Goal: Obtain resource: Download file/media

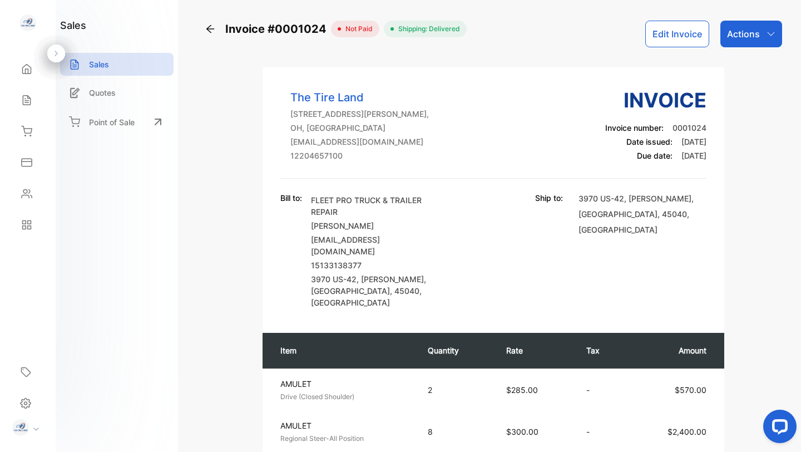
scroll to position [87, 0]
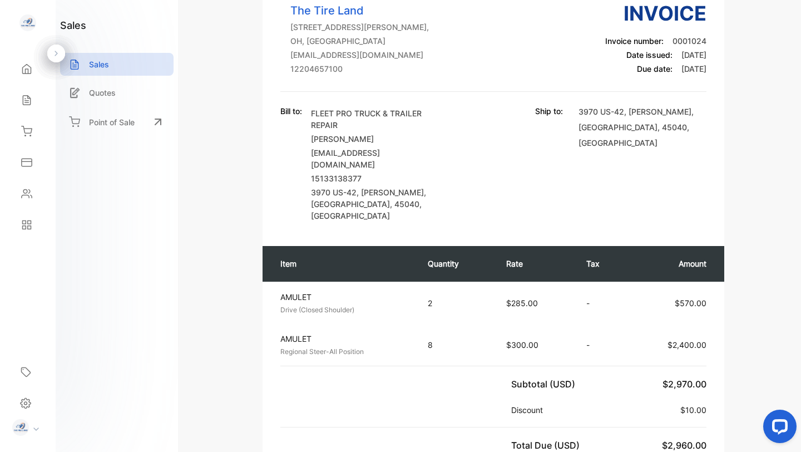
click at [21, 21] on img at bounding box center [27, 22] width 17 height 17
click at [30, 23] on img at bounding box center [27, 22] width 17 height 17
click at [24, 73] on icon at bounding box center [26, 68] width 11 height 11
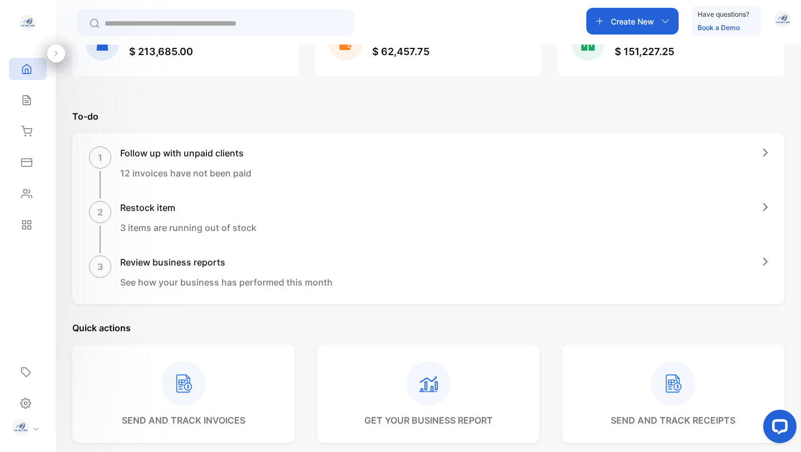
click at [21, 424] on img at bounding box center [20, 427] width 17 height 17
click at [23, 398] on icon at bounding box center [25, 403] width 11 height 12
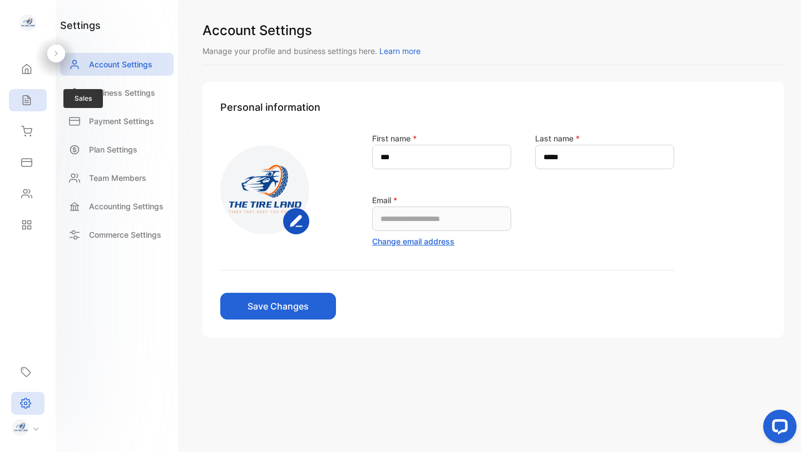
click at [27, 104] on icon at bounding box center [26, 100] width 11 height 11
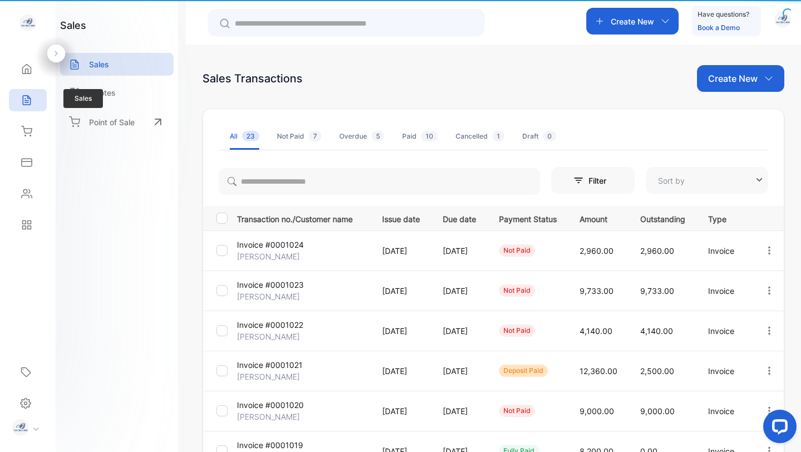
type input "**********"
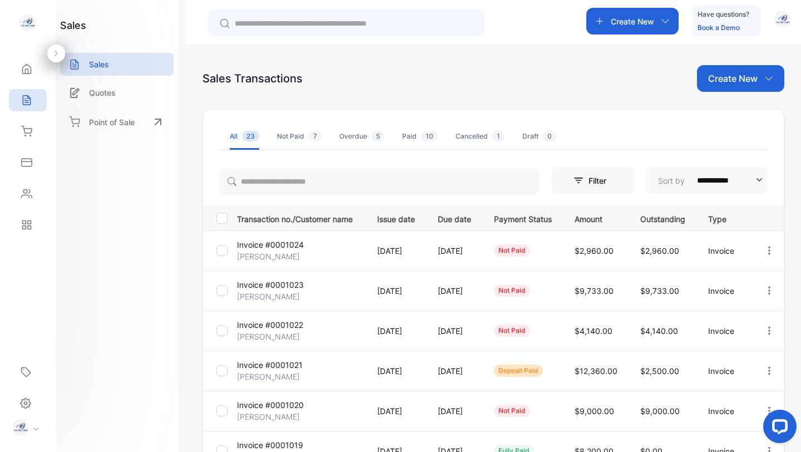
click at [287, 287] on p "Invoice #0001023" at bounding box center [270, 285] width 67 height 12
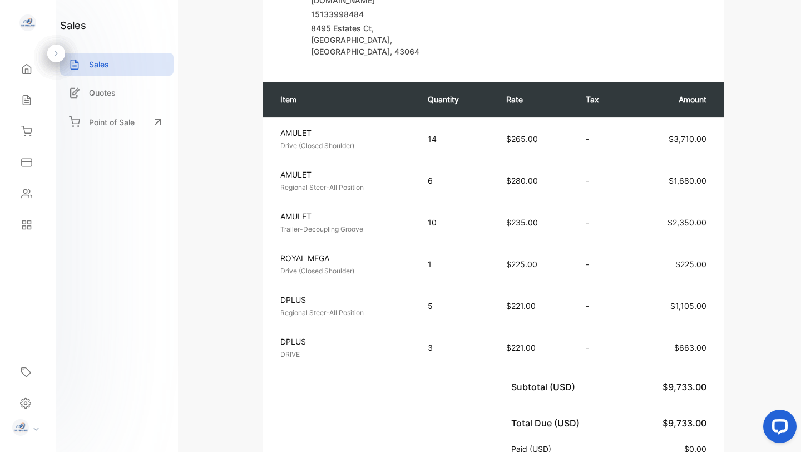
scroll to position [251, 0]
click at [101, 65] on p "Sales" at bounding box center [99, 64] width 20 height 12
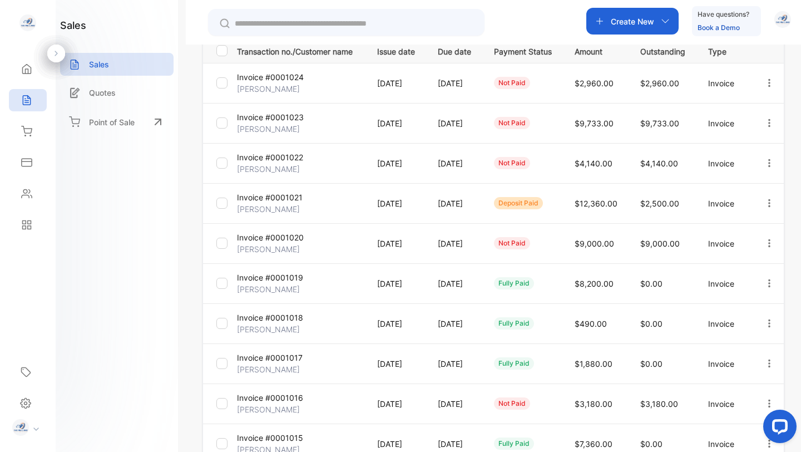
scroll to position [166, 0]
click at [267, 161] on p "Invoice #0001022" at bounding box center [270, 158] width 66 height 12
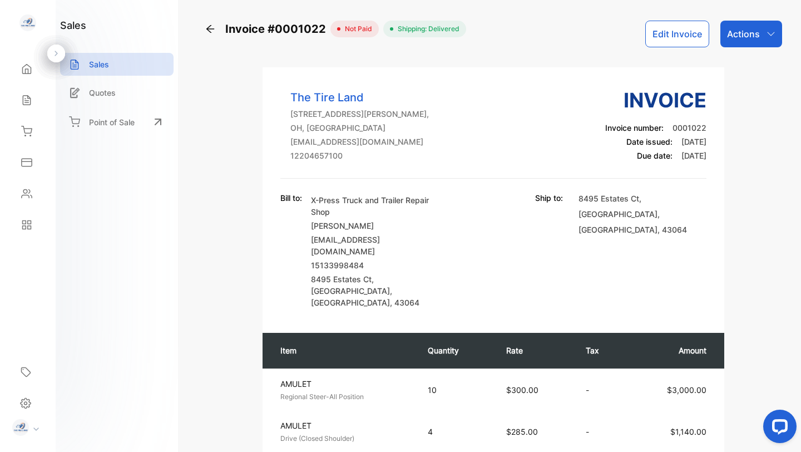
click at [671, 38] on button "Edit Invoice" at bounding box center [677, 34] width 64 height 27
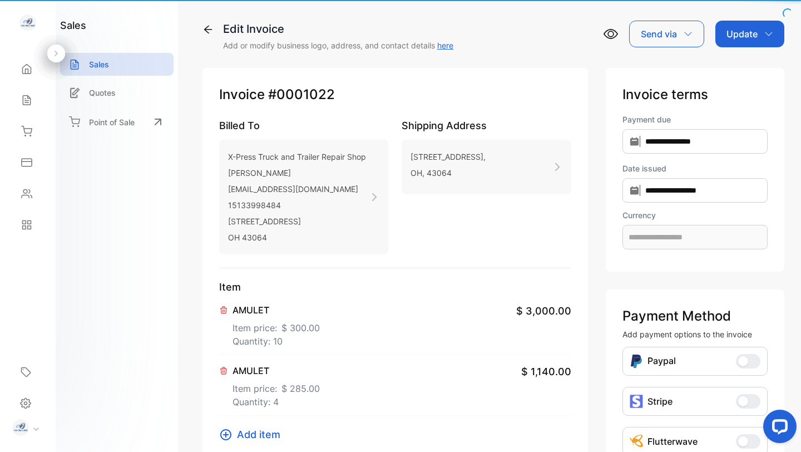
type input "**********"
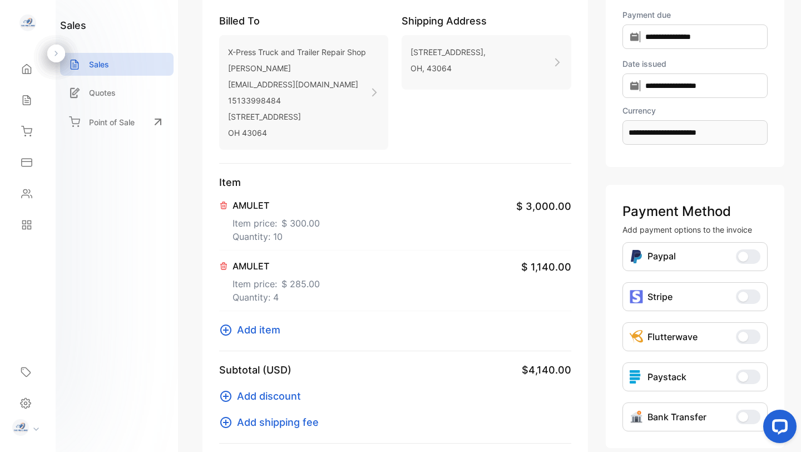
scroll to position [118, 0]
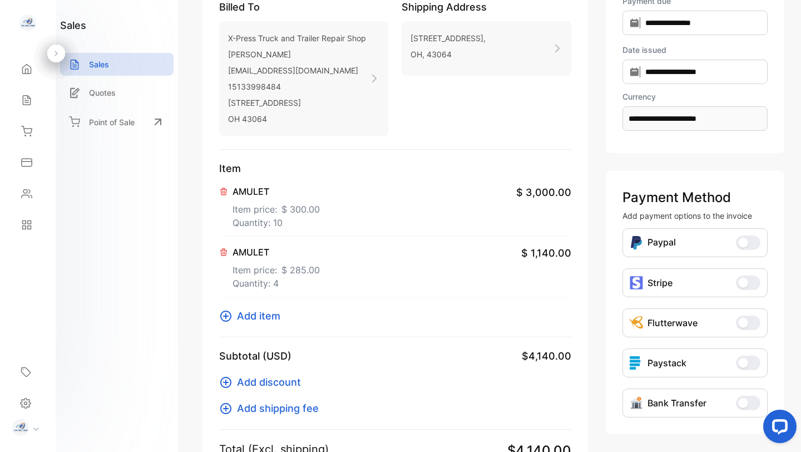
click at [268, 214] on p "Item price: $ 300.00" at bounding box center [275, 207] width 87 height 18
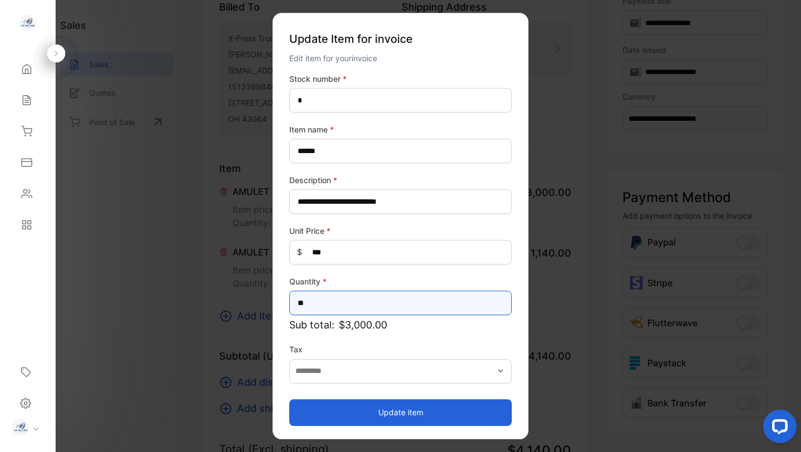
drag, startPoint x: 303, startPoint y: 304, endPoint x: 316, endPoint y: 304, distance: 13.9
click at [316, 304] on input "**" at bounding box center [400, 302] width 222 height 24
type input "**"
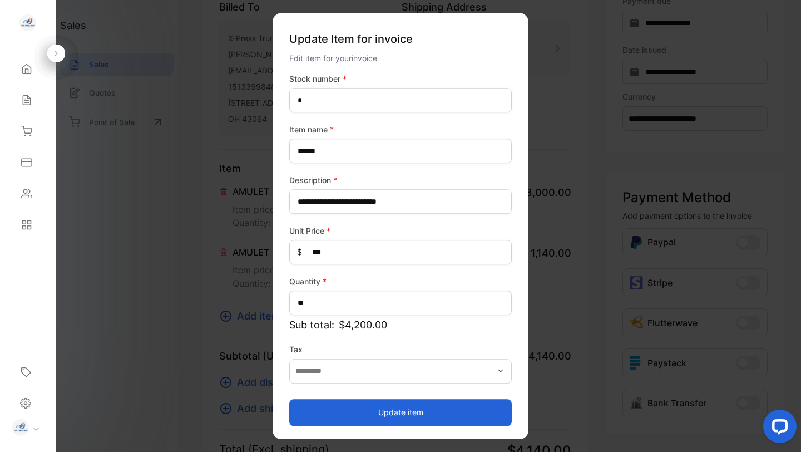
click at [357, 409] on button "Update item" at bounding box center [400, 412] width 222 height 27
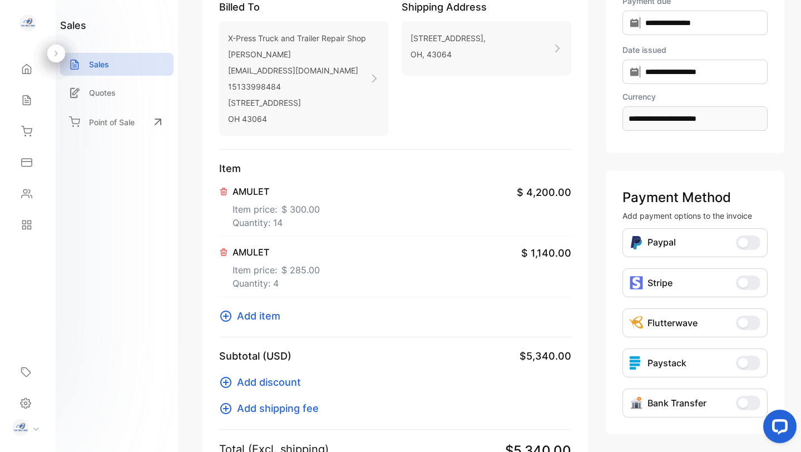
click at [269, 269] on p "Item price: $ 285.00" at bounding box center [275, 268] width 87 height 18
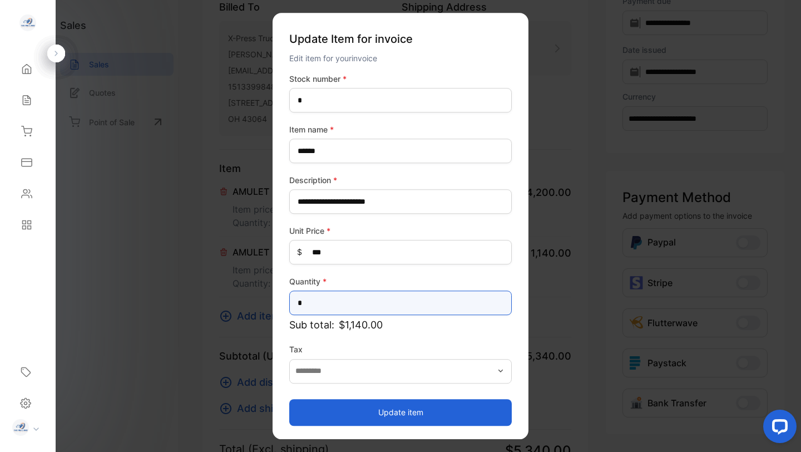
drag, startPoint x: 296, startPoint y: 304, endPoint x: 345, endPoint y: 304, distance: 48.9
click at [345, 304] on input "*" at bounding box center [400, 302] width 222 height 24
type input "*"
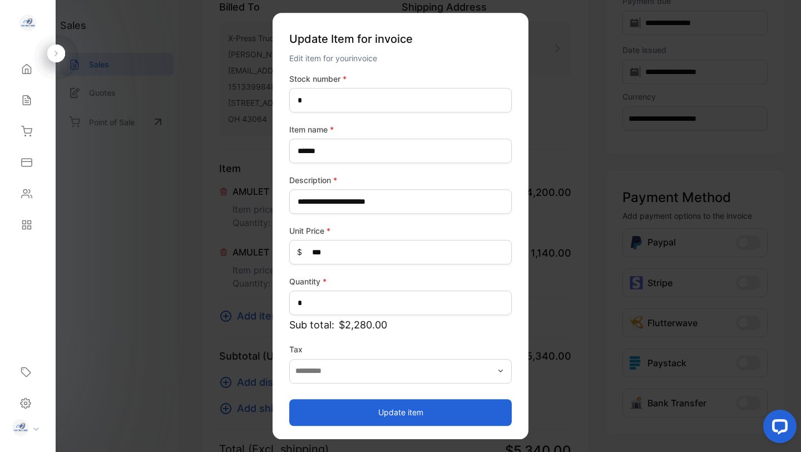
click at [368, 413] on button "Update item" at bounding box center [400, 412] width 222 height 27
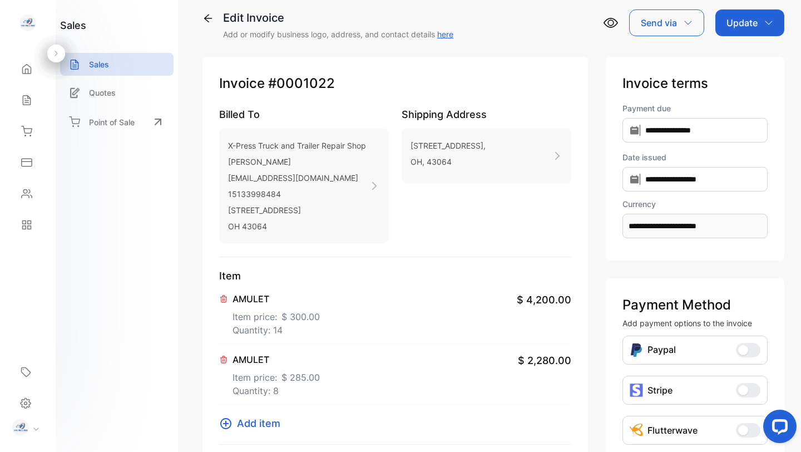
scroll to position [0, 0]
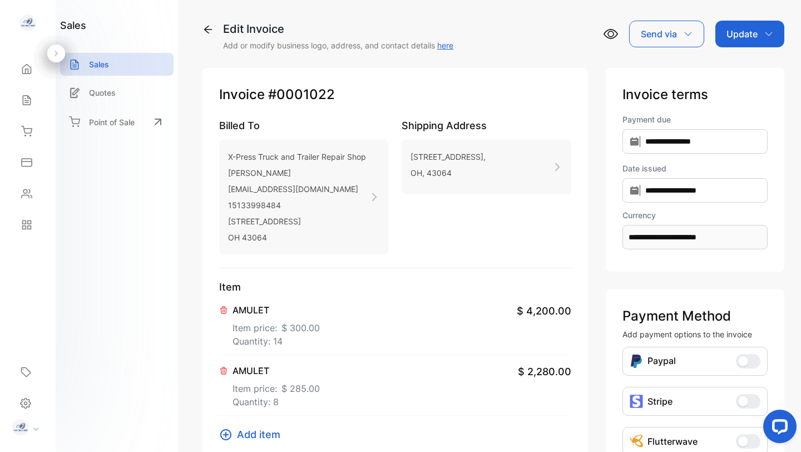
click at [749, 36] on p "Update" at bounding box center [741, 33] width 31 height 13
click at [749, 67] on div "Invoice" at bounding box center [752, 71] width 64 height 22
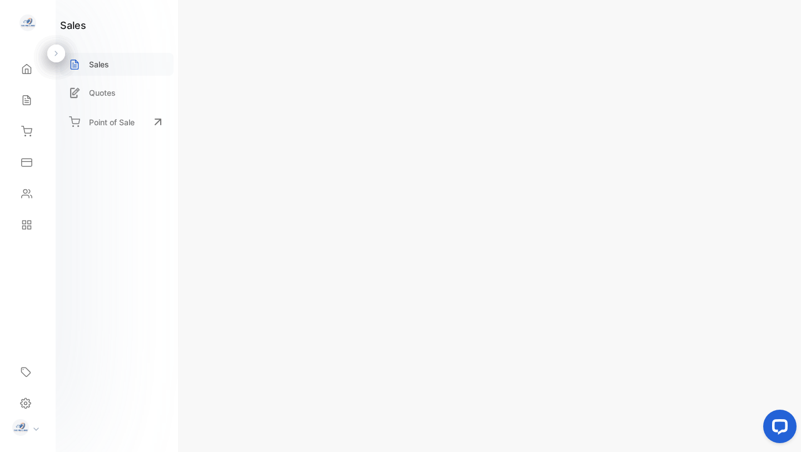
click at [112, 66] on div "Sales" at bounding box center [116, 64] width 113 height 23
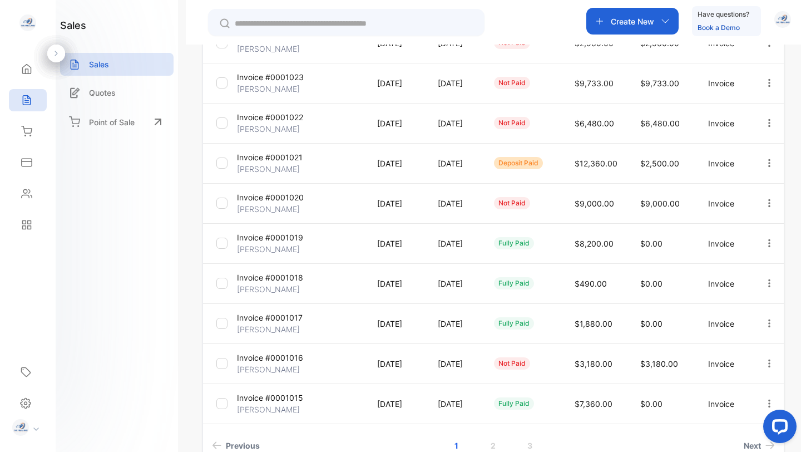
scroll to position [277, 0]
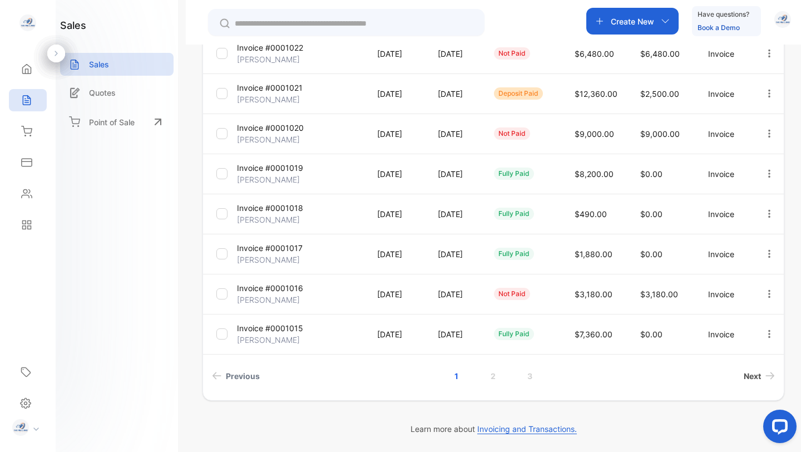
click at [753, 378] on span "Next" at bounding box center [752, 376] width 17 height 12
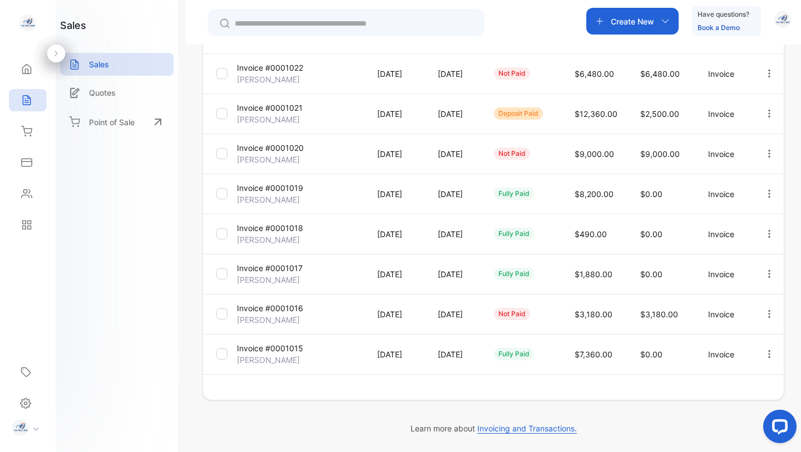
scroll to position [256, 0]
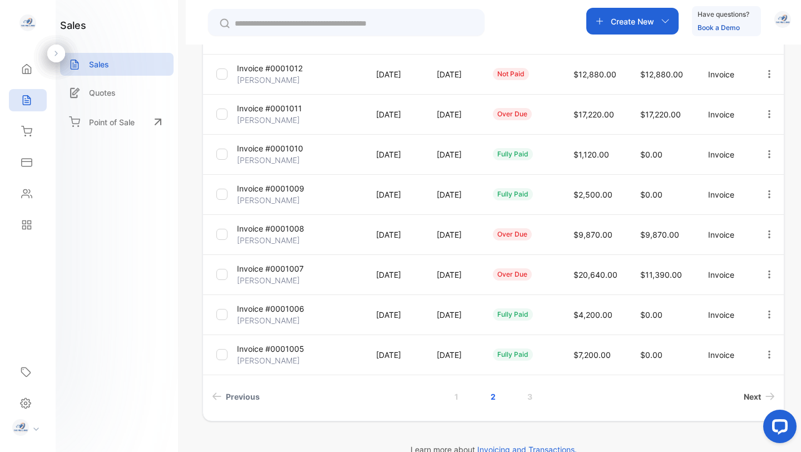
click at [750, 397] on span "Next" at bounding box center [752, 396] width 17 height 12
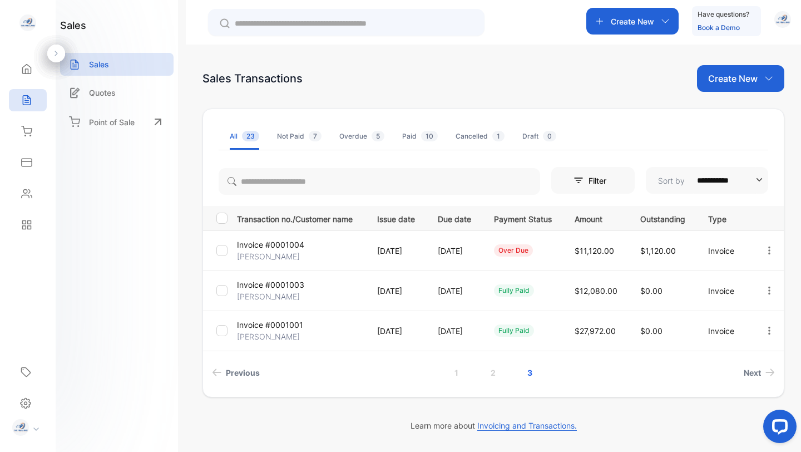
scroll to position [0, 0]
click at [274, 326] on p "Invoice #0001001" at bounding box center [270, 325] width 66 height 12
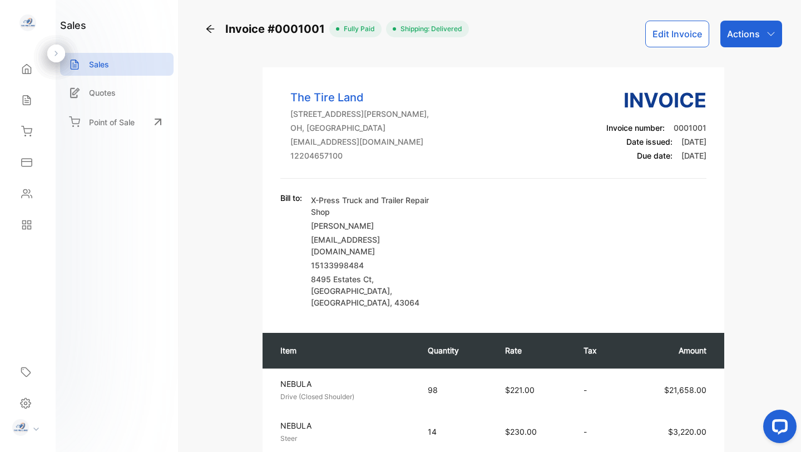
click at [766, 29] on icon "button" at bounding box center [770, 33] width 9 height 9
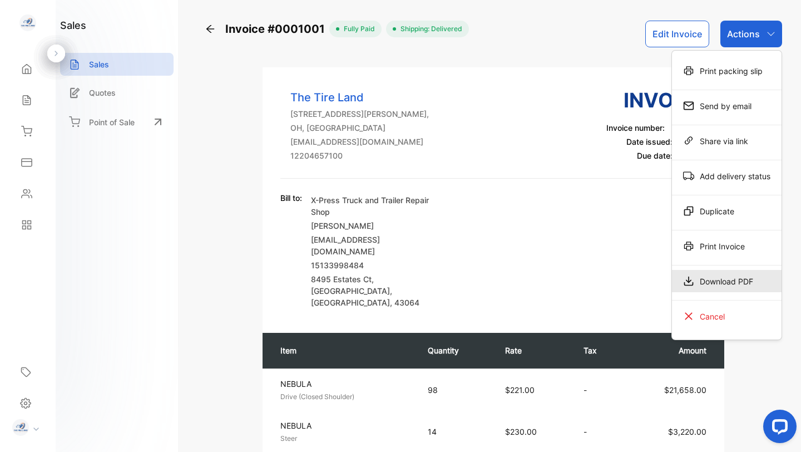
click at [727, 277] on div "Download PDF" at bounding box center [727, 281] width 110 height 22
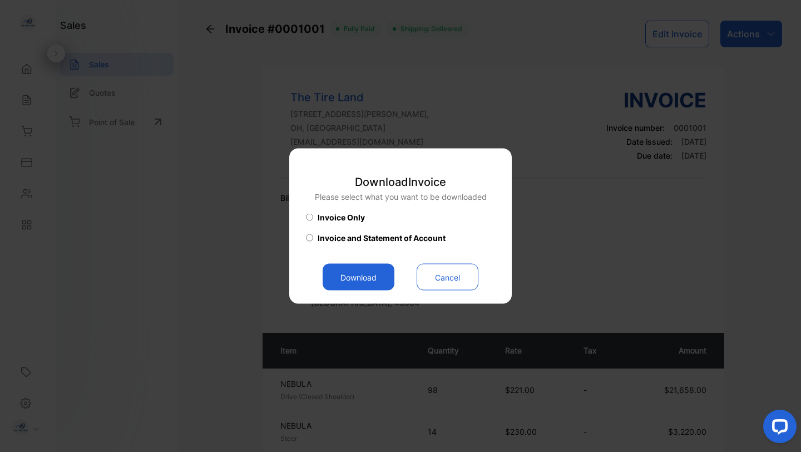
click at [363, 271] on button "Download" at bounding box center [359, 277] width 72 height 27
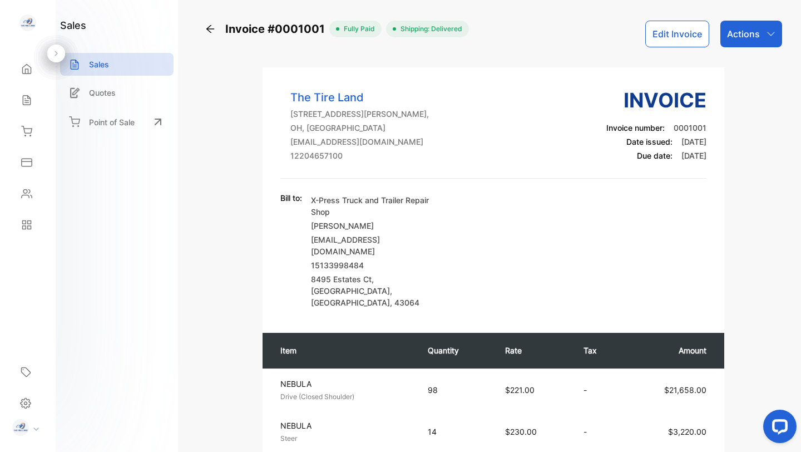
click at [208, 30] on icon at bounding box center [210, 29] width 8 height 8
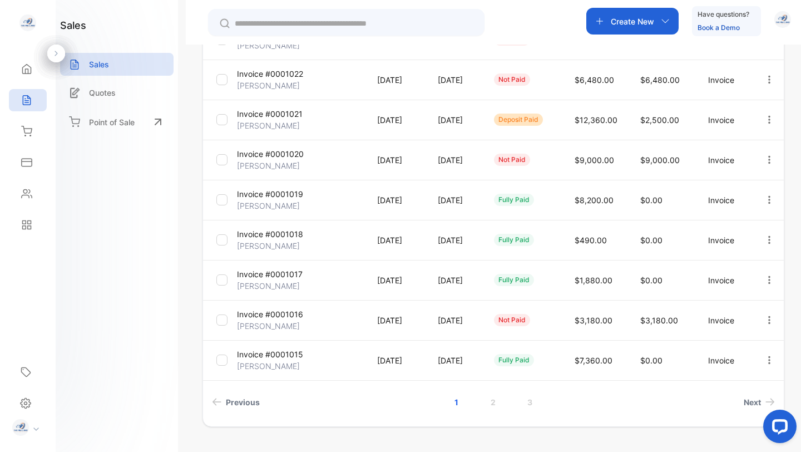
scroll to position [263, 0]
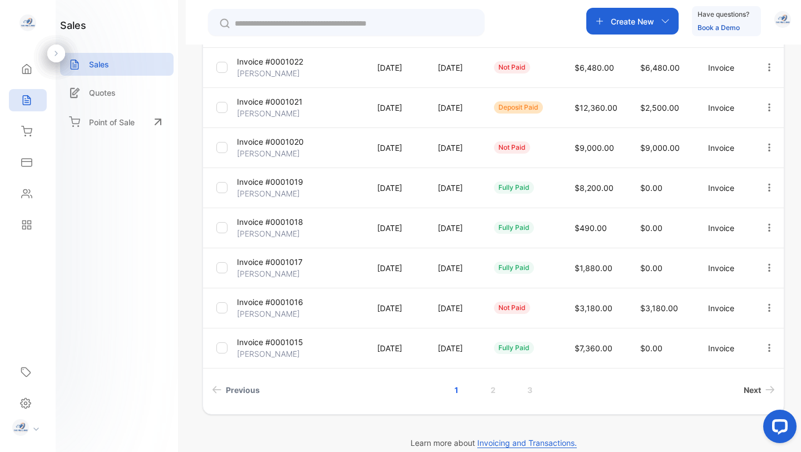
click at [752, 389] on span "Next" at bounding box center [752, 390] width 17 height 12
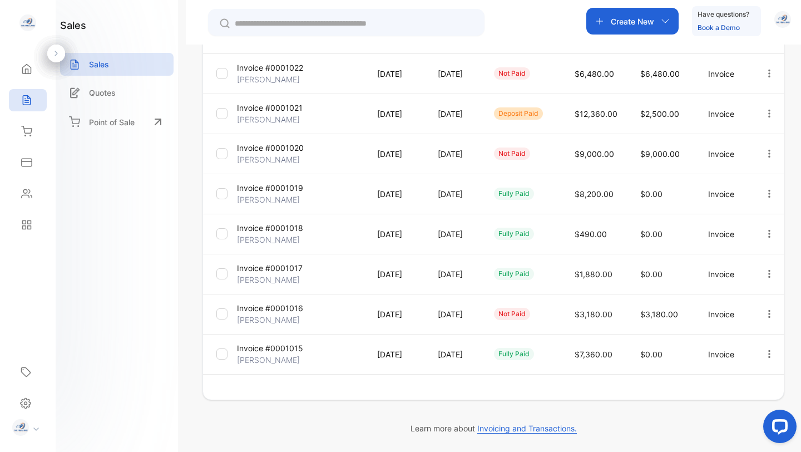
scroll to position [256, 0]
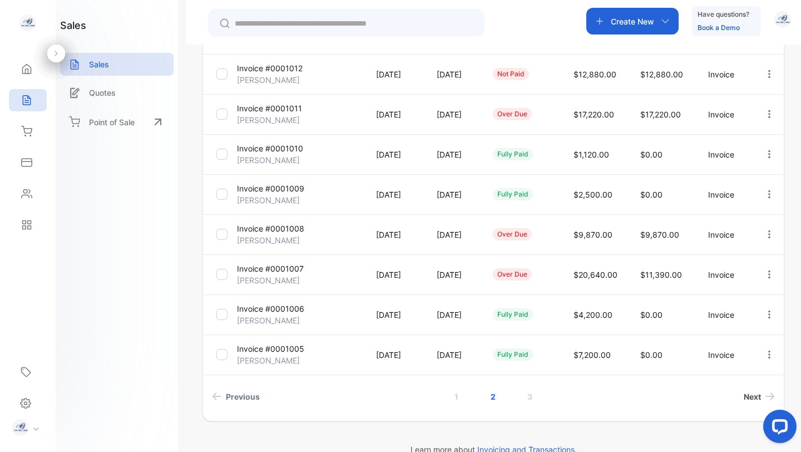
click at [752, 389] on link "Next" at bounding box center [759, 396] width 40 height 21
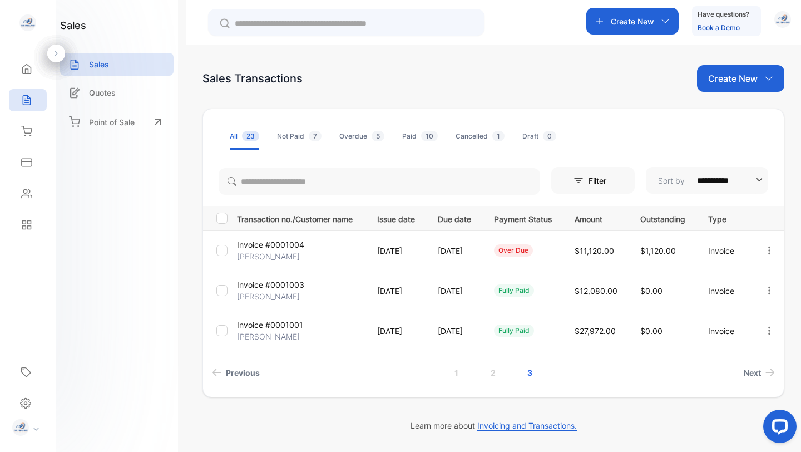
click at [267, 285] on p "Invoice #0001003" at bounding box center [270, 285] width 67 height 12
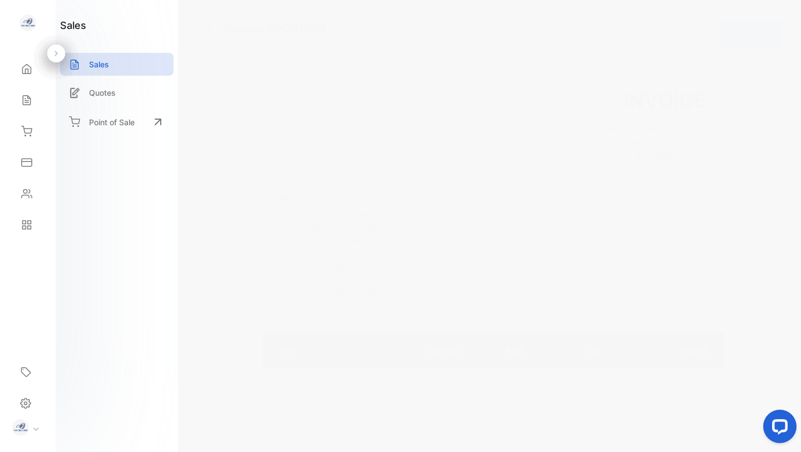
click at [770, 33] on icon "button" at bounding box center [770, 34] width 7 height 4
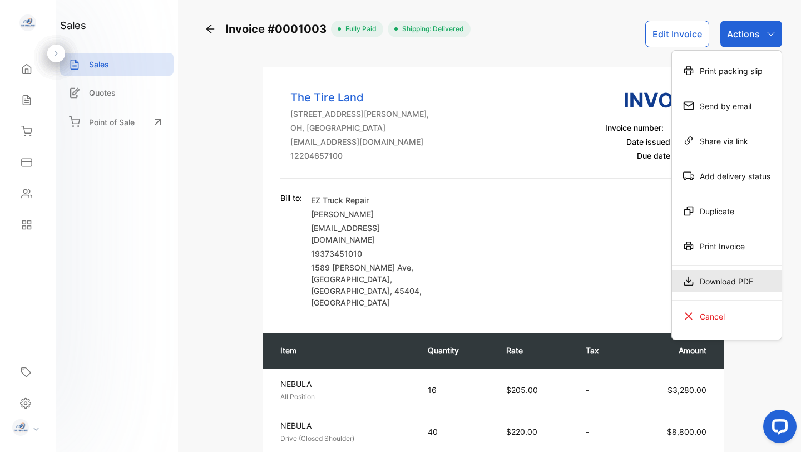
click at [724, 279] on div "Download PDF" at bounding box center [727, 281] width 110 height 22
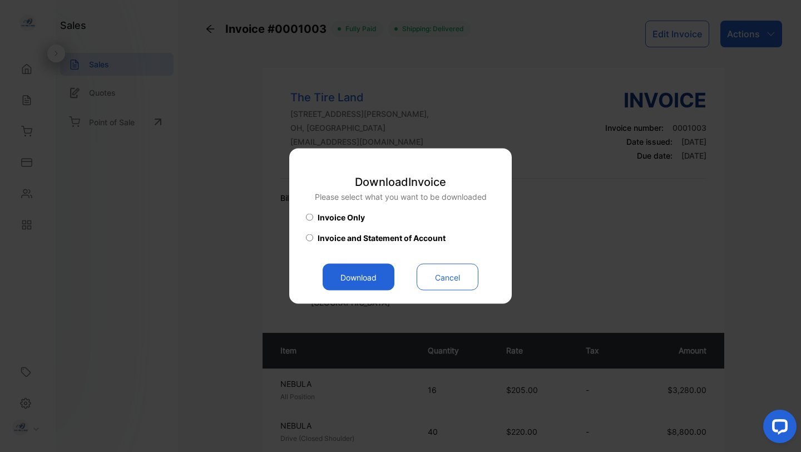
click at [359, 281] on button "Download" at bounding box center [359, 277] width 72 height 27
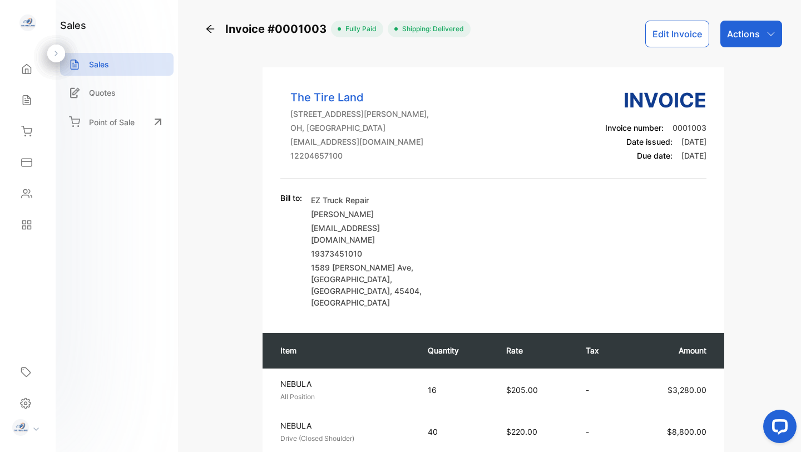
click at [209, 28] on icon at bounding box center [210, 28] width 11 height 11
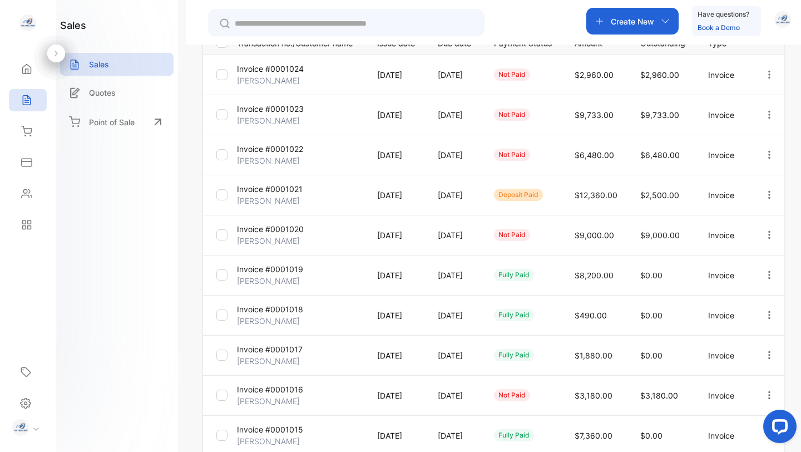
scroll to position [277, 0]
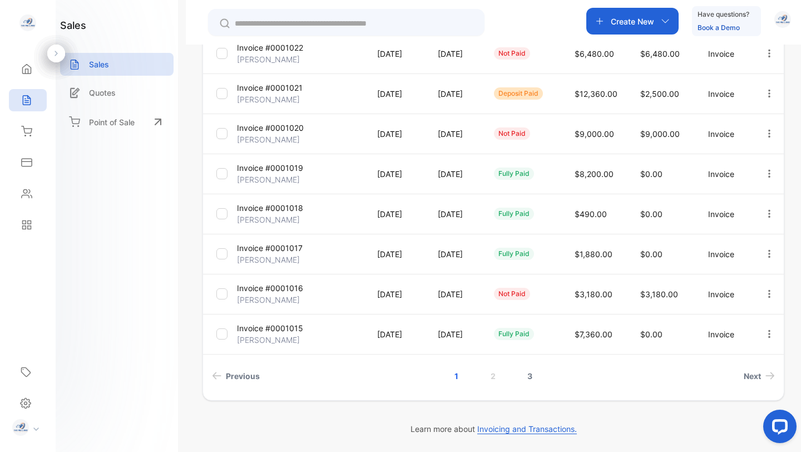
click at [527, 376] on link "3" at bounding box center [530, 375] width 32 height 21
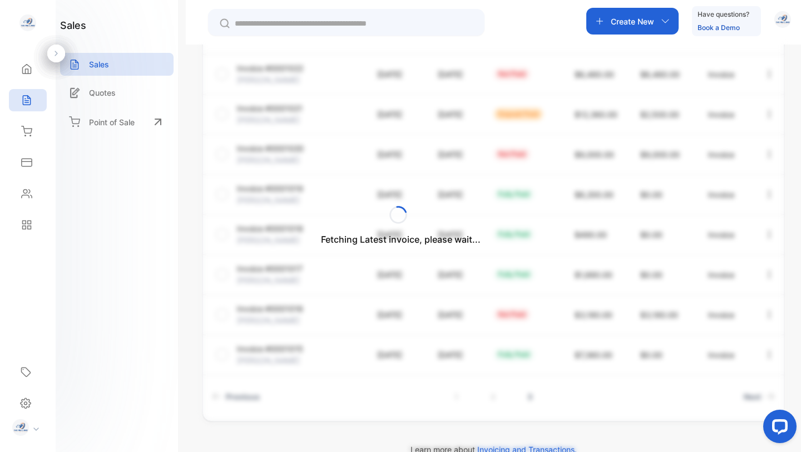
scroll to position [0, 0]
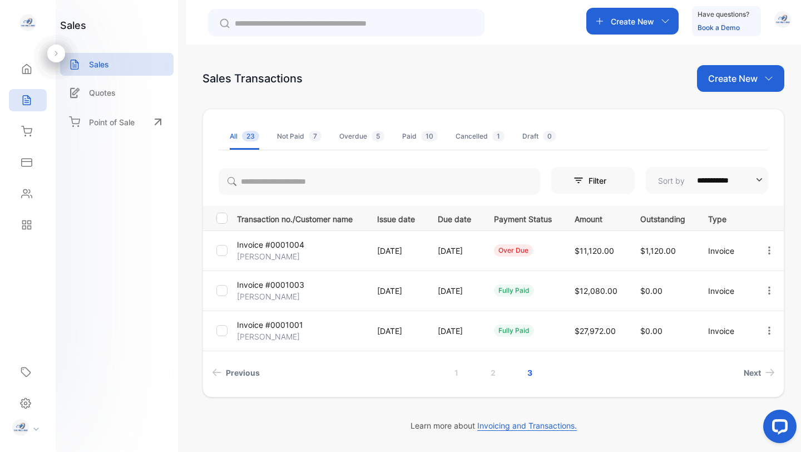
click at [262, 247] on p "Invoice #0001004" at bounding box center [270, 245] width 67 height 12
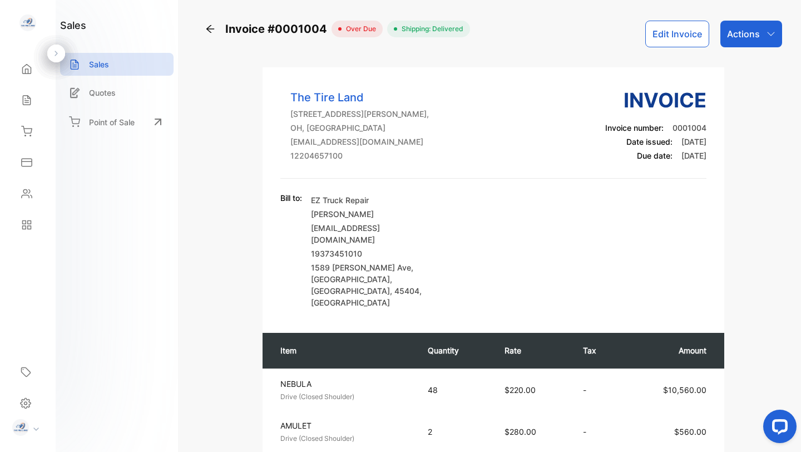
click at [757, 31] on div "Actions" at bounding box center [751, 34] width 62 height 27
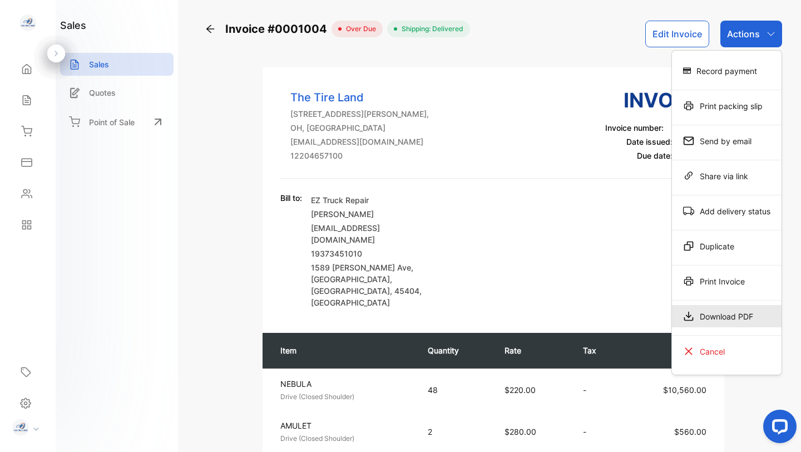
click at [714, 315] on div "Download PDF" at bounding box center [727, 316] width 110 height 22
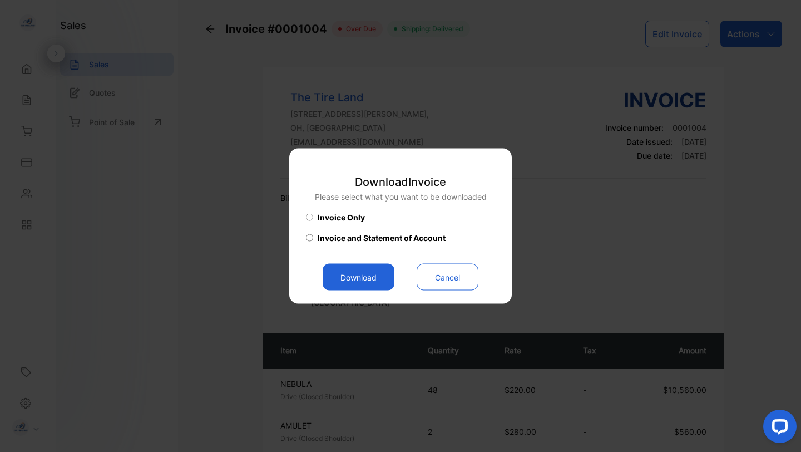
click at [363, 270] on button "Download" at bounding box center [359, 277] width 72 height 27
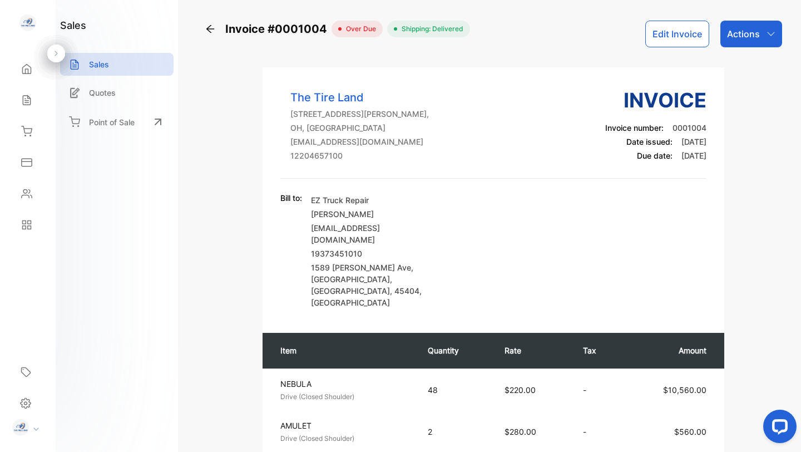
click at [209, 27] on icon at bounding box center [210, 28] width 11 height 11
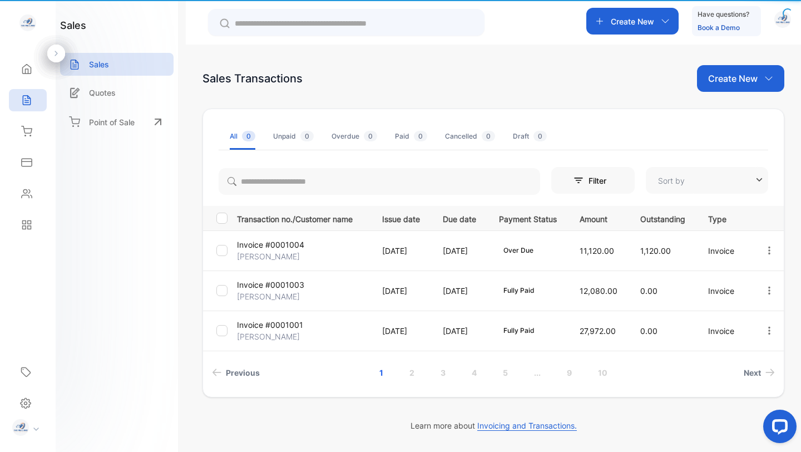
type input "**********"
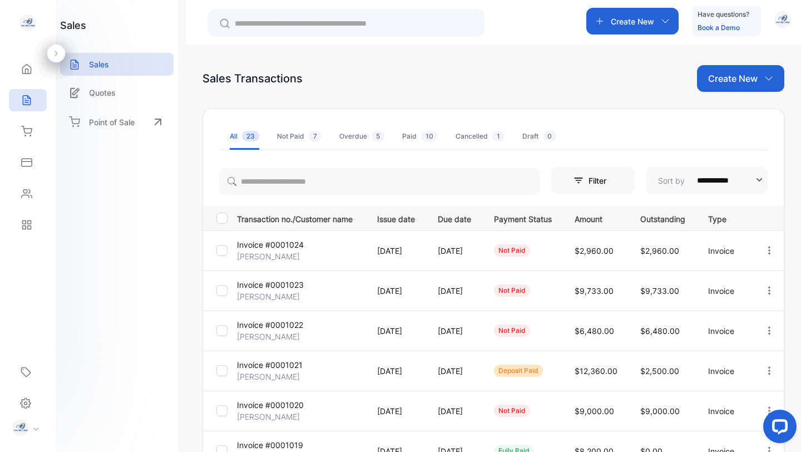
click at [478, 135] on div "Cancelled 1" at bounding box center [479, 136] width 49 height 10
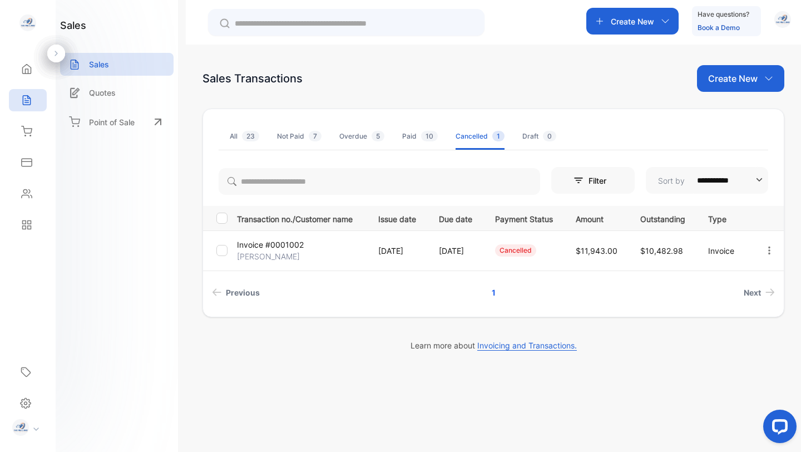
click at [265, 242] on p "Invoice #0001002" at bounding box center [270, 245] width 67 height 12
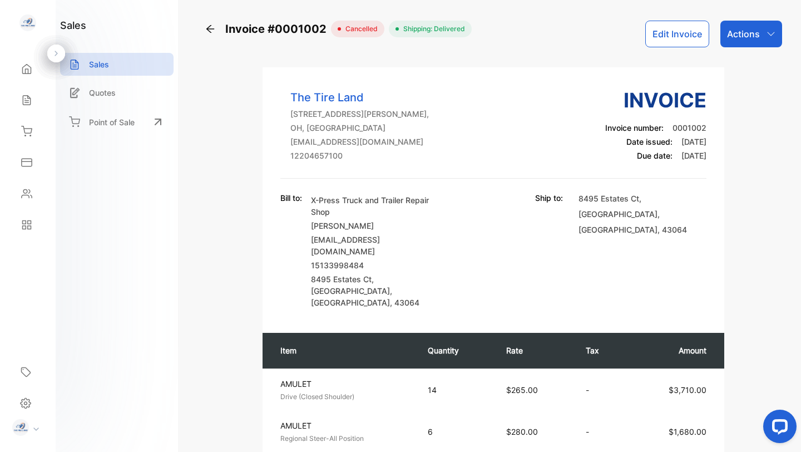
click at [770, 34] on icon "button" at bounding box center [770, 33] width 9 height 9
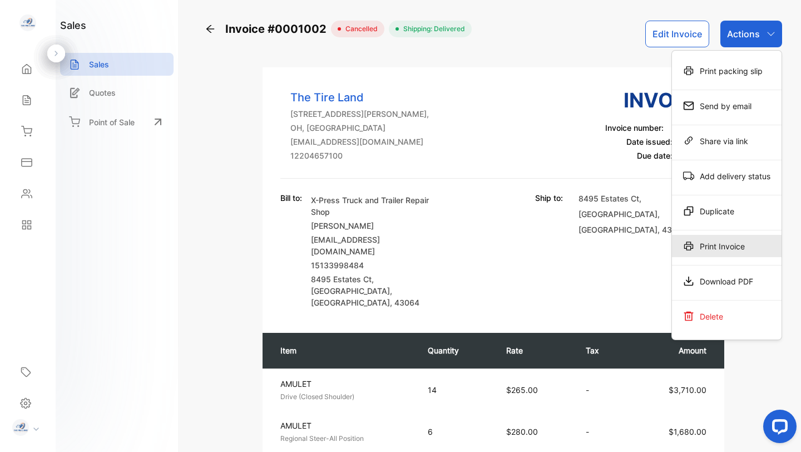
click at [717, 246] on div "Print Invoice" at bounding box center [727, 246] width 110 height 22
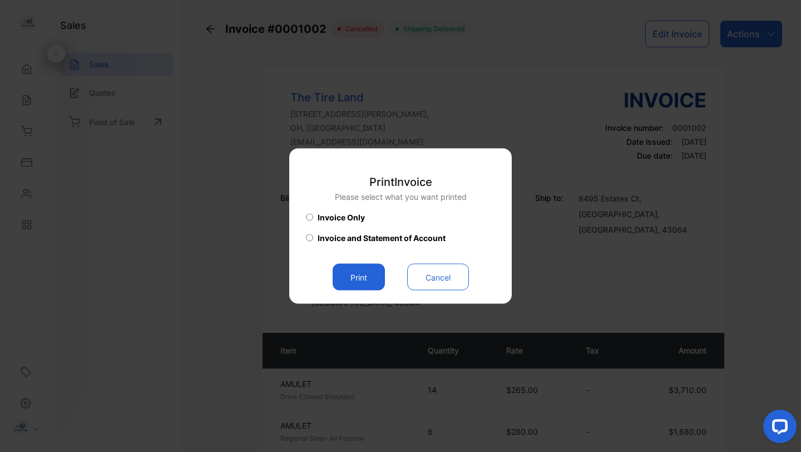
click at [362, 275] on button "Print" at bounding box center [359, 277] width 52 height 27
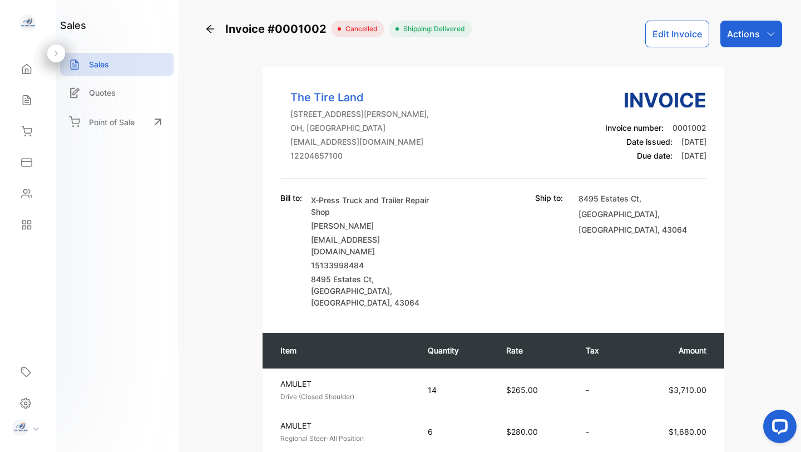
click at [761, 36] on div "Actions" at bounding box center [751, 34] width 62 height 27
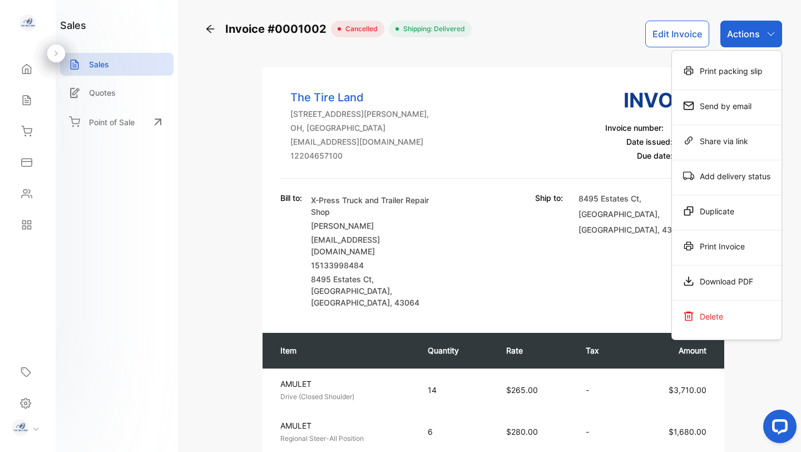
click at [725, 281] on div "Download PDF" at bounding box center [727, 281] width 110 height 22
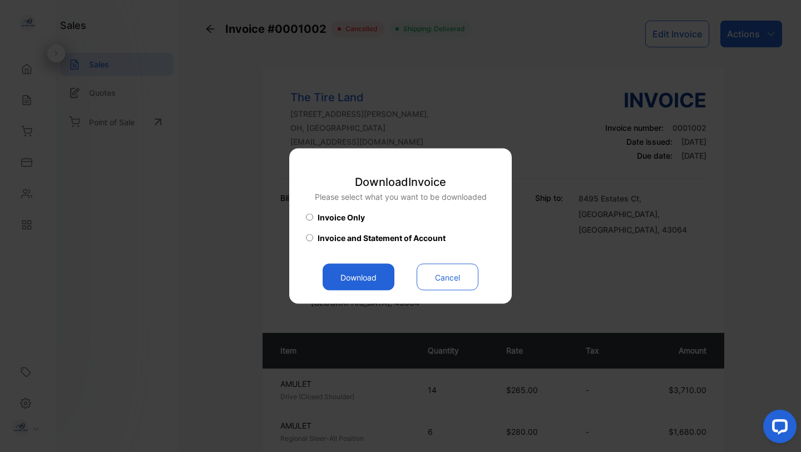
click at [373, 276] on button "Download" at bounding box center [359, 277] width 72 height 27
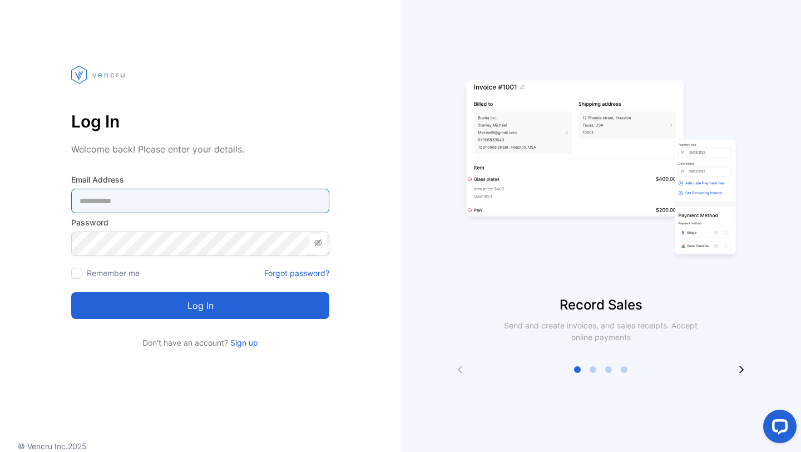
type Address-inputemail "**********"
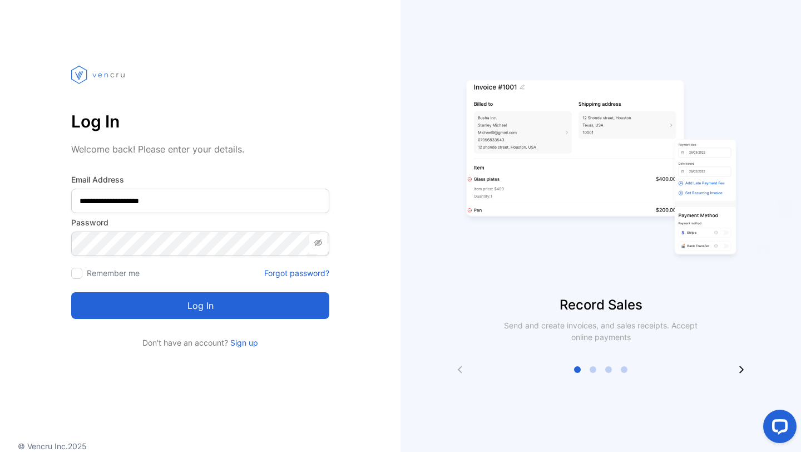
click at [230, 310] on button "Log in" at bounding box center [200, 305] width 258 height 27
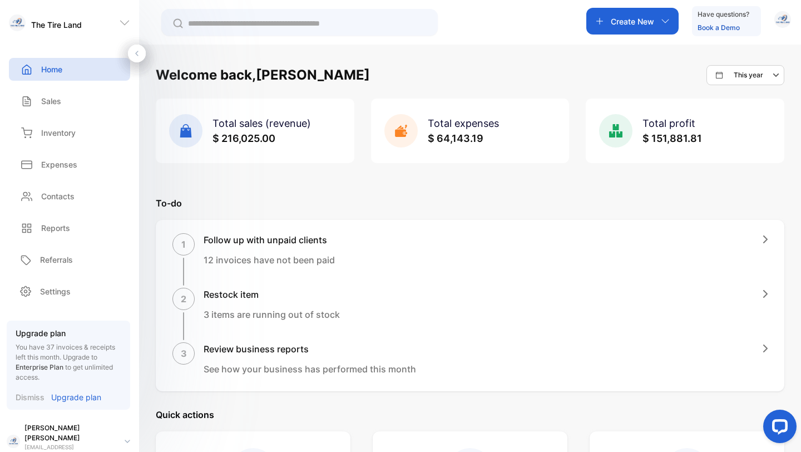
click at [56, 103] on p "Sales" at bounding box center [51, 101] width 20 height 12
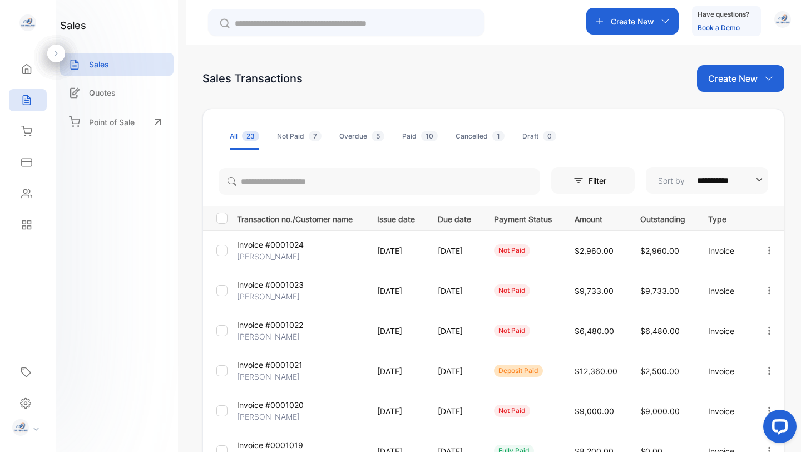
click at [477, 134] on div "Cancelled 1" at bounding box center [479, 136] width 49 height 10
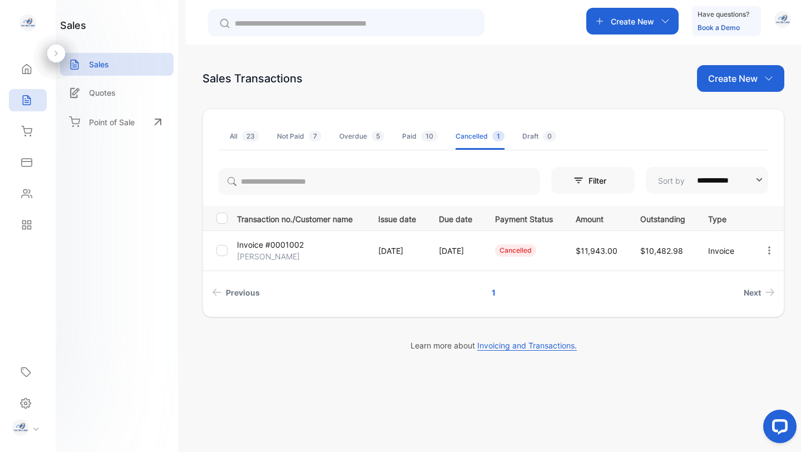
click at [262, 242] on p "Invoice #0001002" at bounding box center [270, 245] width 67 height 12
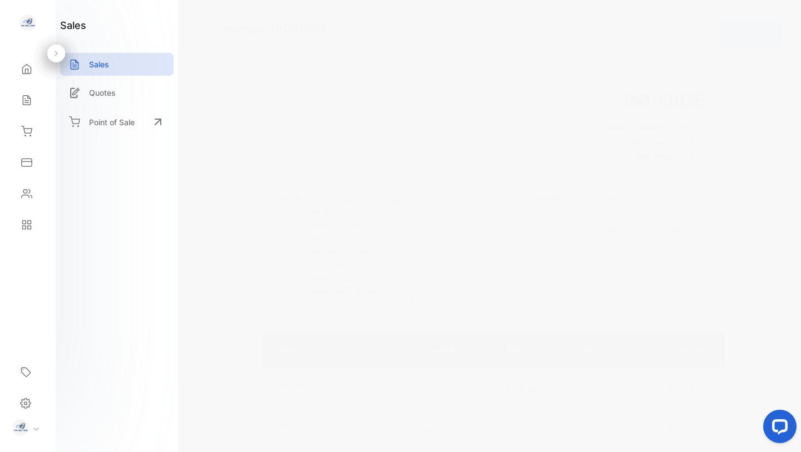
click at [769, 34] on icon "button" at bounding box center [770, 33] width 9 height 9
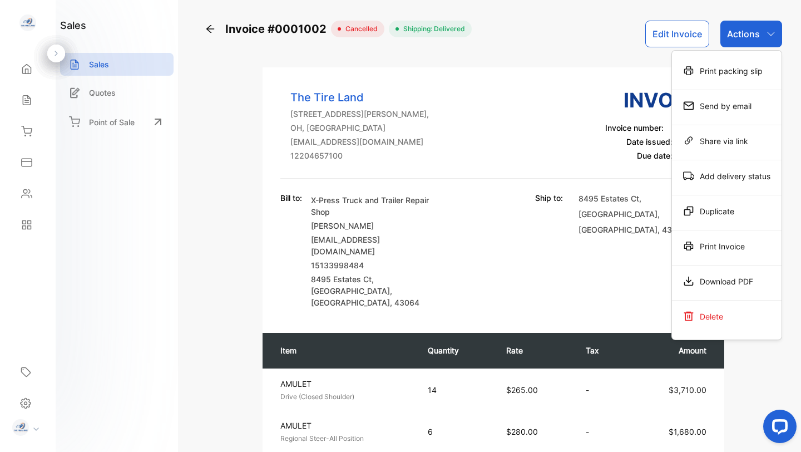
click at [717, 274] on div "Download PDF" at bounding box center [727, 281] width 110 height 22
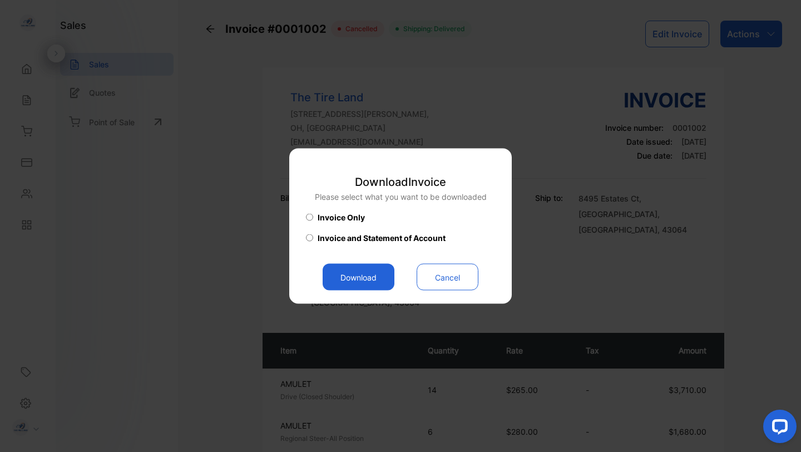
click at [359, 276] on button "Download" at bounding box center [359, 277] width 72 height 27
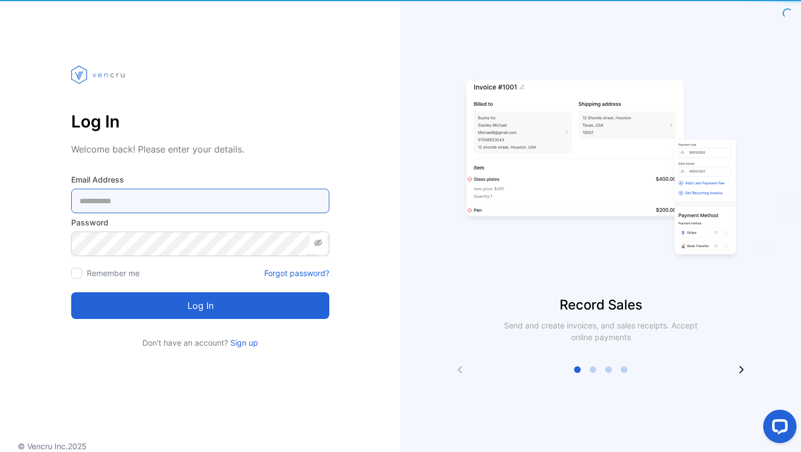
type Address-inputemail "**********"
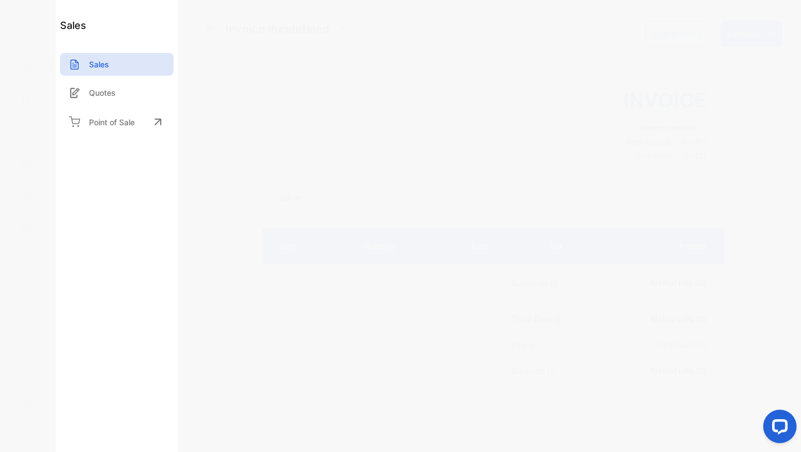
click at [100, 63] on p "Sales" at bounding box center [99, 64] width 20 height 12
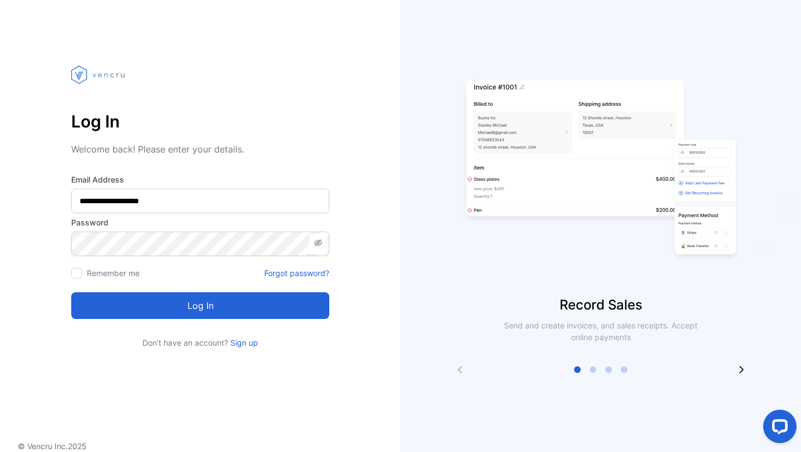
click at [164, 311] on button "Log in" at bounding box center [200, 305] width 258 height 27
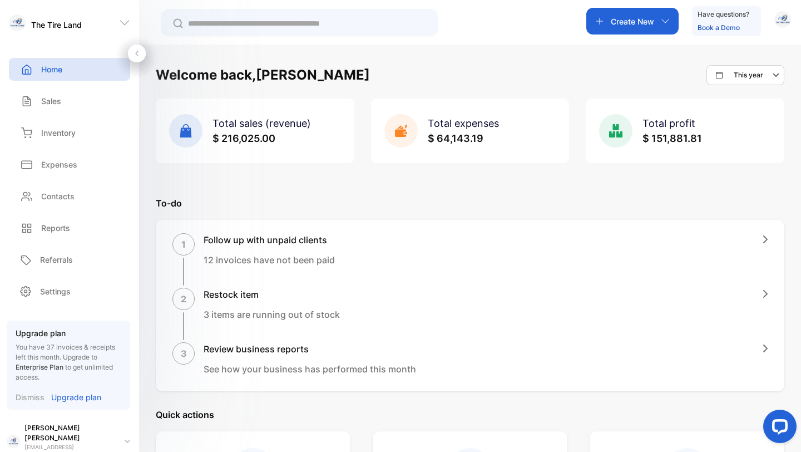
click at [51, 96] on p "Sales" at bounding box center [51, 101] width 20 height 12
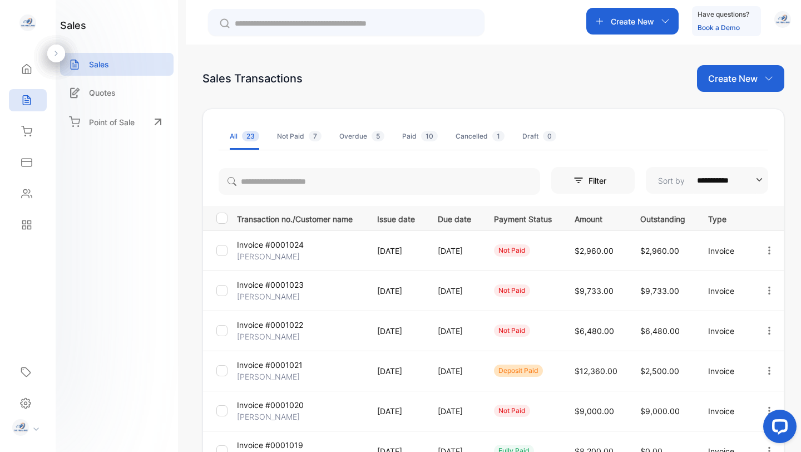
scroll to position [277, 0]
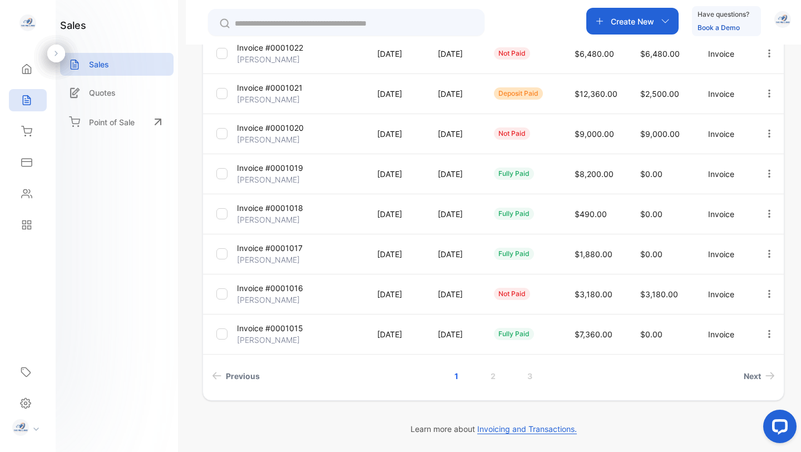
click at [528, 373] on link "3" at bounding box center [530, 375] width 32 height 21
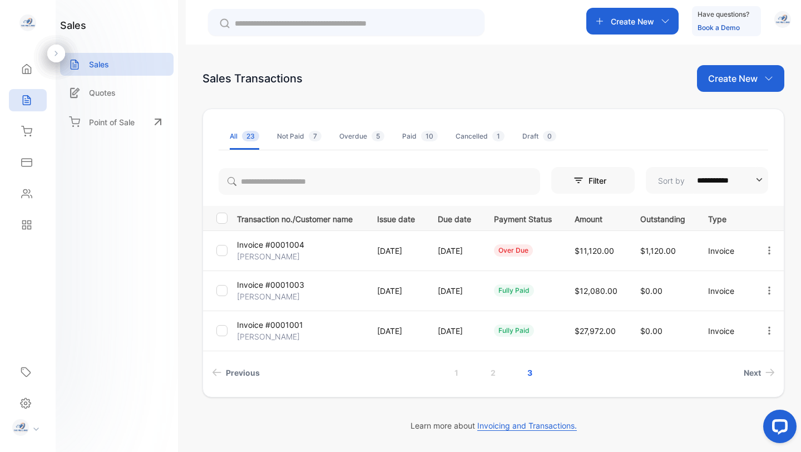
scroll to position [0, 0]
click at [490, 373] on link "2" at bounding box center [493, 372] width 32 height 21
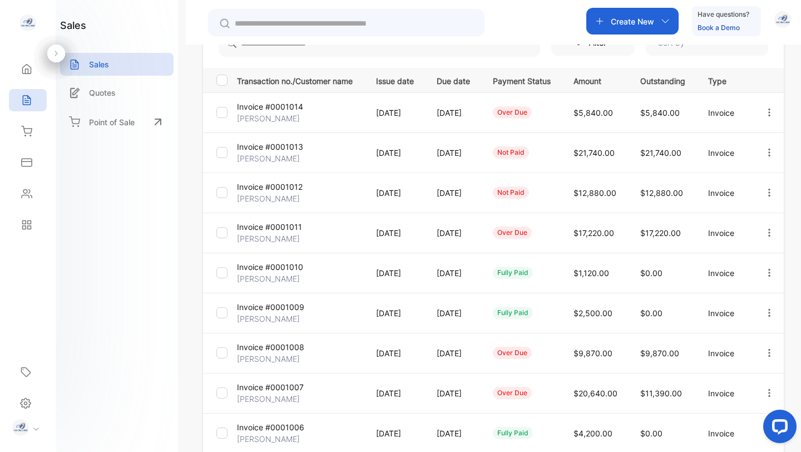
scroll to position [277, 0]
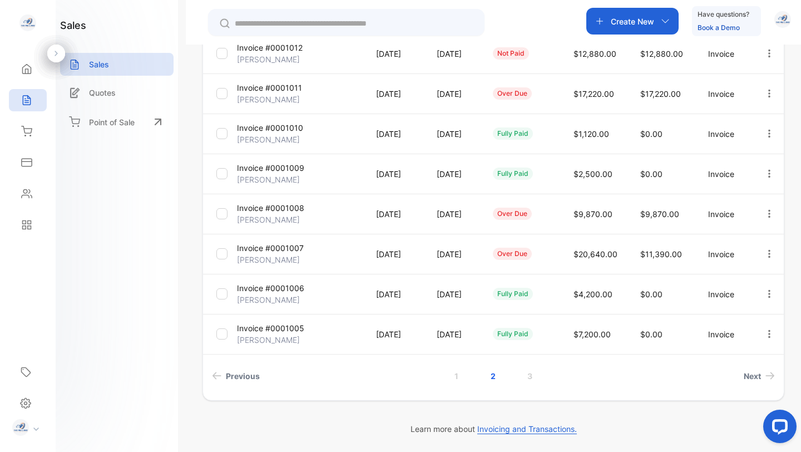
click at [270, 330] on p "Invoice #0001005" at bounding box center [270, 328] width 67 height 12
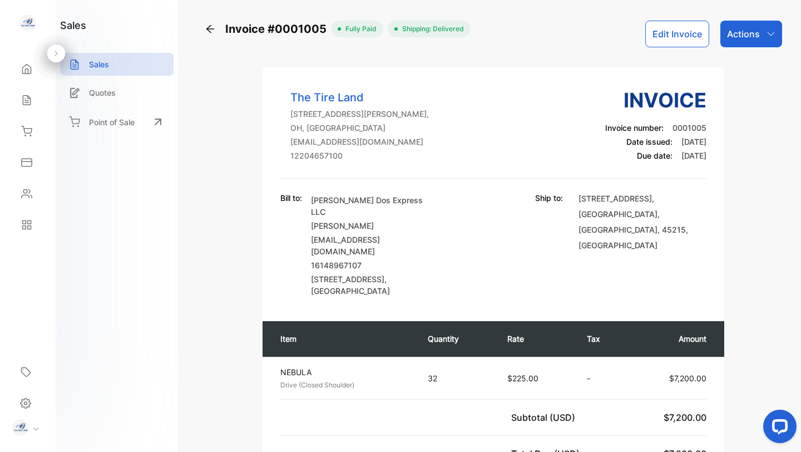
click at [742, 34] on p "Actions" at bounding box center [743, 33] width 33 height 13
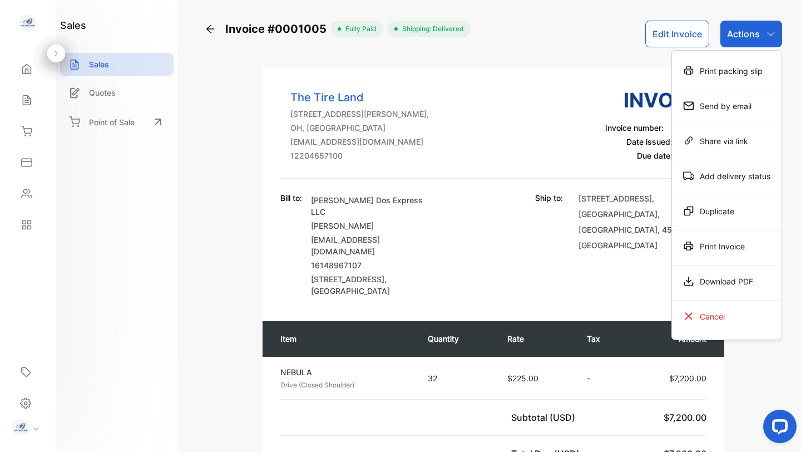
click at [738, 281] on div "Download PDF" at bounding box center [727, 281] width 110 height 22
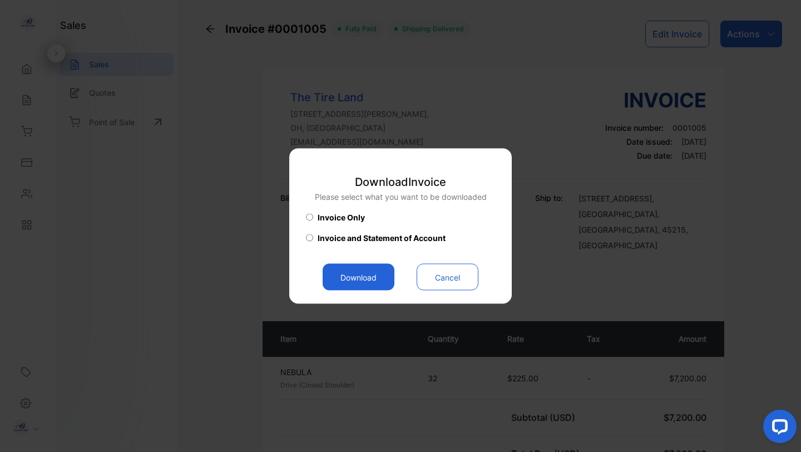
click at [358, 274] on button "Download" at bounding box center [359, 277] width 72 height 27
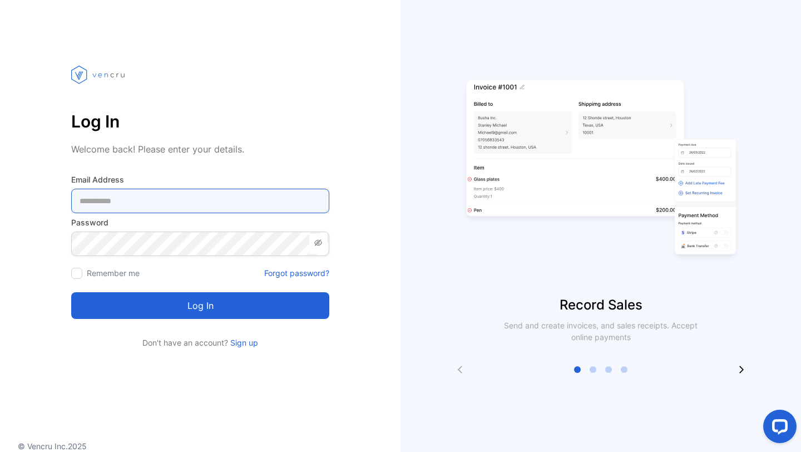
type Address-inputemail "**********"
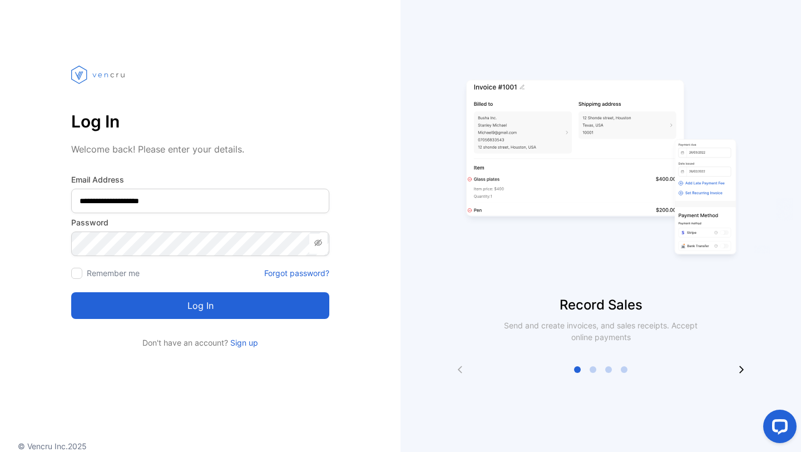
click at [215, 303] on button "Log in" at bounding box center [200, 305] width 258 height 27
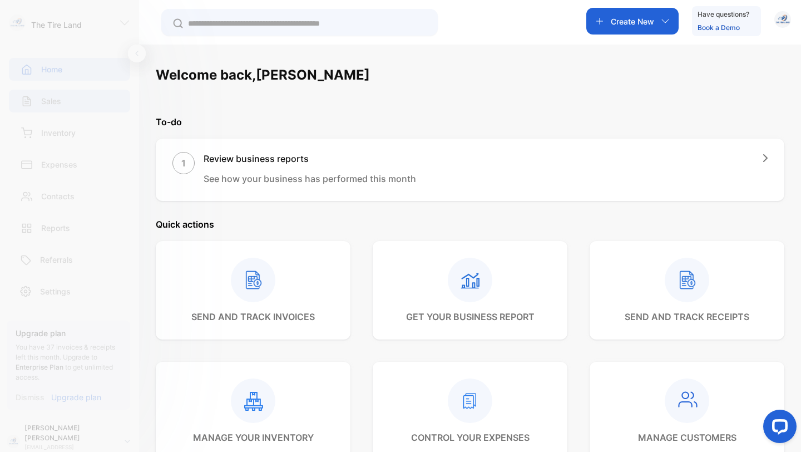
click at [62, 103] on div "Sales" at bounding box center [69, 101] width 121 height 23
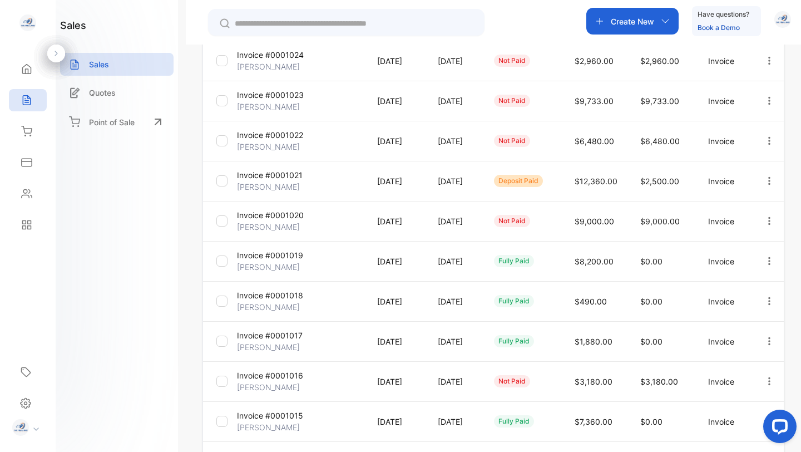
scroll to position [277, 0]
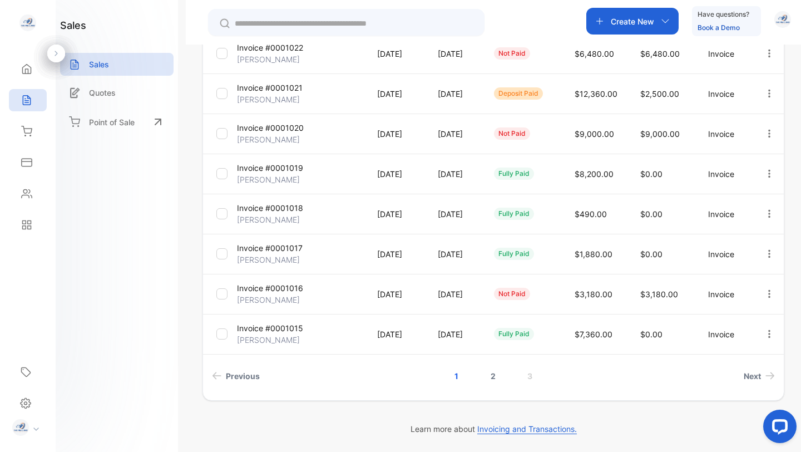
click at [490, 374] on link "2" at bounding box center [493, 375] width 32 height 21
click at [280, 334] on p "[PERSON_NAME]" at bounding box center [268, 340] width 63 height 12
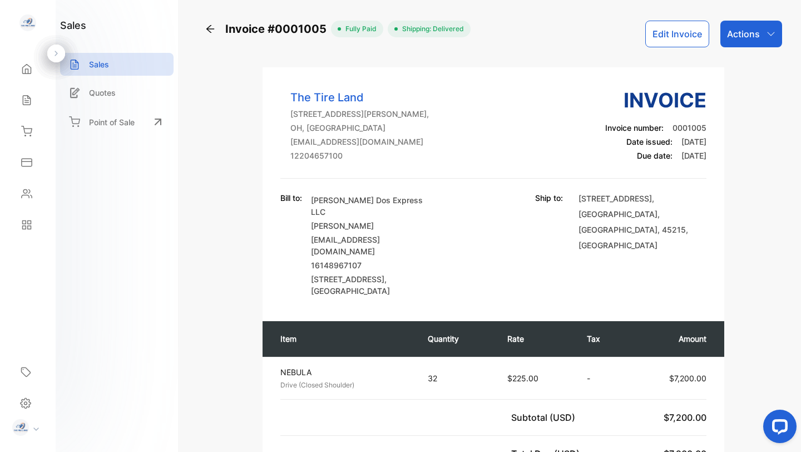
click at [756, 31] on div "Actions" at bounding box center [751, 34] width 62 height 27
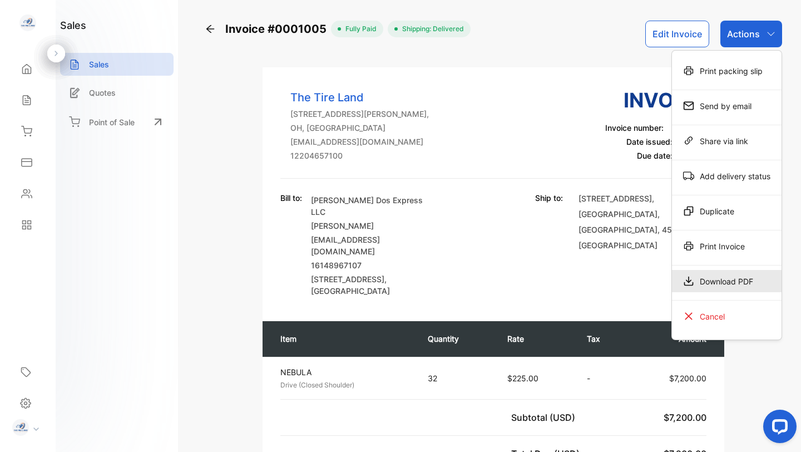
drag, startPoint x: 722, startPoint y: 244, endPoint x: 722, endPoint y: 276, distance: 32.3
click at [722, 276] on div "Print packing slip Send by email Share via link Add delivery status Duplicate P…" at bounding box center [727, 195] width 110 height 289
click at [721, 276] on div "Download PDF" at bounding box center [727, 281] width 110 height 22
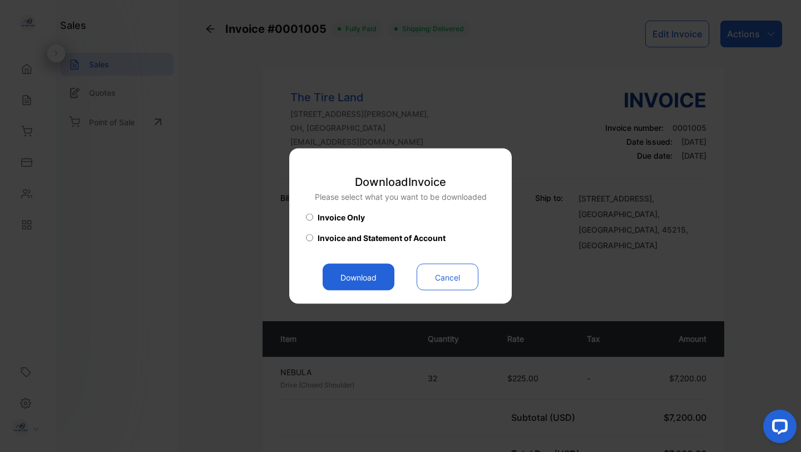
click at [355, 275] on button "Download" at bounding box center [359, 277] width 72 height 27
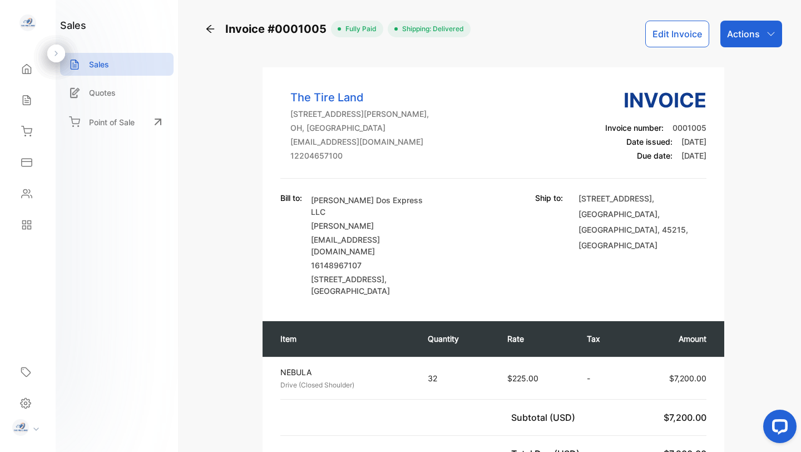
click at [211, 27] on icon at bounding box center [210, 28] width 11 height 11
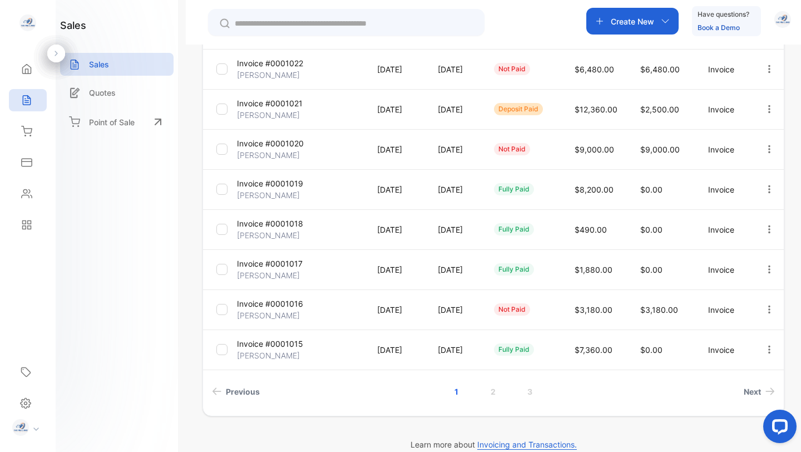
scroll to position [277, 0]
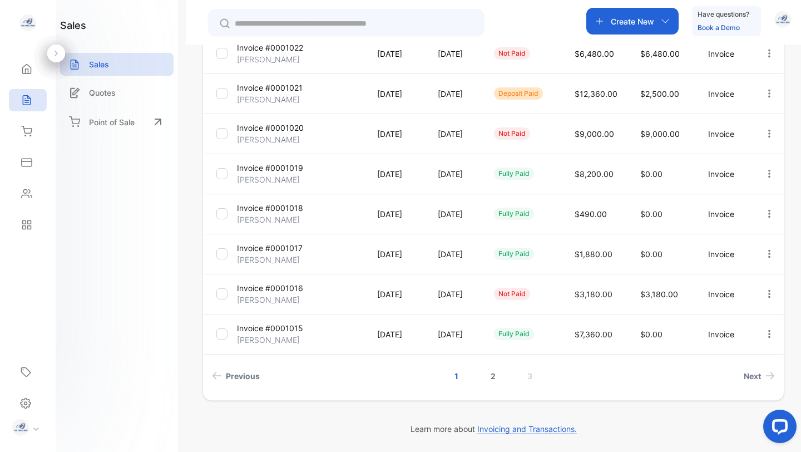
click at [492, 374] on link "2" at bounding box center [493, 375] width 32 height 21
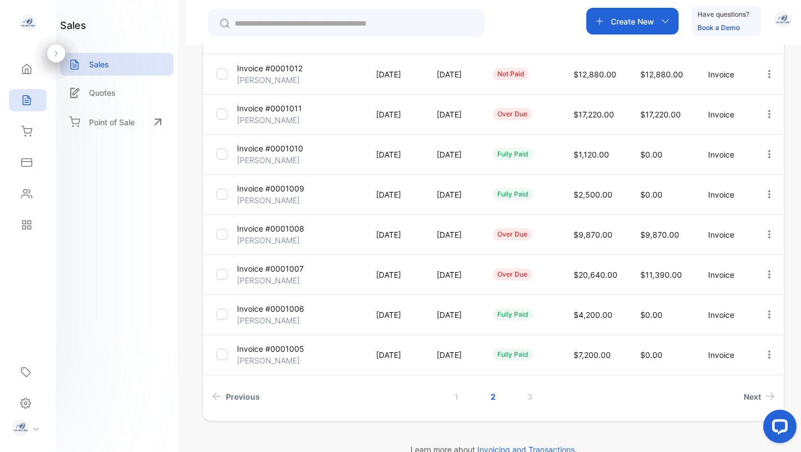
click at [272, 312] on p "Invoice #0001006" at bounding box center [270, 309] width 67 height 12
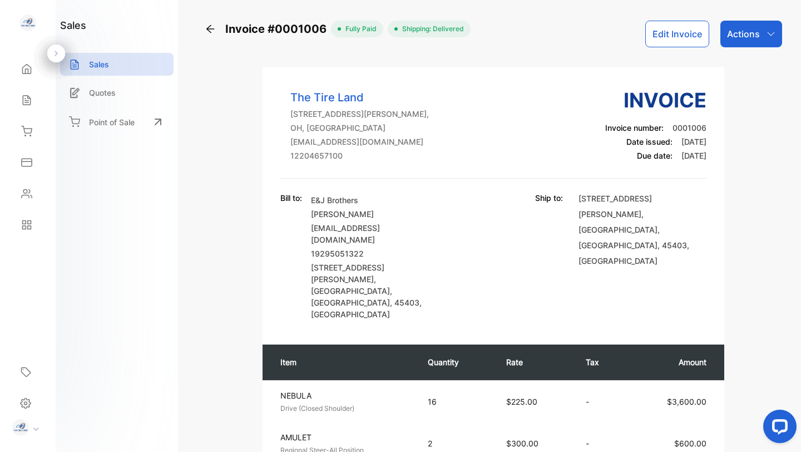
click at [766, 29] on icon "button" at bounding box center [770, 33] width 9 height 9
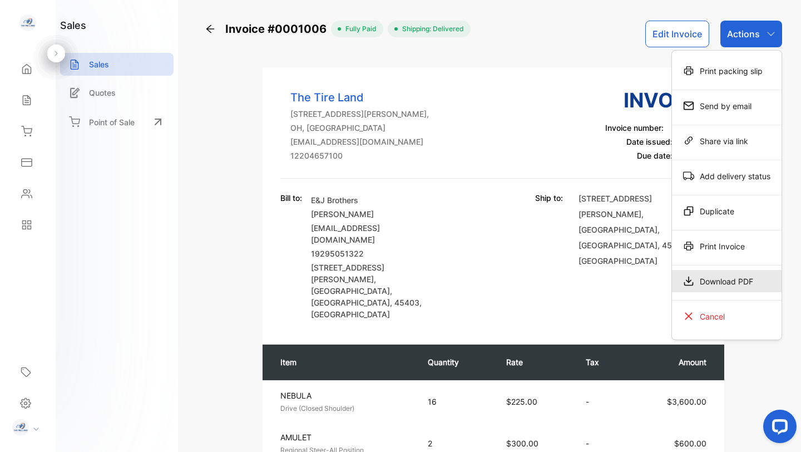
click at [717, 278] on div "Download PDF" at bounding box center [727, 281] width 110 height 22
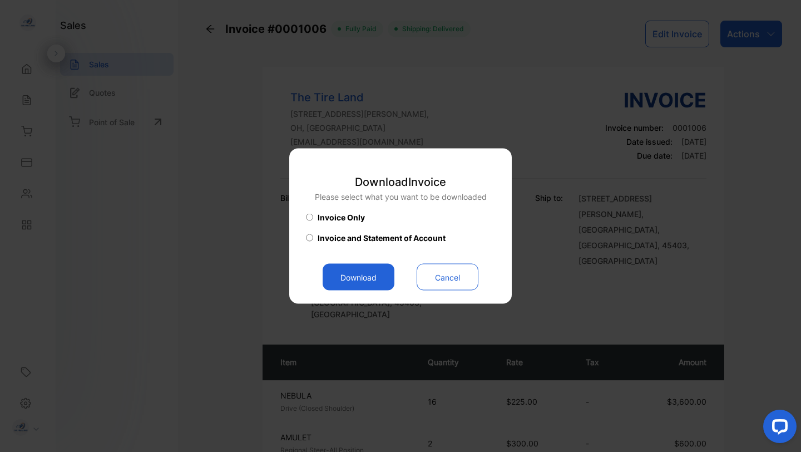
click at [355, 282] on button "Download" at bounding box center [359, 277] width 72 height 27
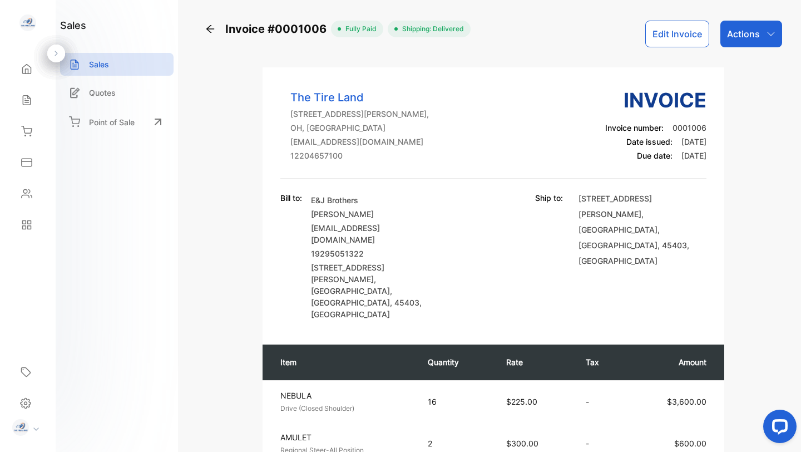
click at [209, 28] on icon at bounding box center [210, 29] width 8 height 8
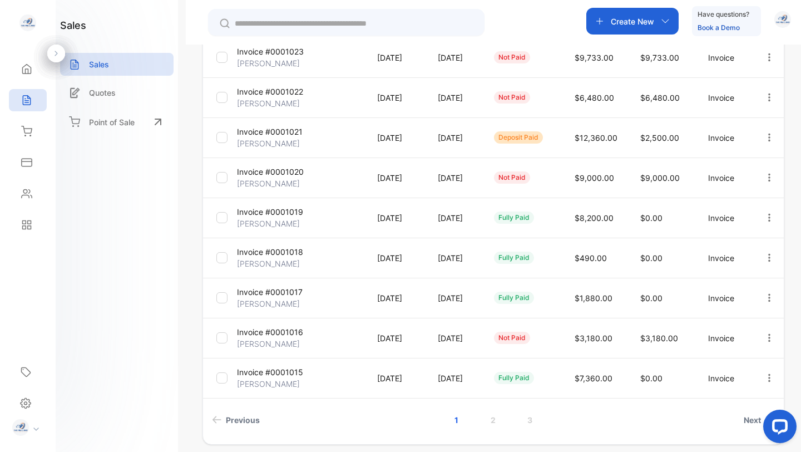
scroll to position [237, 0]
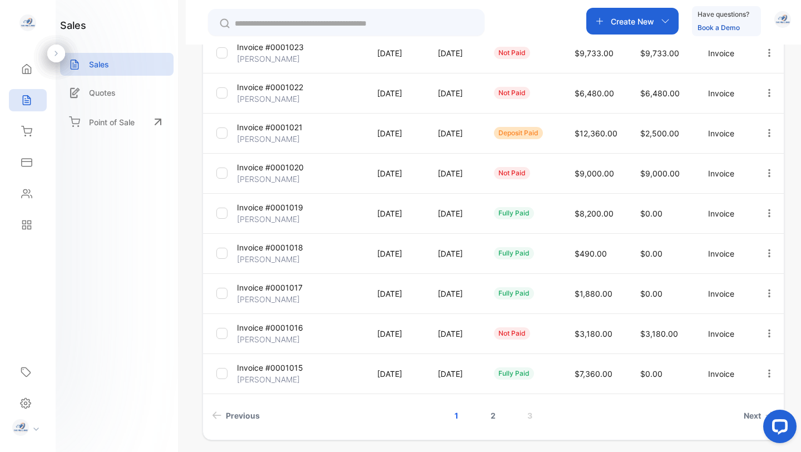
click at [493, 417] on link "2" at bounding box center [493, 415] width 32 height 21
click at [289, 290] on p "Invoice #0001007" at bounding box center [270, 287] width 67 height 12
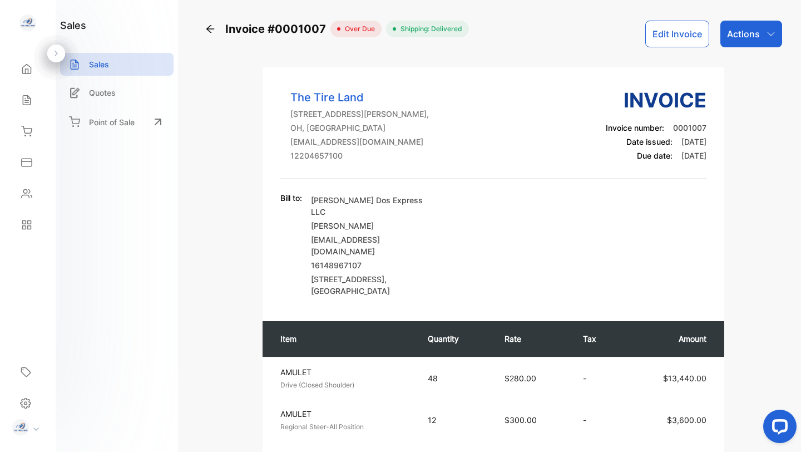
click at [766, 31] on icon "button" at bounding box center [770, 33] width 9 height 9
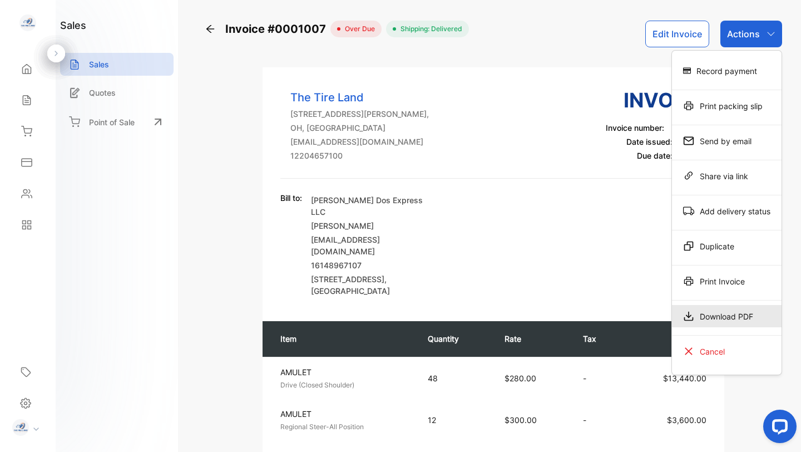
click at [721, 313] on div "Download PDF" at bounding box center [727, 316] width 110 height 22
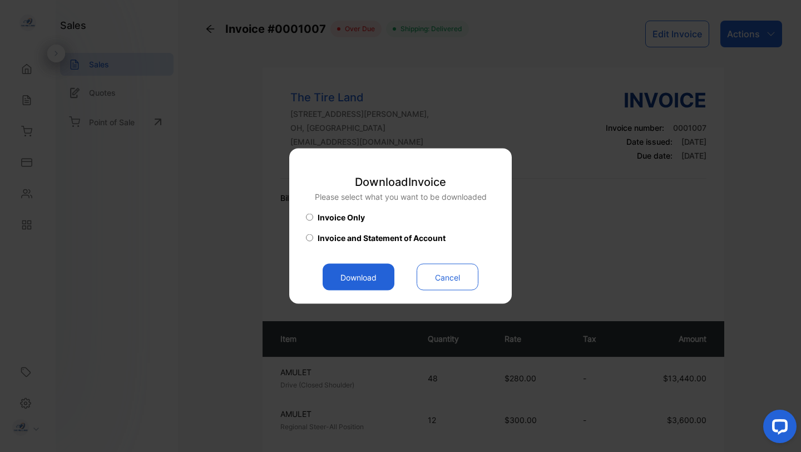
click at [366, 276] on button "Download" at bounding box center [359, 277] width 72 height 27
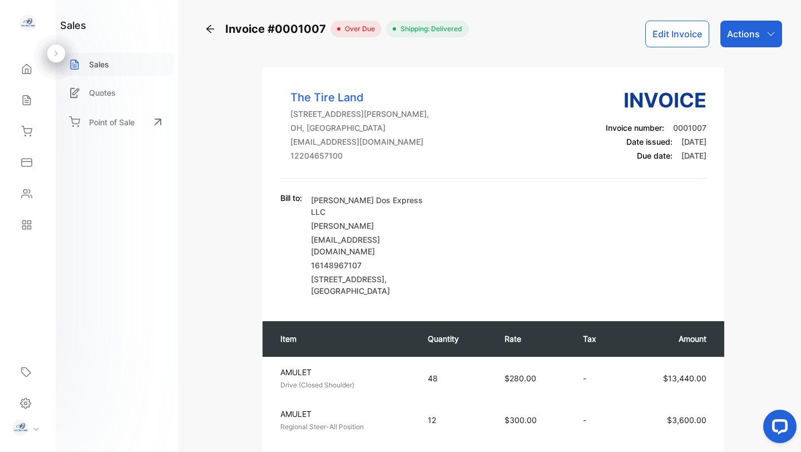
click at [96, 63] on p "Sales" at bounding box center [99, 64] width 20 height 12
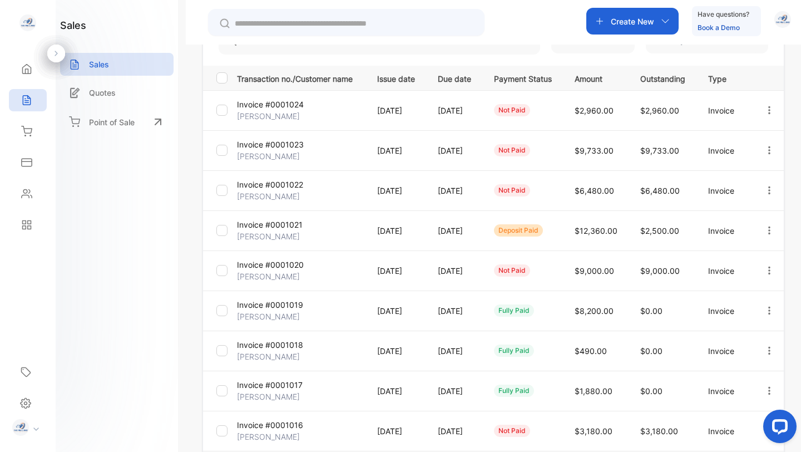
scroll to position [277, 0]
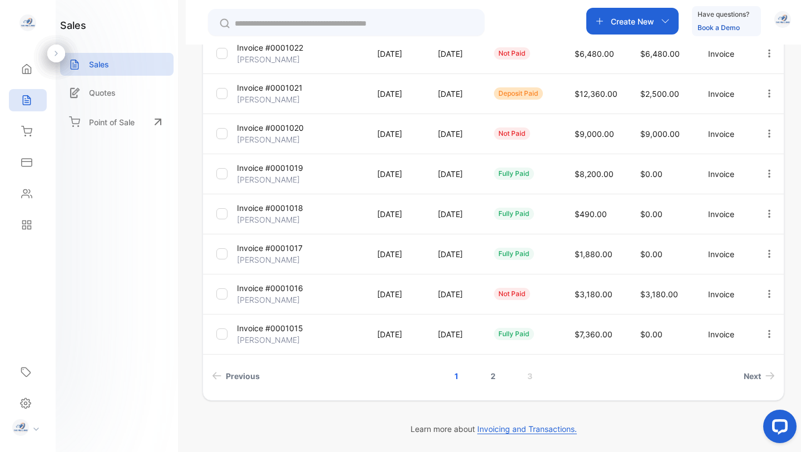
click at [485, 376] on link "2" at bounding box center [493, 375] width 32 height 21
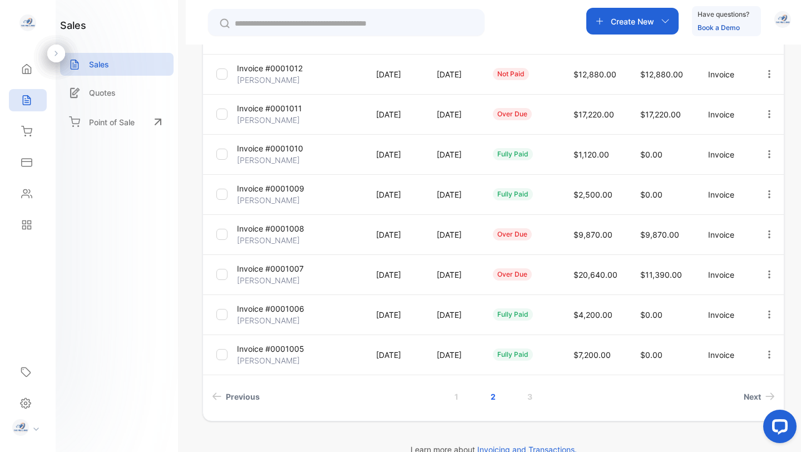
click at [280, 231] on p "Invoice #0001008" at bounding box center [270, 228] width 67 height 12
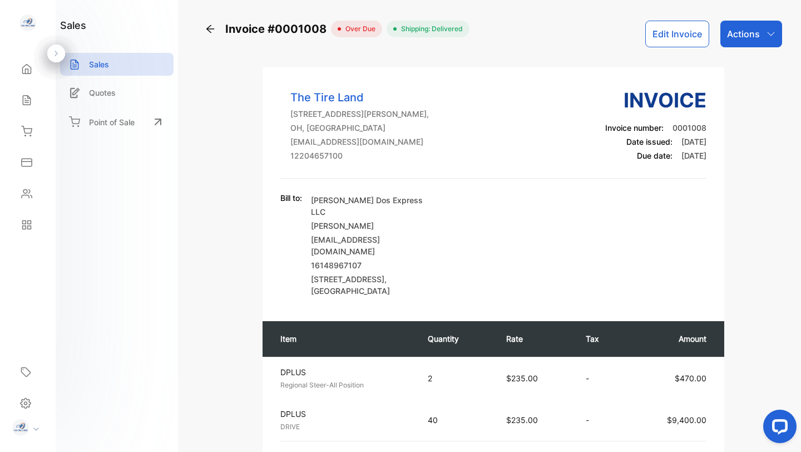
click at [754, 31] on p "Actions" at bounding box center [743, 33] width 33 height 13
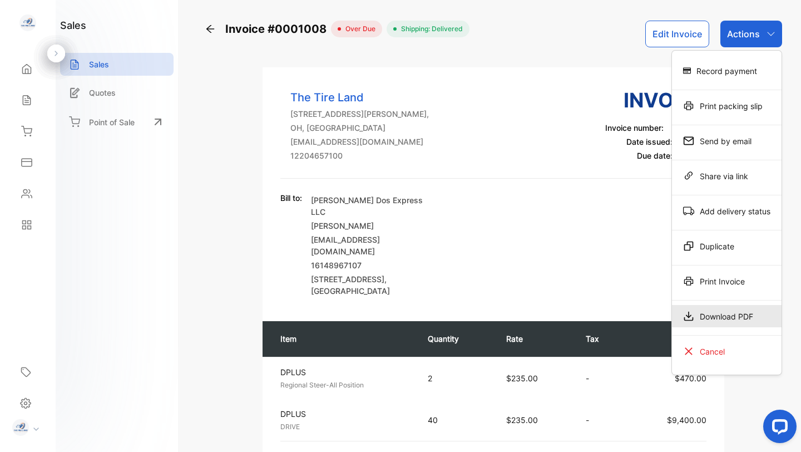
click at [725, 314] on div "Download PDF" at bounding box center [727, 316] width 110 height 22
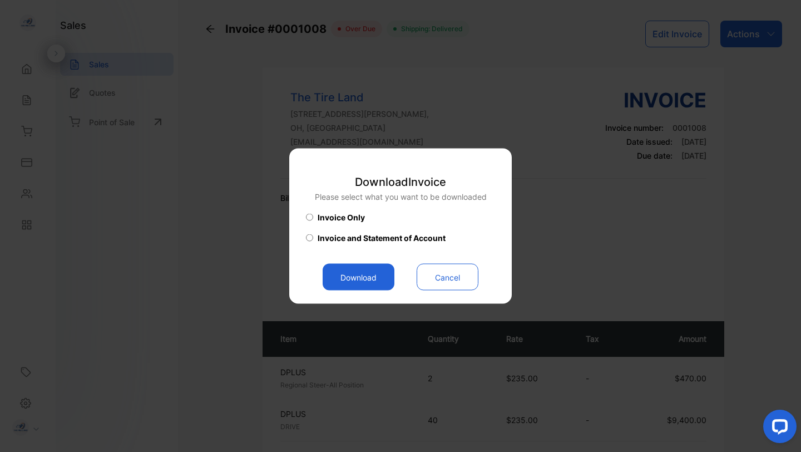
click at [358, 275] on button "Download" at bounding box center [359, 277] width 72 height 27
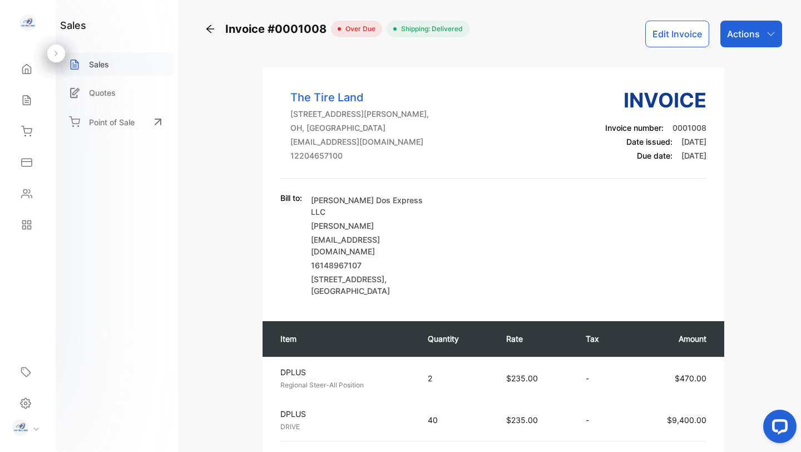
click at [94, 63] on p "Sales" at bounding box center [99, 64] width 20 height 12
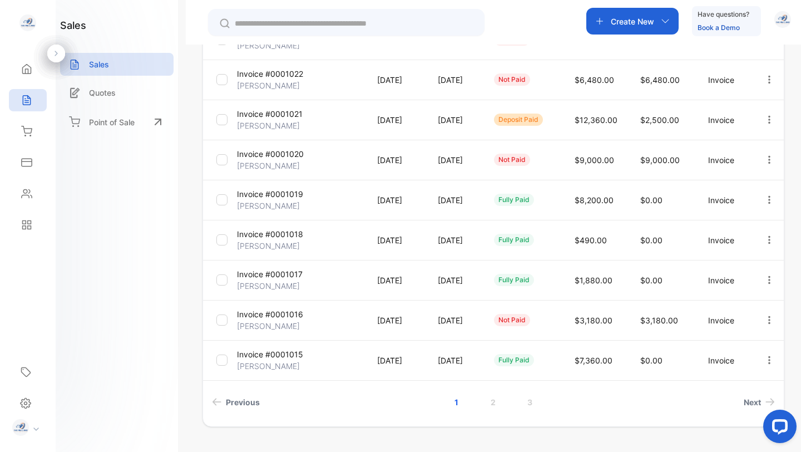
scroll to position [277, 0]
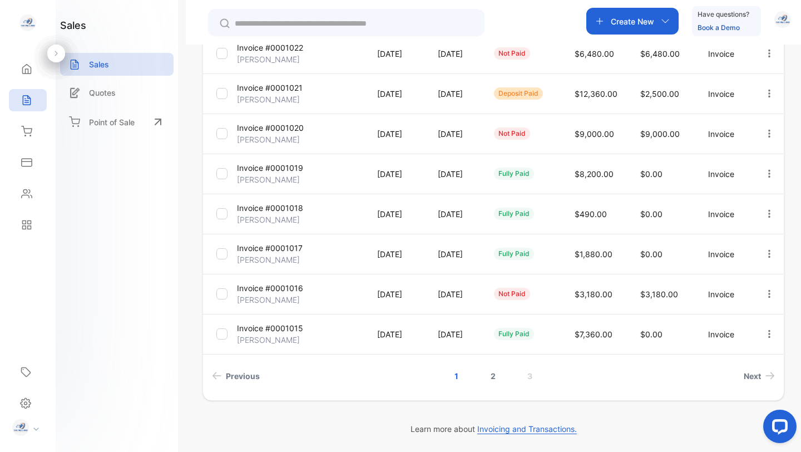
click at [494, 374] on link "2" at bounding box center [493, 375] width 32 height 21
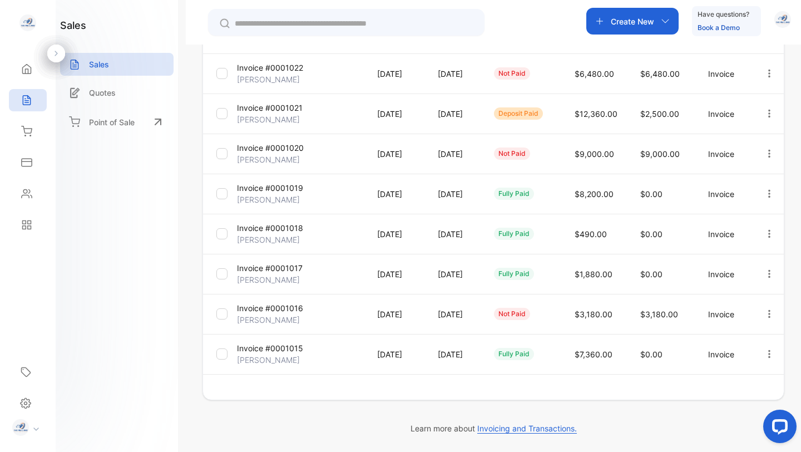
scroll to position [256, 0]
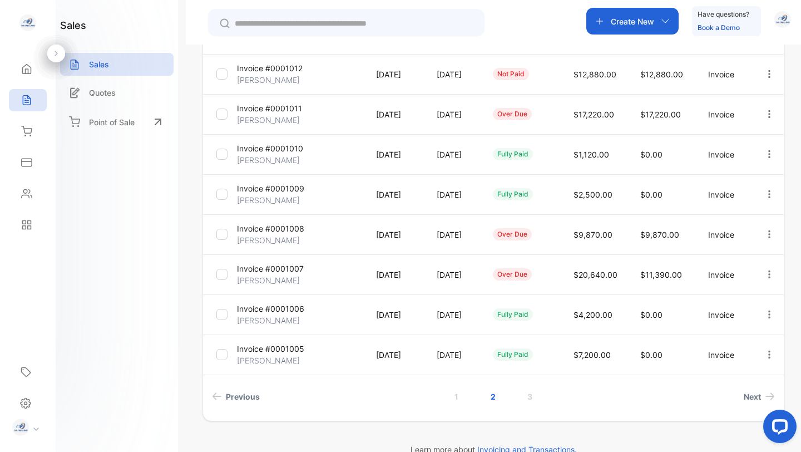
click at [275, 190] on p "Invoice #0001009" at bounding box center [270, 188] width 67 height 12
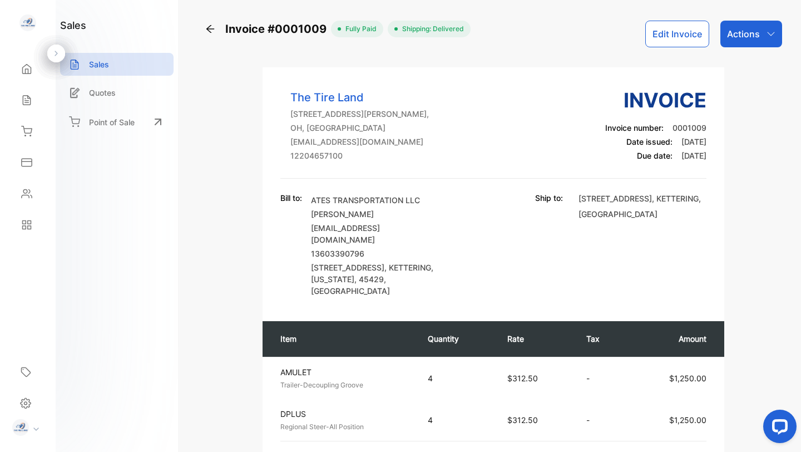
click at [768, 33] on icon "button" at bounding box center [770, 33] width 9 height 9
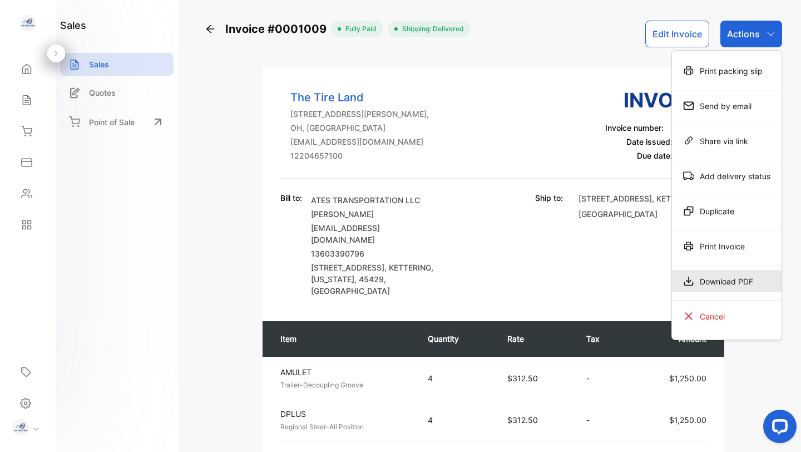
click at [719, 280] on div "Download PDF" at bounding box center [727, 281] width 110 height 22
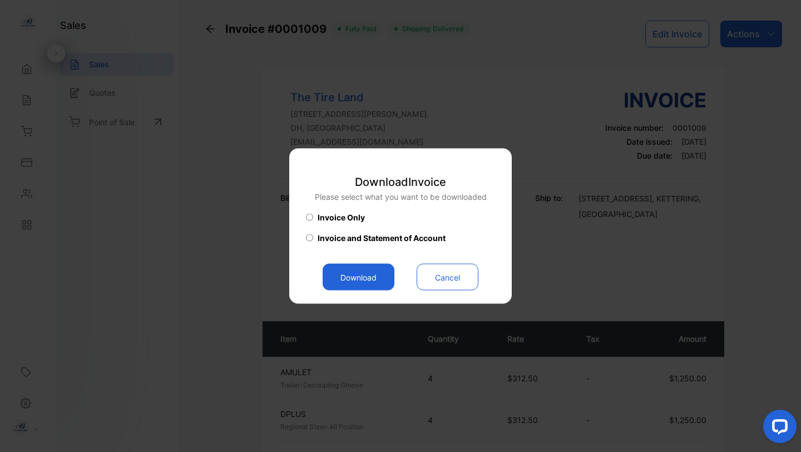
click at [370, 266] on button "Download" at bounding box center [359, 277] width 72 height 27
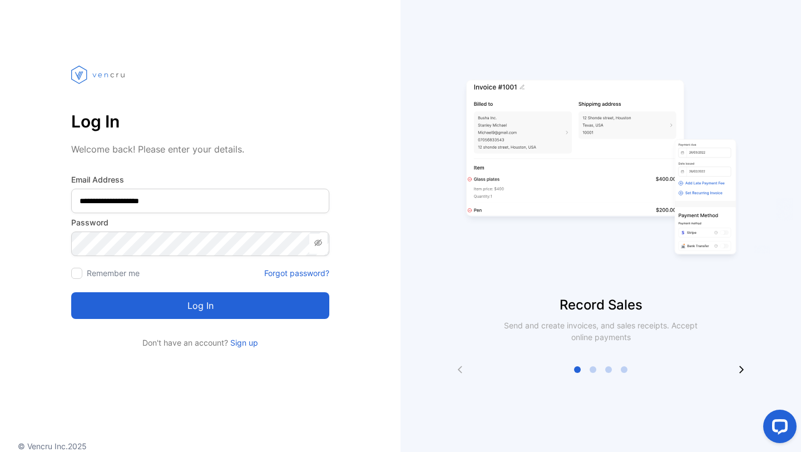
click at [283, 305] on button "Log in" at bounding box center [200, 305] width 258 height 27
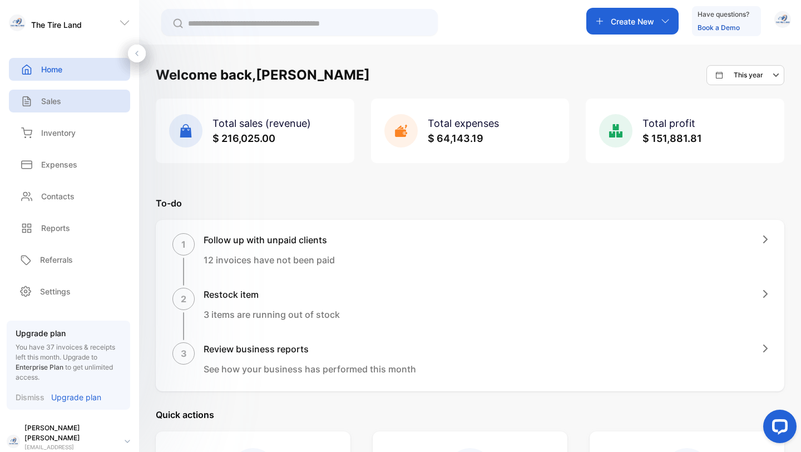
click at [63, 107] on div "Sales" at bounding box center [69, 101] width 121 height 23
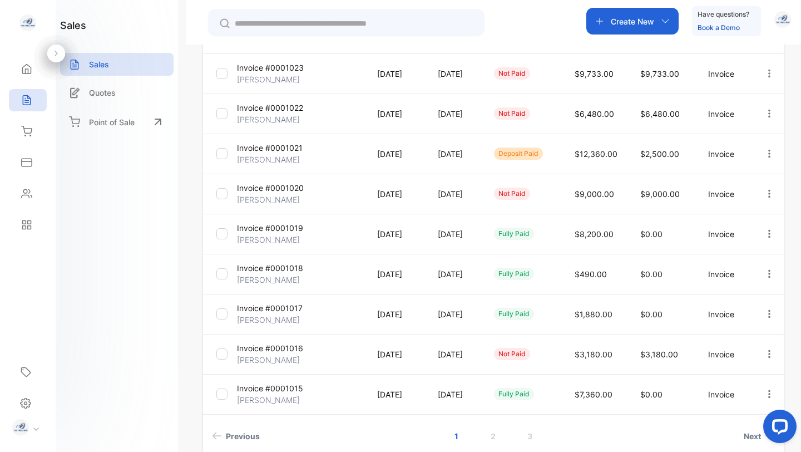
scroll to position [232, 0]
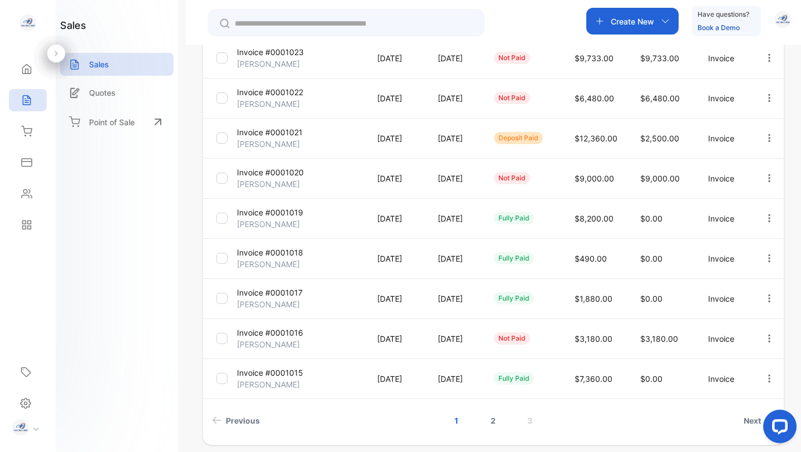
click at [493, 418] on link "2" at bounding box center [493, 420] width 32 height 21
click at [276, 214] on p "Invoice #0001009" at bounding box center [270, 212] width 67 height 12
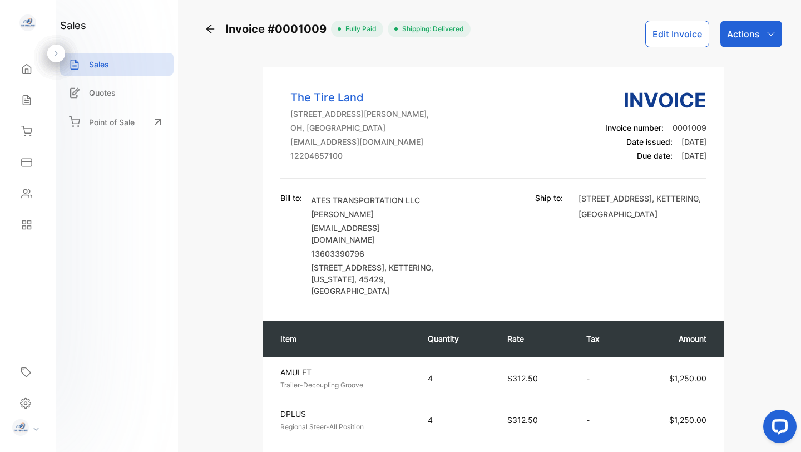
click at [762, 29] on div "Actions" at bounding box center [751, 34] width 62 height 27
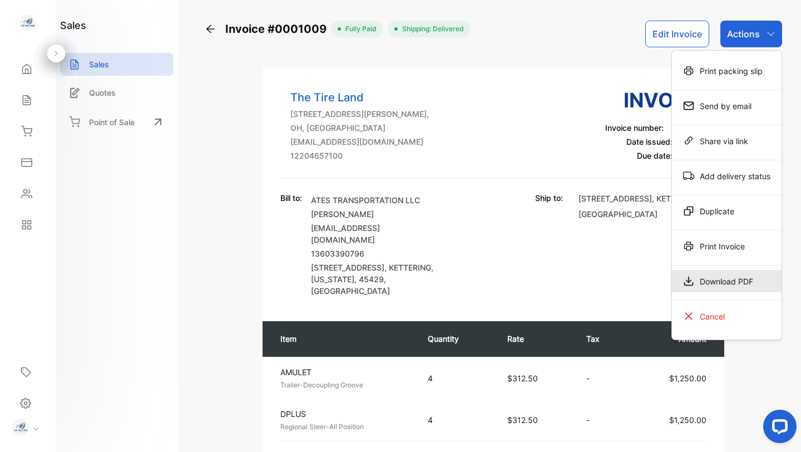
click at [722, 278] on div "Download PDF" at bounding box center [727, 281] width 110 height 22
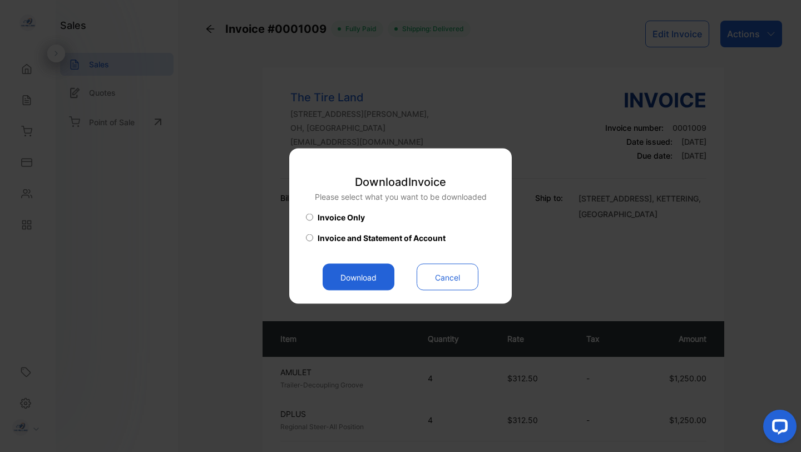
click at [365, 276] on button "Download" at bounding box center [359, 277] width 72 height 27
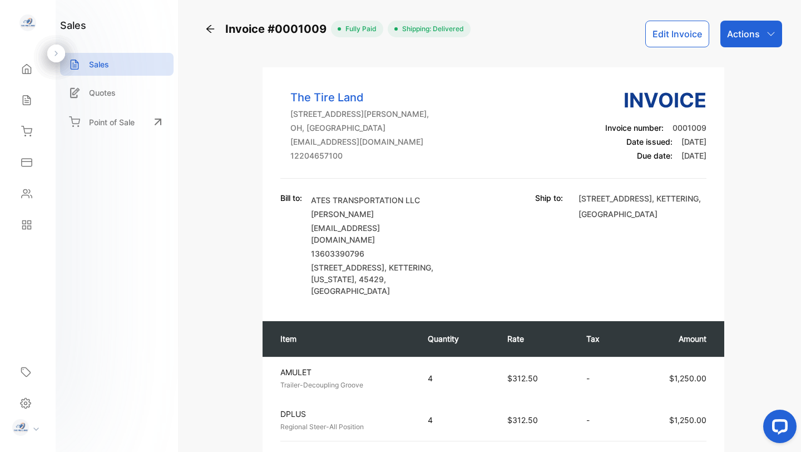
click at [210, 28] on icon at bounding box center [210, 28] width 11 height 11
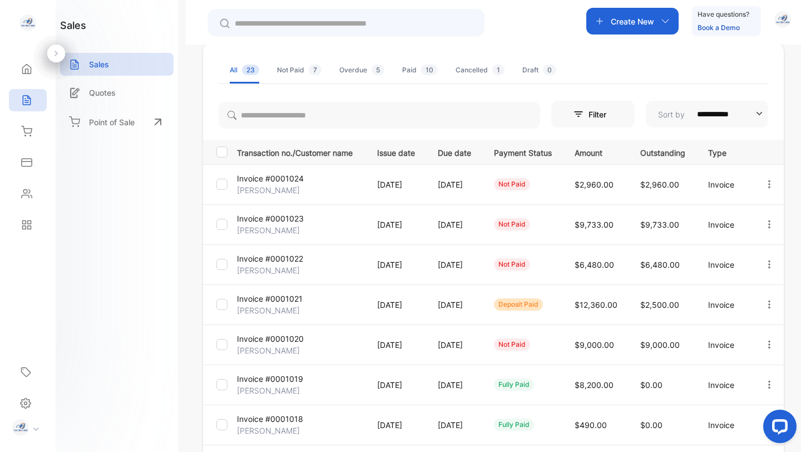
scroll to position [277, 0]
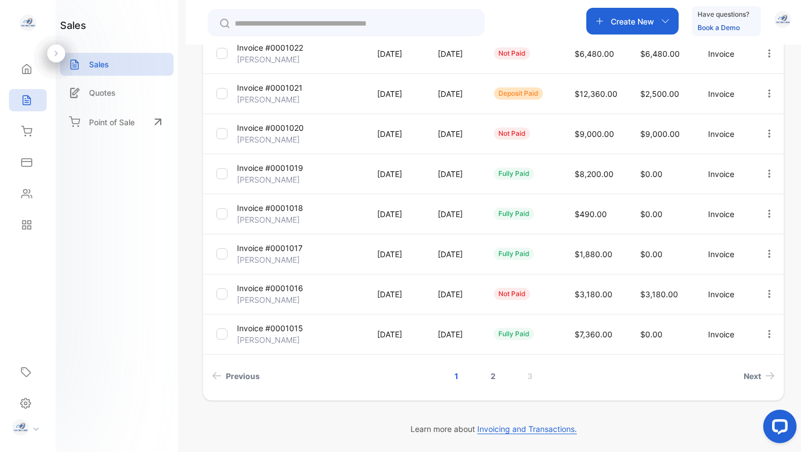
click at [493, 377] on link "2" at bounding box center [493, 375] width 32 height 21
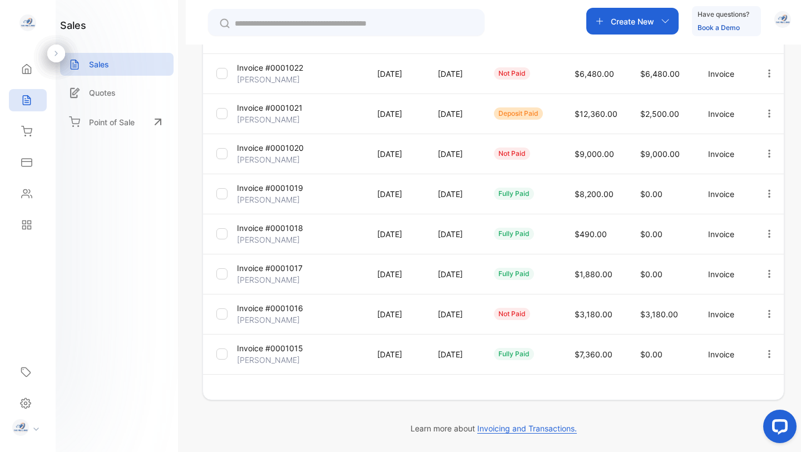
scroll to position [256, 0]
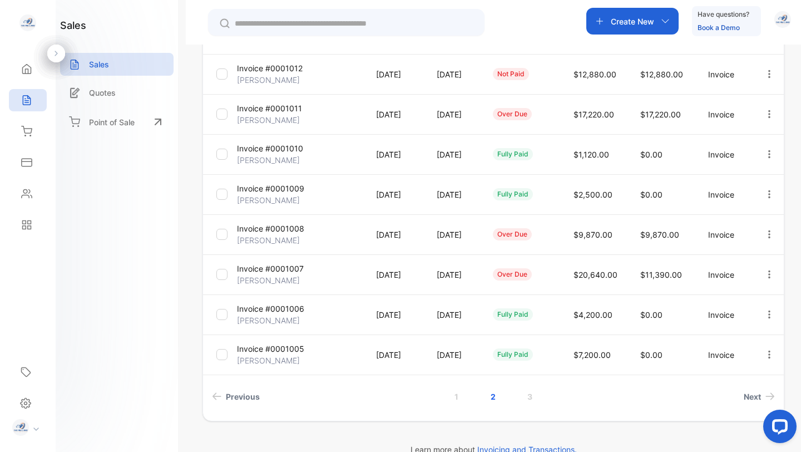
click at [278, 148] on p "Invoice #0001010" at bounding box center [270, 148] width 66 height 12
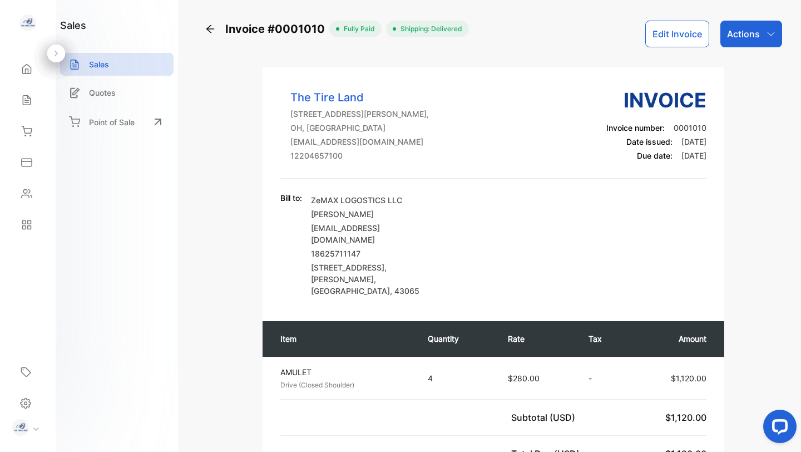
click at [746, 34] on p "Actions" at bounding box center [743, 33] width 33 height 13
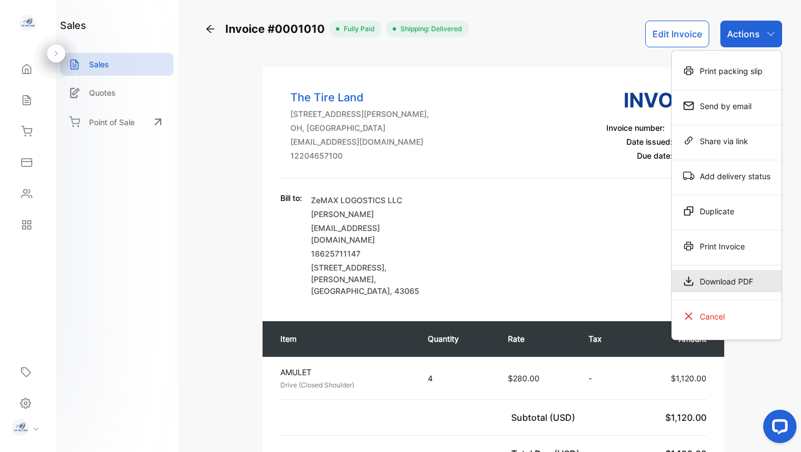
click at [715, 281] on div "Download PDF" at bounding box center [727, 281] width 110 height 22
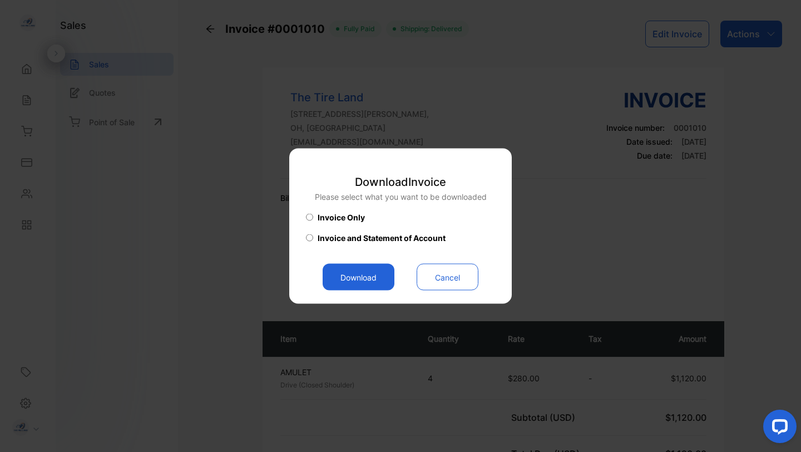
click at [353, 283] on button "Download" at bounding box center [359, 277] width 72 height 27
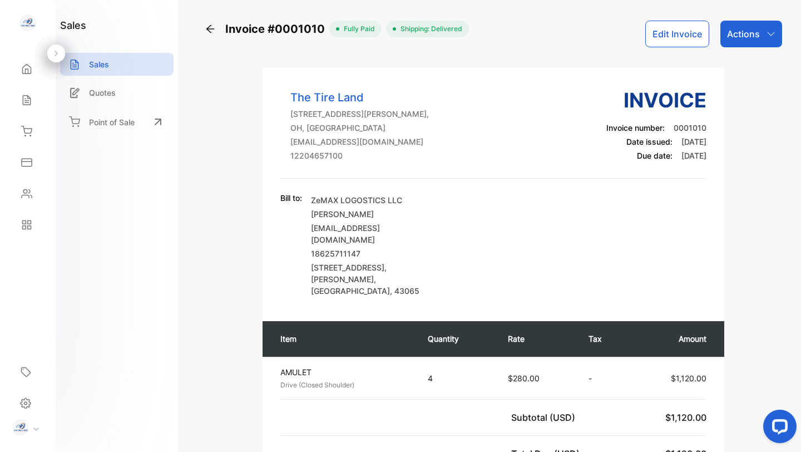
click at [209, 29] on icon at bounding box center [210, 29] width 8 height 8
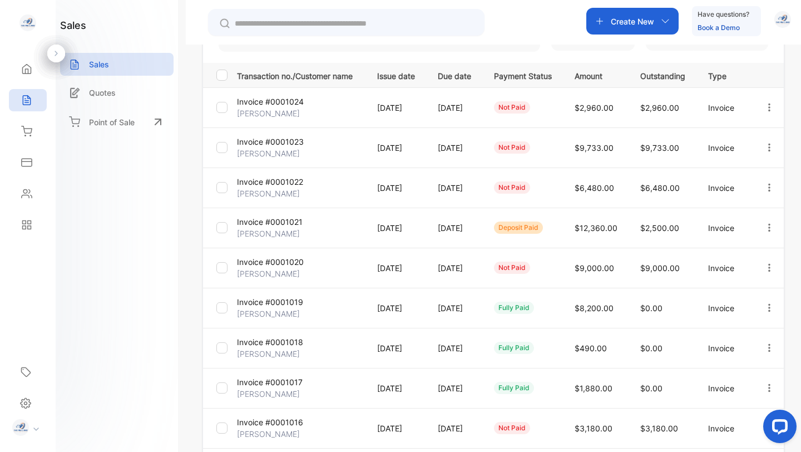
scroll to position [277, 0]
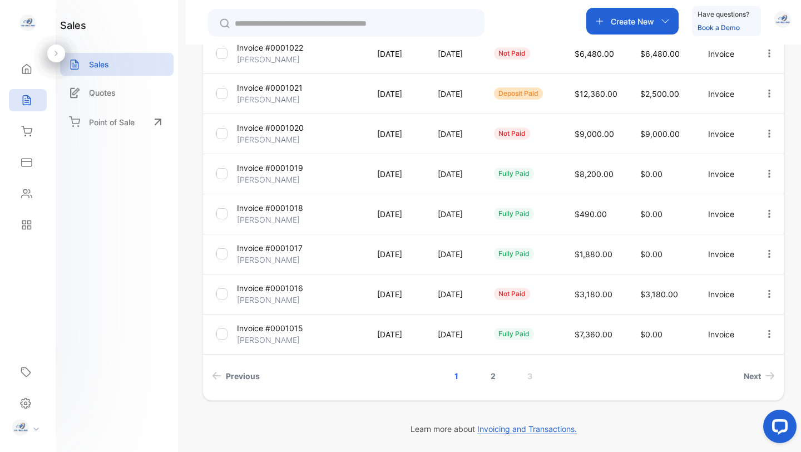
click at [493, 376] on link "2" at bounding box center [493, 375] width 32 height 21
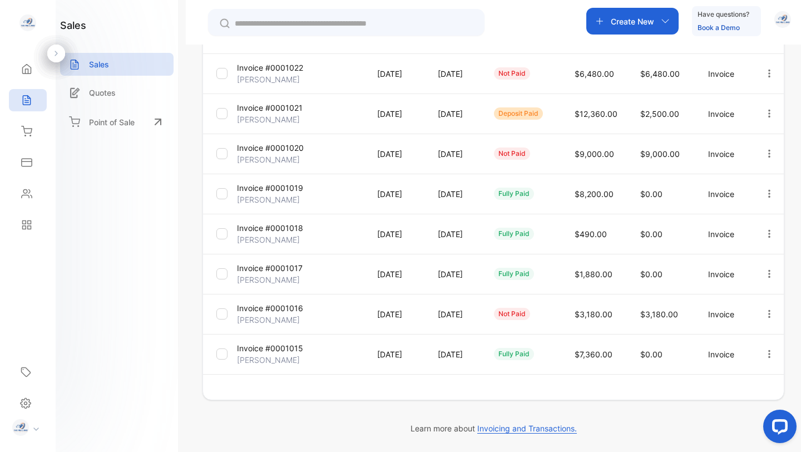
scroll to position [256, 0]
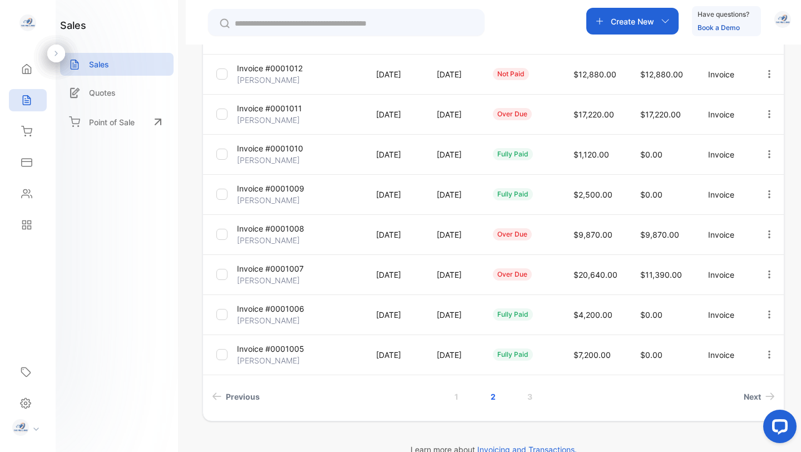
click at [280, 105] on p "Invoice #0001011" at bounding box center [269, 108] width 65 height 12
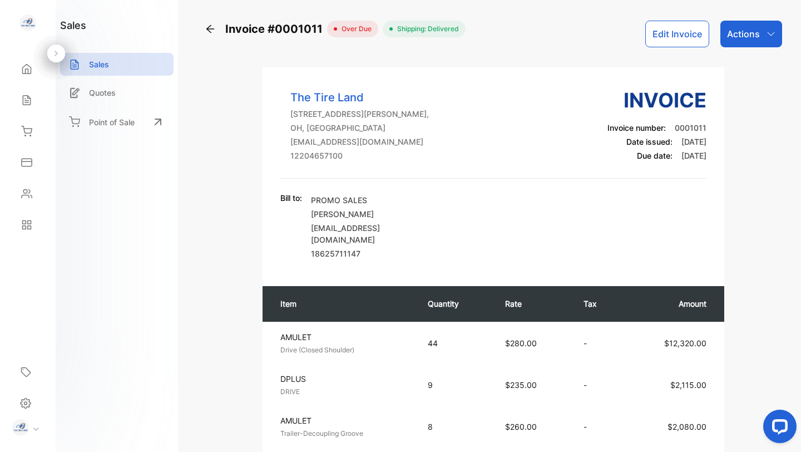
click at [745, 32] on p "Actions" at bounding box center [743, 33] width 33 height 13
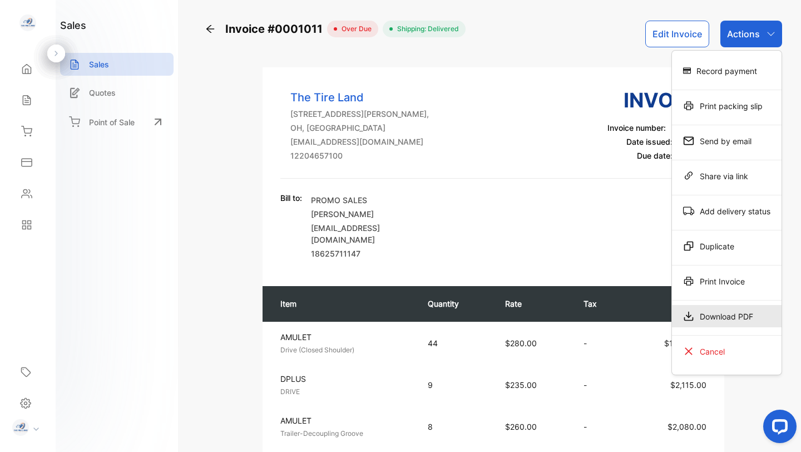
click at [719, 316] on div "Download PDF" at bounding box center [727, 316] width 110 height 22
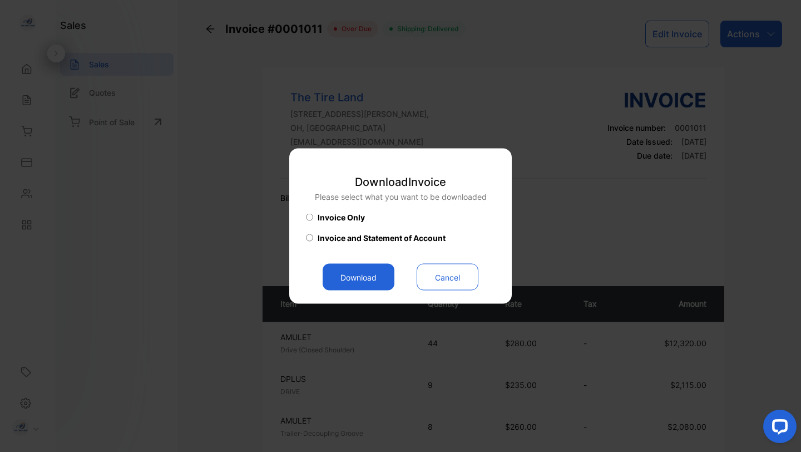
click at [378, 278] on button "Download" at bounding box center [359, 277] width 72 height 27
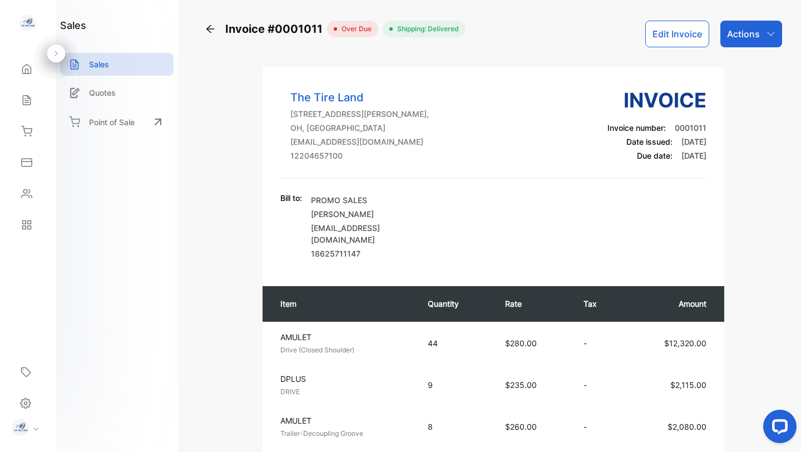
click at [209, 28] on icon at bounding box center [210, 28] width 11 height 11
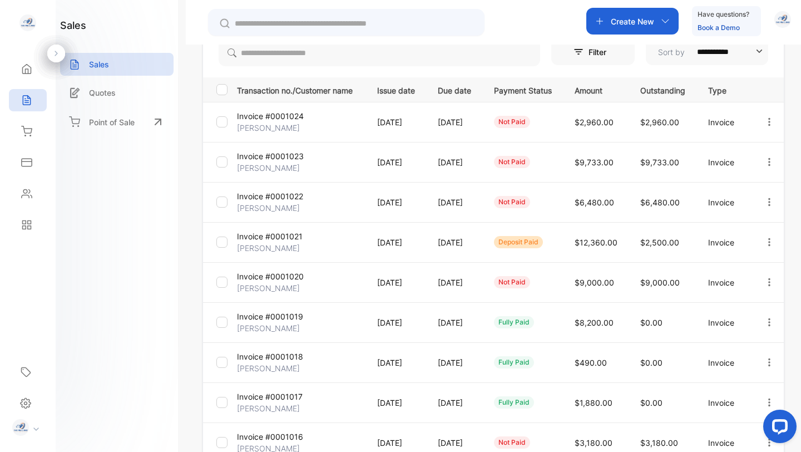
scroll to position [277, 0]
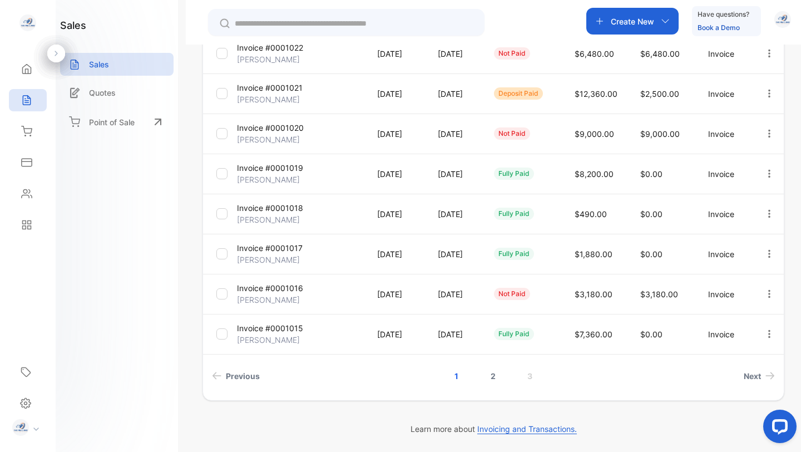
click at [494, 377] on link "2" at bounding box center [493, 375] width 32 height 21
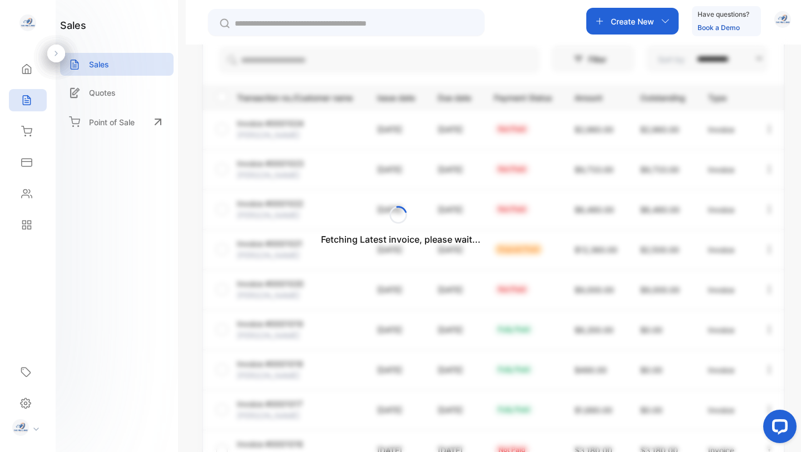
scroll to position [121, 0]
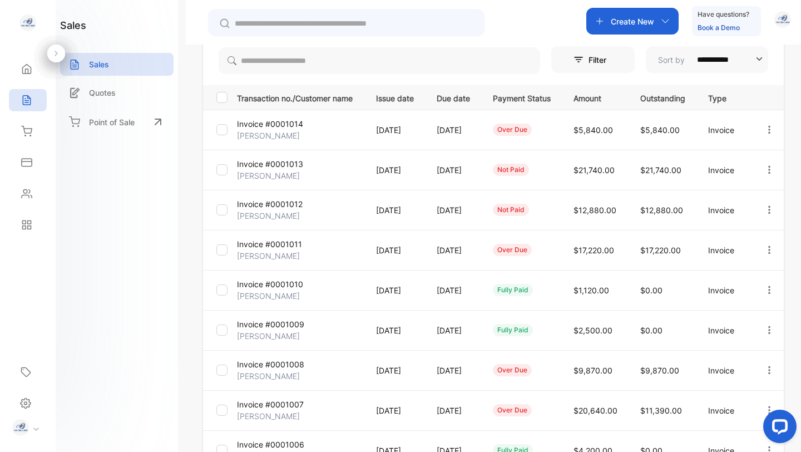
click at [279, 204] on p "Invoice #0001012" at bounding box center [270, 204] width 66 height 12
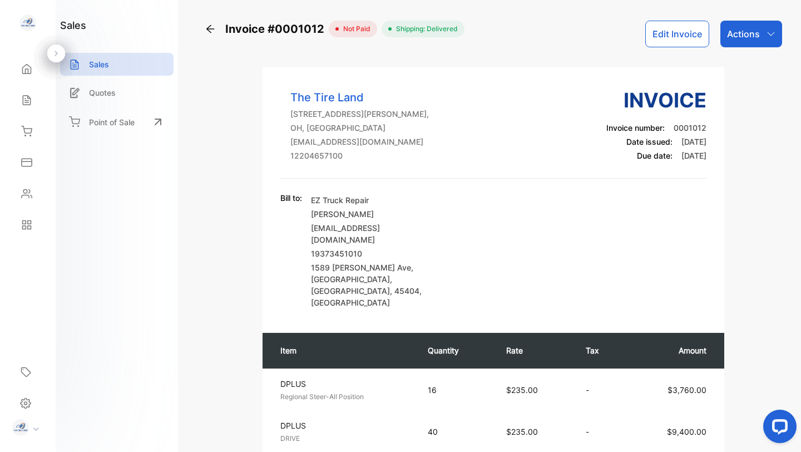
click at [766, 35] on icon "button" at bounding box center [770, 33] width 9 height 9
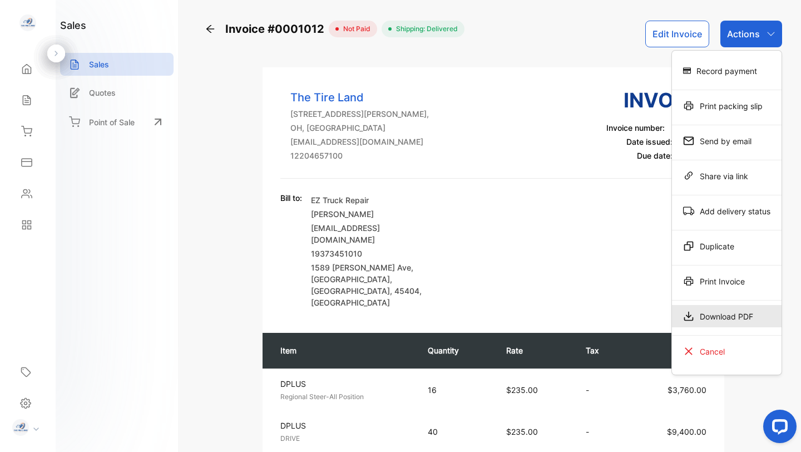
click at [726, 316] on div "Download PDF" at bounding box center [727, 316] width 110 height 22
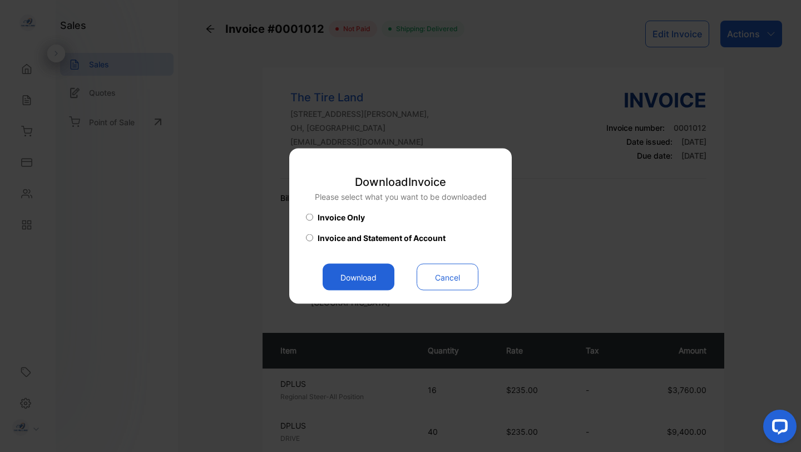
click at [373, 278] on button "Download" at bounding box center [359, 277] width 72 height 27
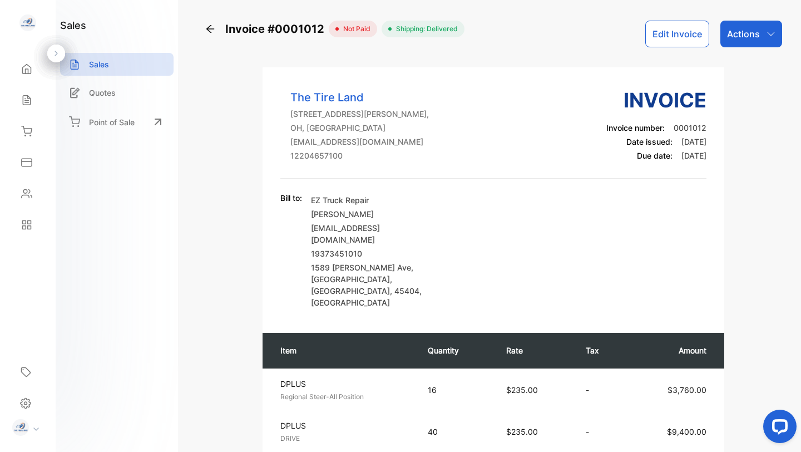
click at [209, 29] on icon at bounding box center [210, 29] width 8 height 8
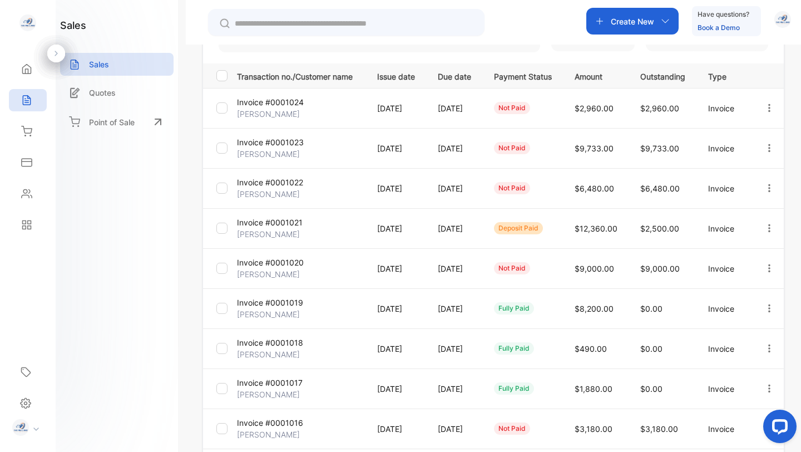
scroll to position [277, 0]
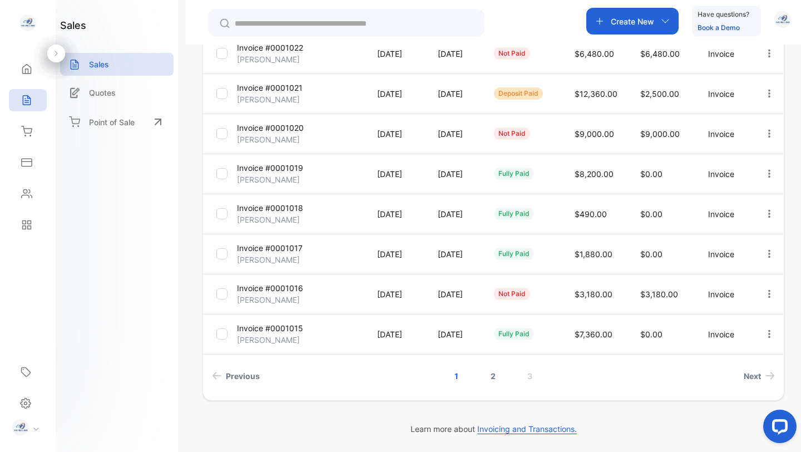
click at [492, 378] on link "2" at bounding box center [493, 375] width 32 height 21
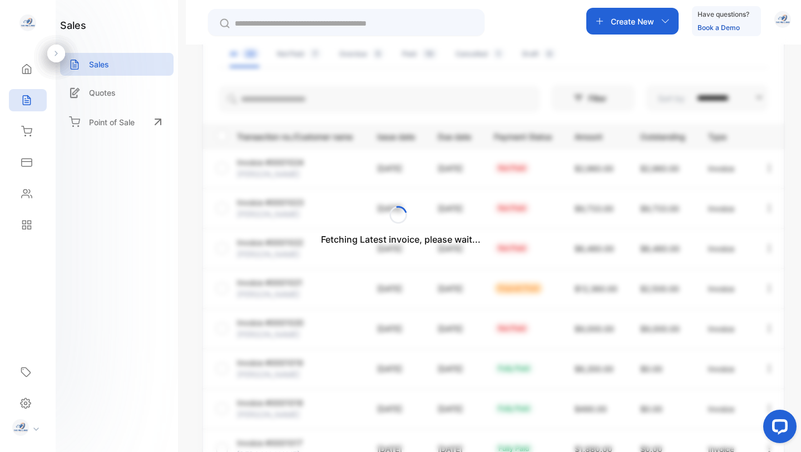
scroll to position [0, 0]
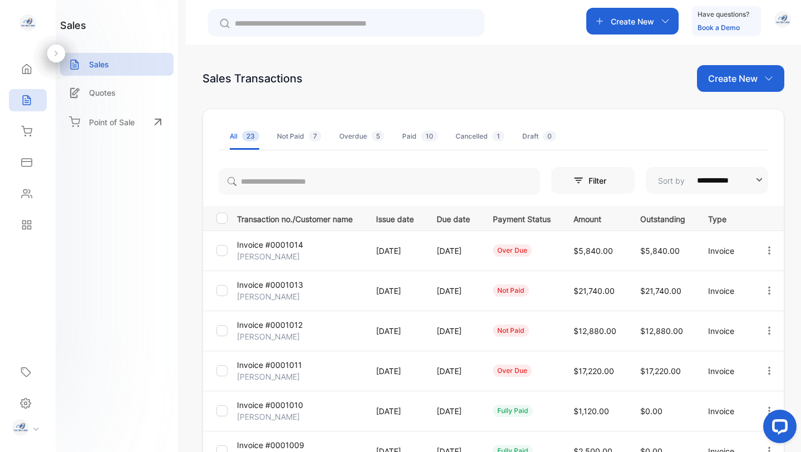
click at [281, 283] on p "Invoice #0001013" at bounding box center [270, 285] width 66 height 12
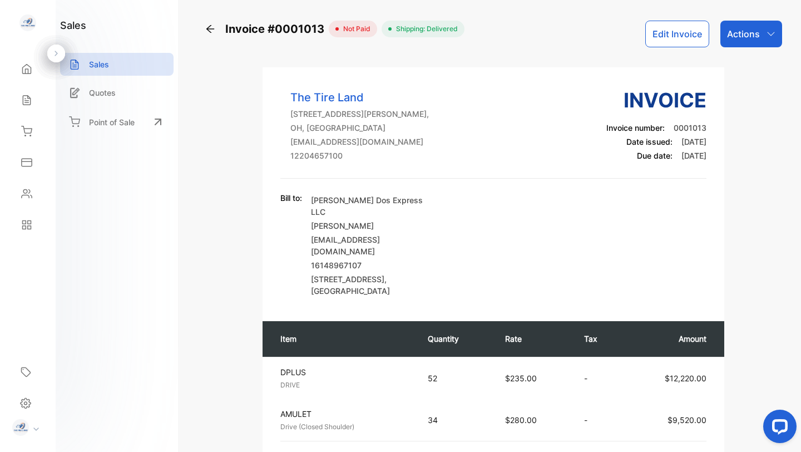
click at [760, 31] on div "Actions" at bounding box center [751, 34] width 62 height 27
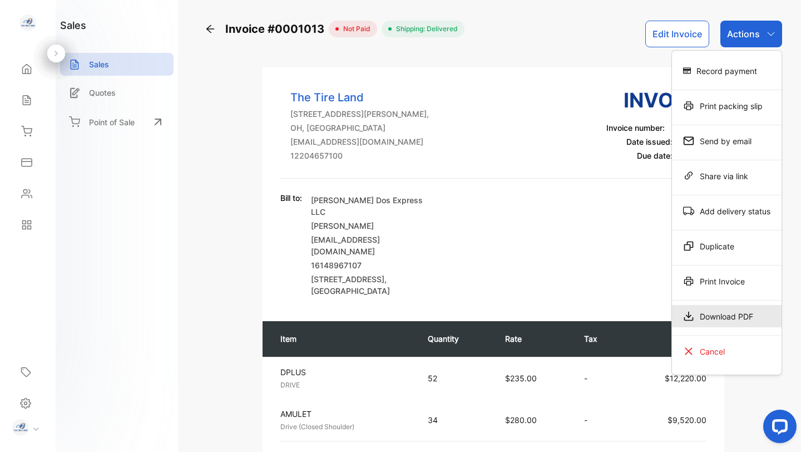
click at [718, 318] on div "Download PDF" at bounding box center [727, 316] width 110 height 22
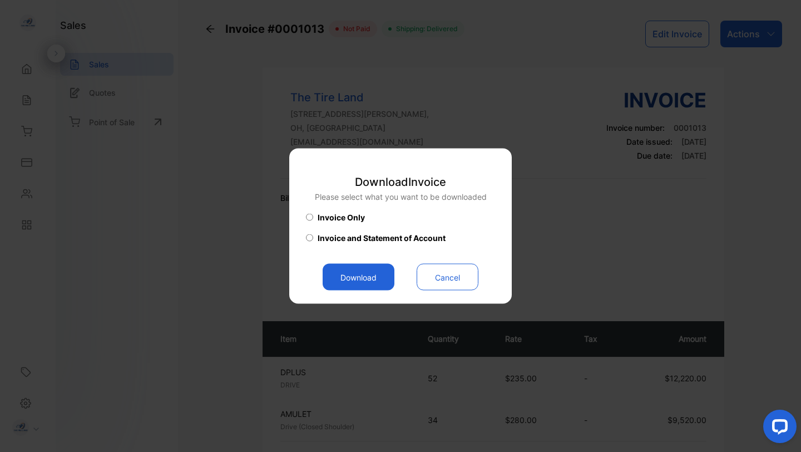
click at [372, 279] on button "Download" at bounding box center [359, 277] width 72 height 27
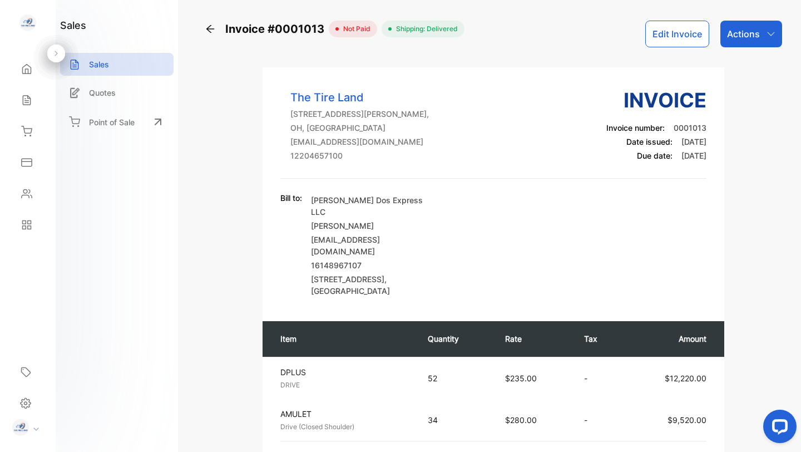
click at [211, 28] on icon at bounding box center [210, 28] width 11 height 11
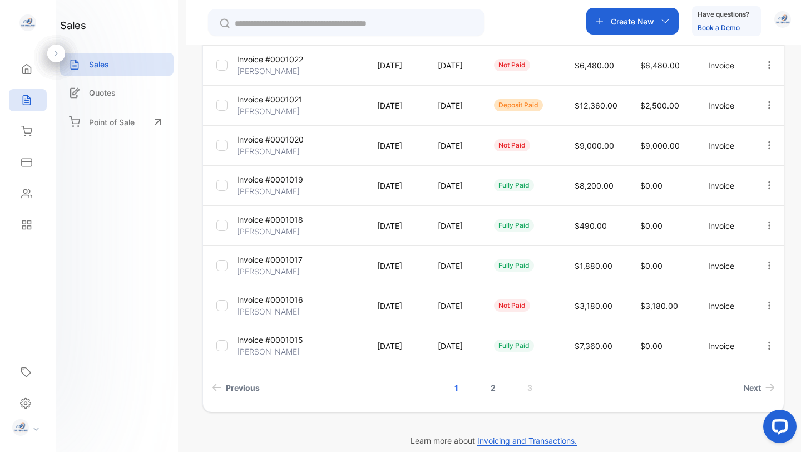
click at [490, 389] on link "2" at bounding box center [493, 387] width 32 height 21
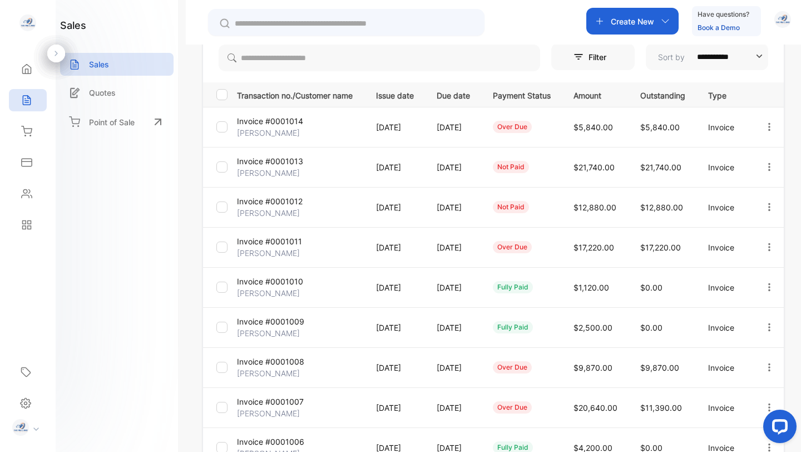
scroll to position [120, 0]
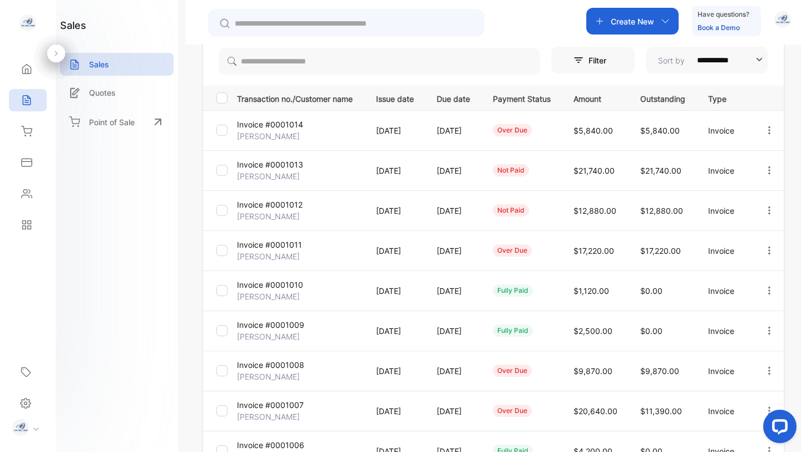
click at [264, 127] on p "Invoice #0001014" at bounding box center [270, 124] width 66 height 12
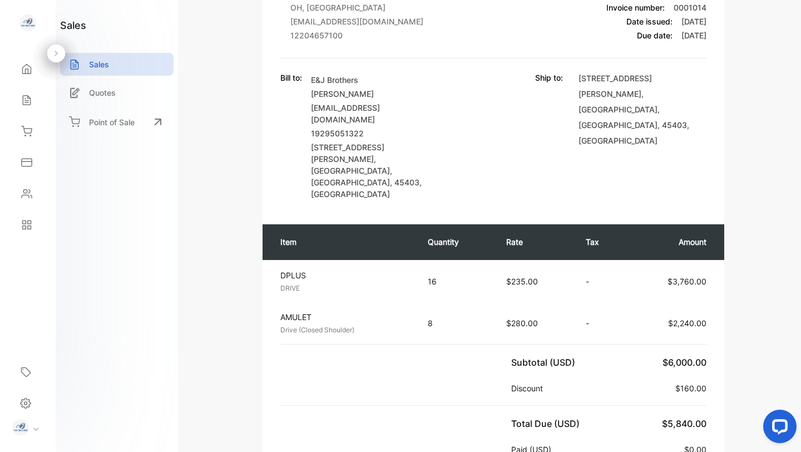
click at [485, 112] on div "Bill to: E&J Brothers Jahongir Aka ejbrothersshop@gmail.com 19295051322 445 N. …" at bounding box center [493, 136] width 426 height 128
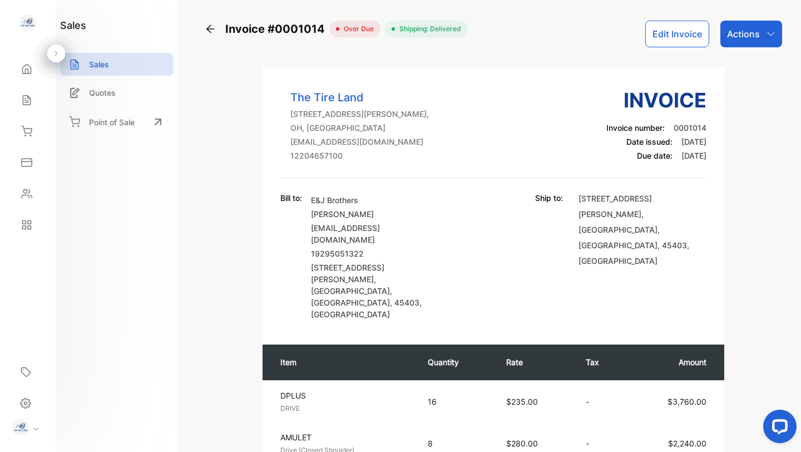
click at [766, 29] on icon "button" at bounding box center [770, 33] width 9 height 9
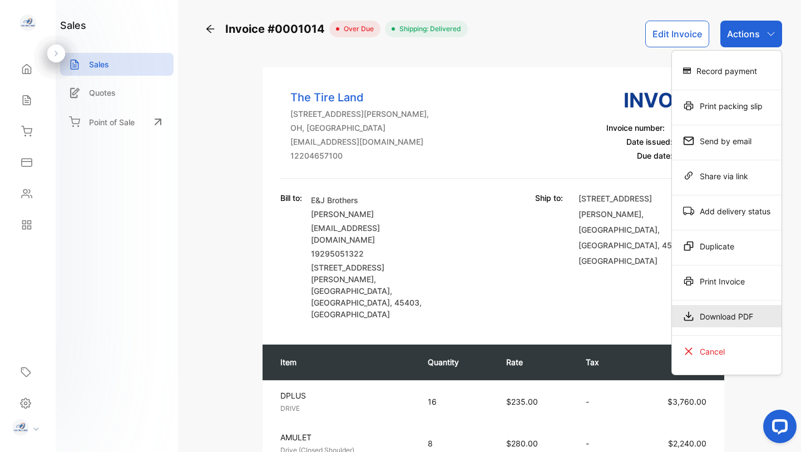
click at [729, 319] on div "Download PDF" at bounding box center [727, 316] width 110 height 22
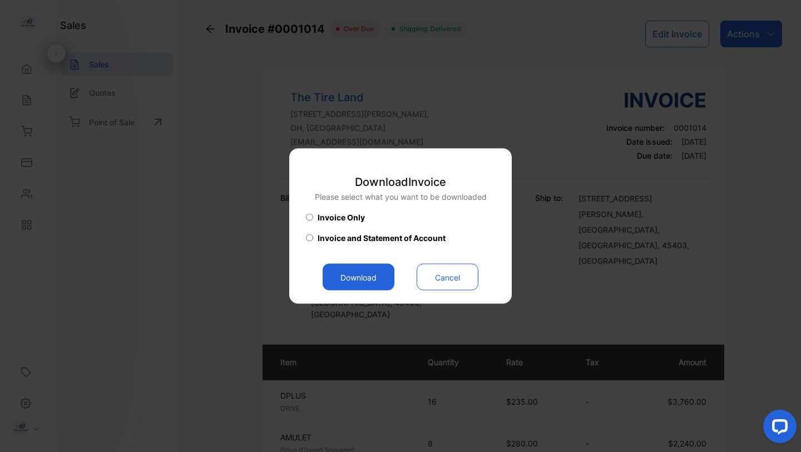
click at [374, 274] on button "Download" at bounding box center [359, 277] width 72 height 27
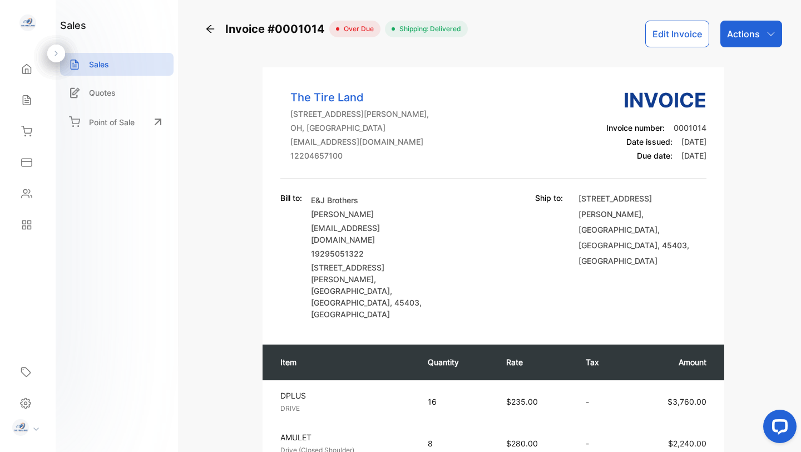
click at [208, 31] on icon at bounding box center [210, 28] width 11 height 11
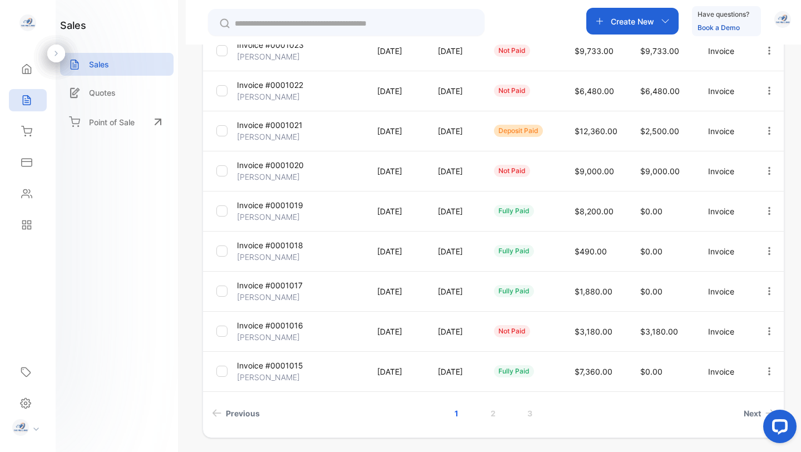
scroll to position [277, 0]
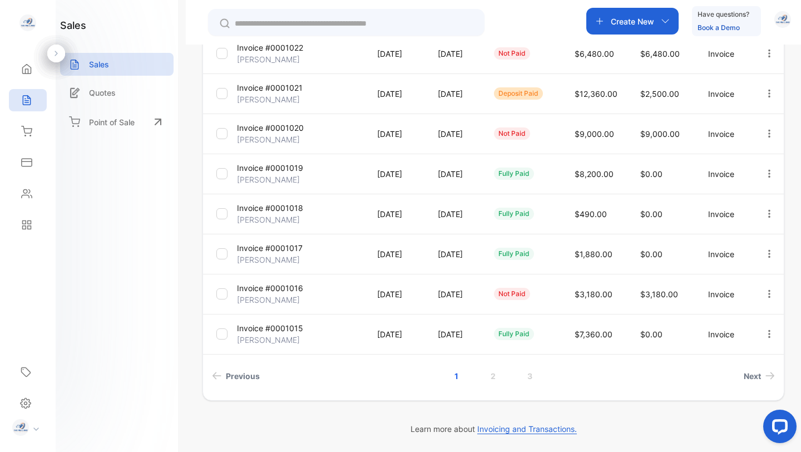
click at [266, 332] on p "Invoice #0001015" at bounding box center [270, 328] width 66 height 12
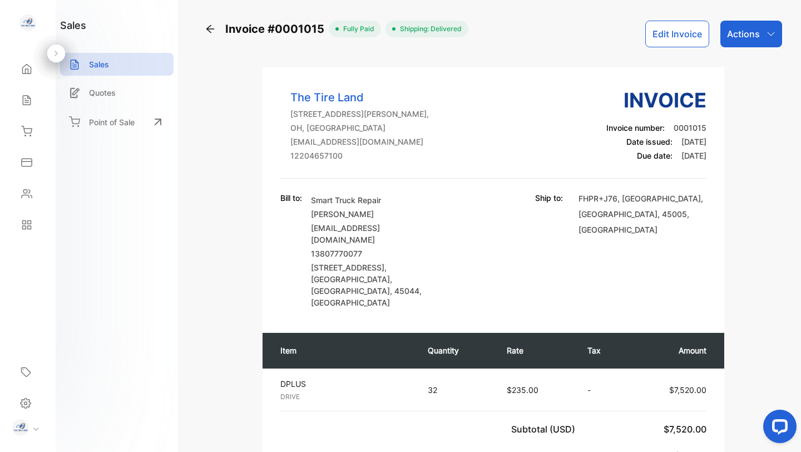
click at [766, 37] on icon "button" at bounding box center [770, 33] width 9 height 9
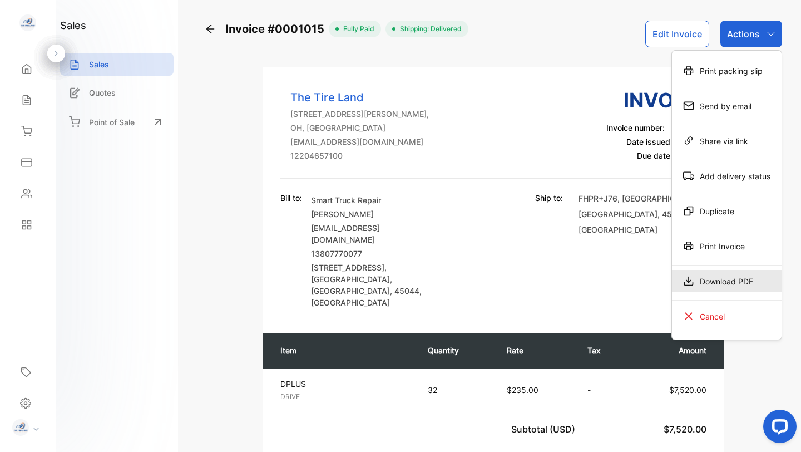
click at [725, 281] on div "Download PDF" at bounding box center [727, 281] width 110 height 22
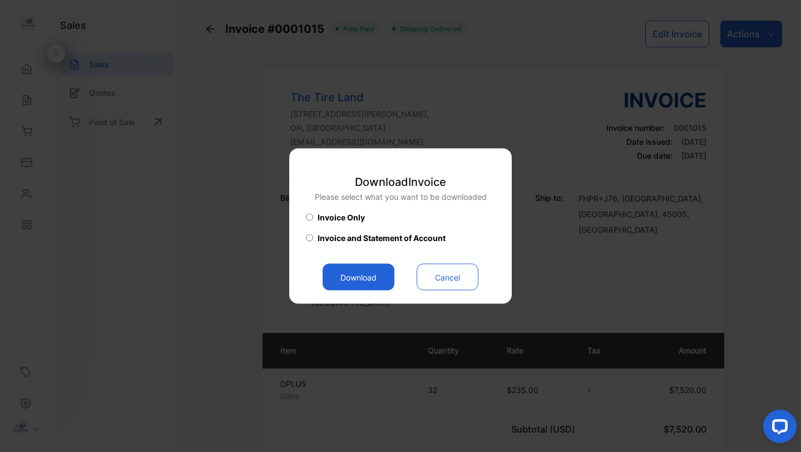
click at [360, 283] on button "Download" at bounding box center [359, 277] width 72 height 27
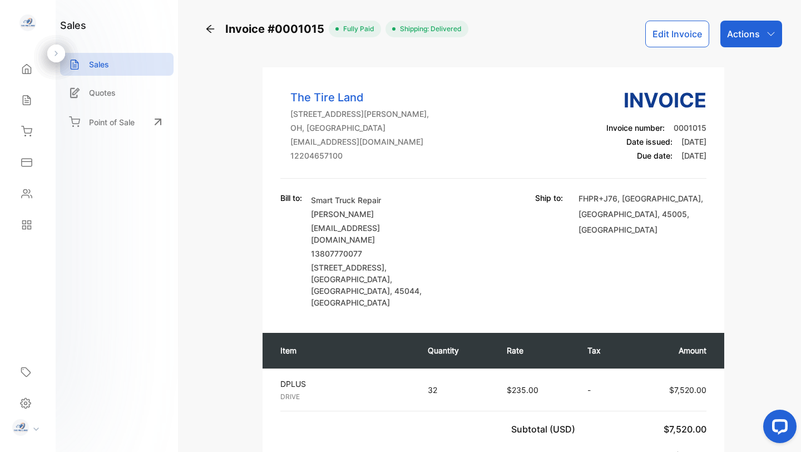
click at [210, 29] on icon at bounding box center [210, 28] width 11 height 11
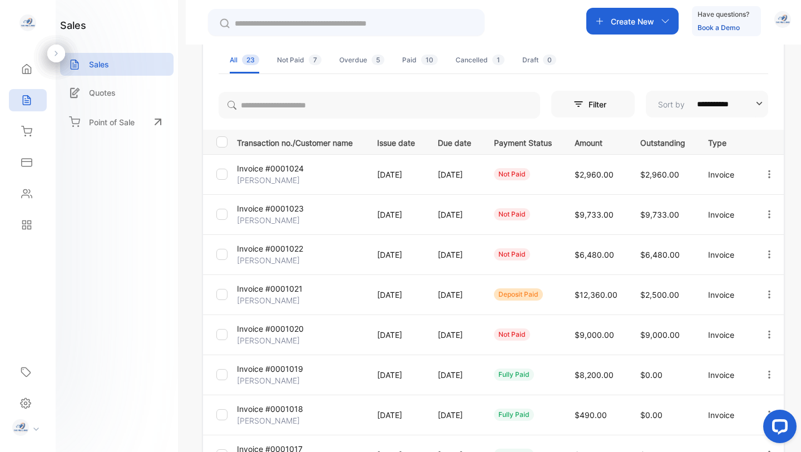
scroll to position [277, 0]
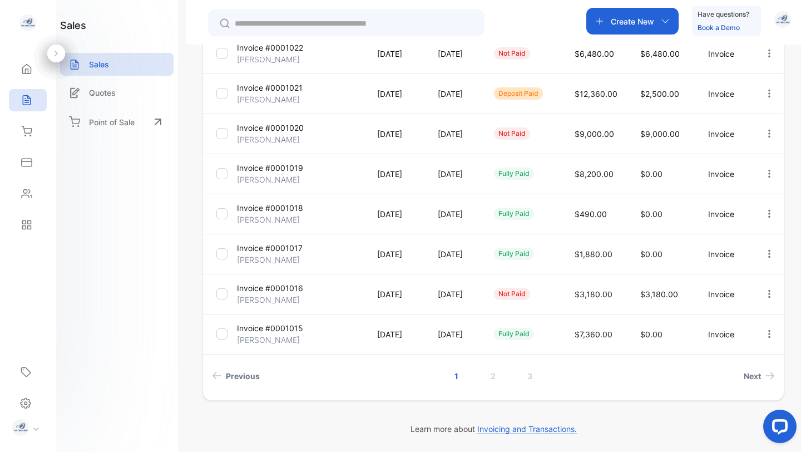
click at [274, 288] on p "Invoice #0001016" at bounding box center [270, 288] width 66 height 12
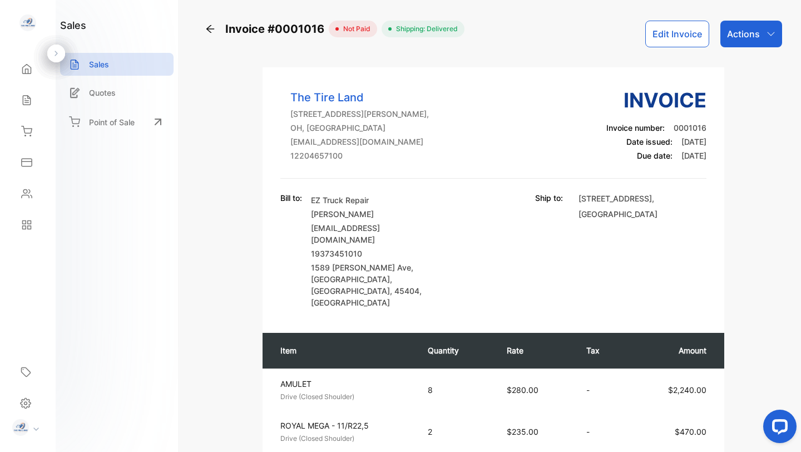
click at [736, 34] on p "Actions" at bounding box center [743, 33] width 33 height 13
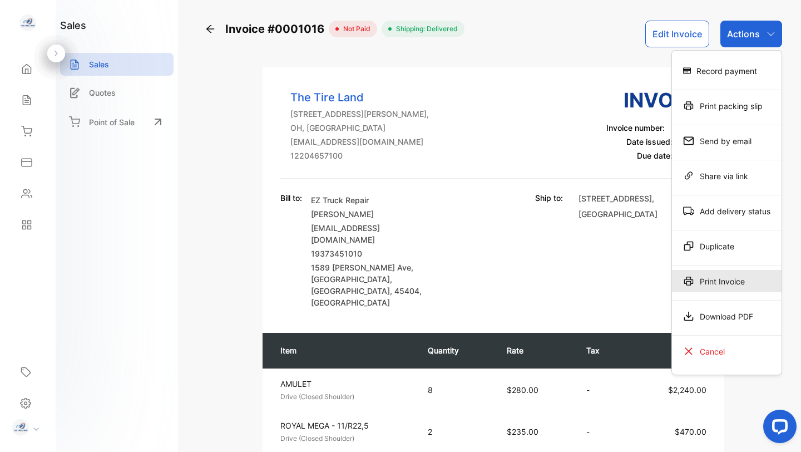
click at [721, 276] on div "Print Invoice" at bounding box center [727, 281] width 110 height 22
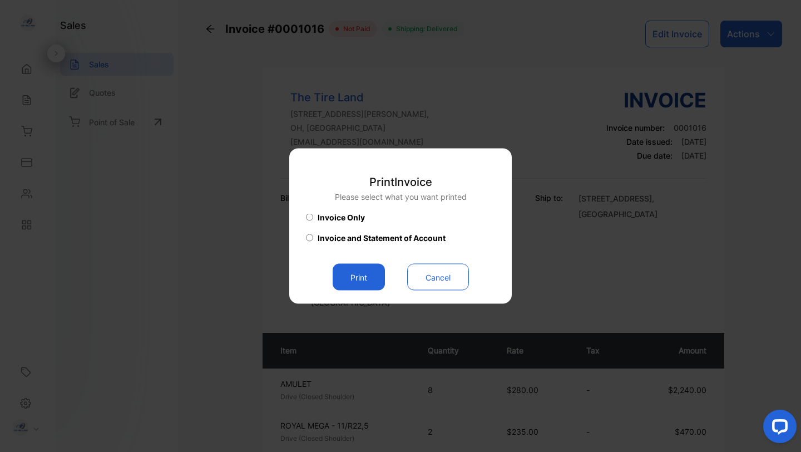
click at [360, 280] on button "Print" at bounding box center [359, 277] width 52 height 27
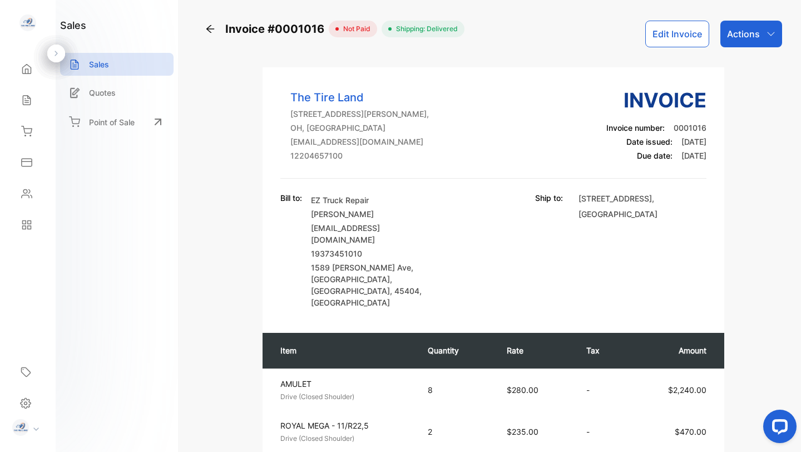
click at [766, 34] on icon "button" at bounding box center [770, 33] width 9 height 9
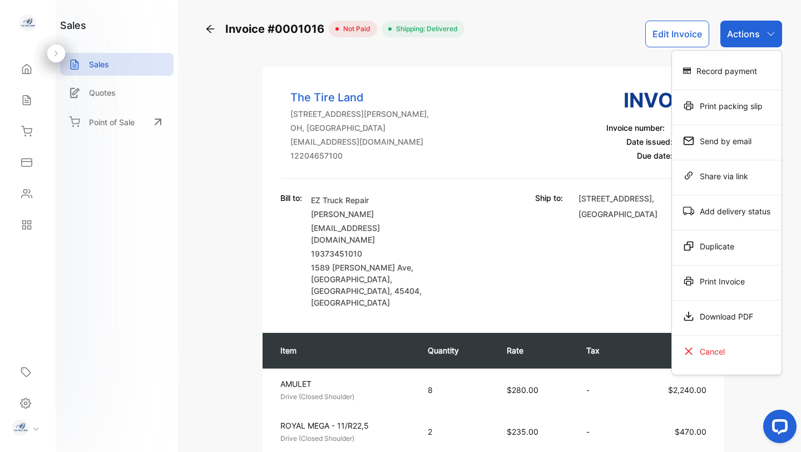
click at [736, 316] on div "Download PDF" at bounding box center [727, 316] width 110 height 22
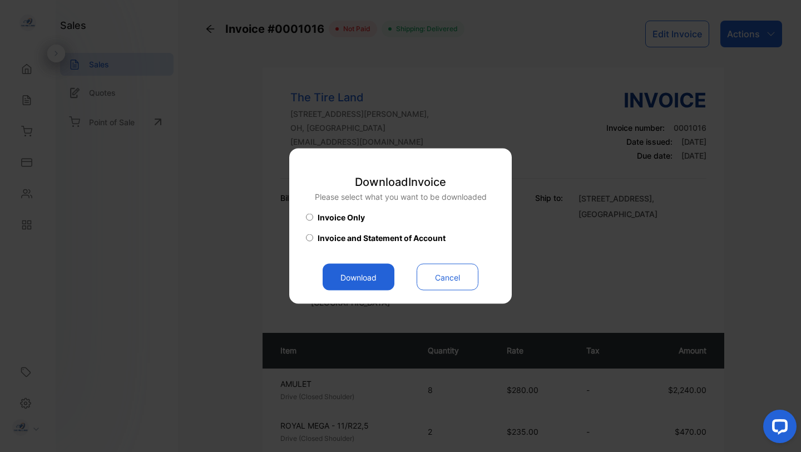
click at [372, 280] on button "Download" at bounding box center [359, 277] width 72 height 27
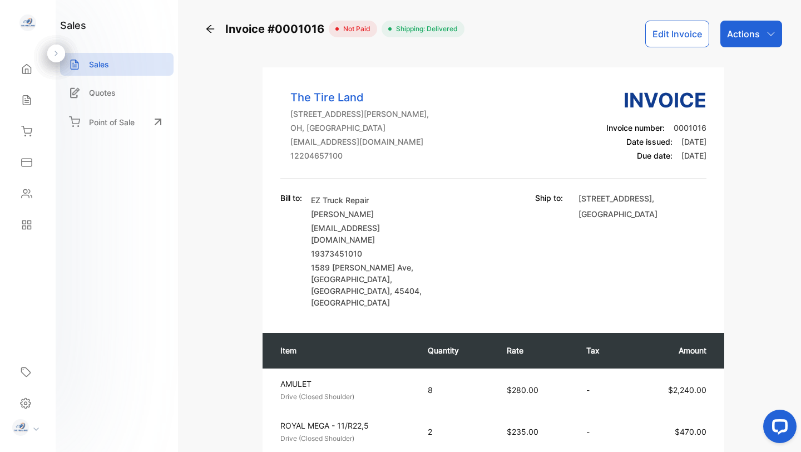
click at [212, 29] on icon at bounding box center [210, 29] width 8 height 8
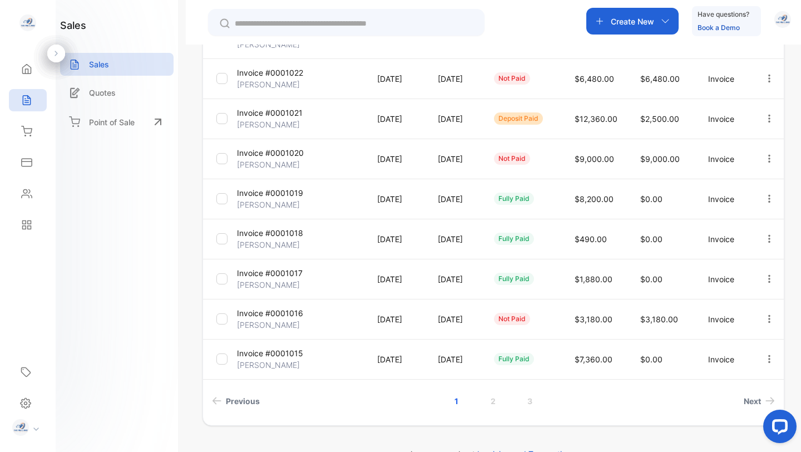
scroll to position [250, 0]
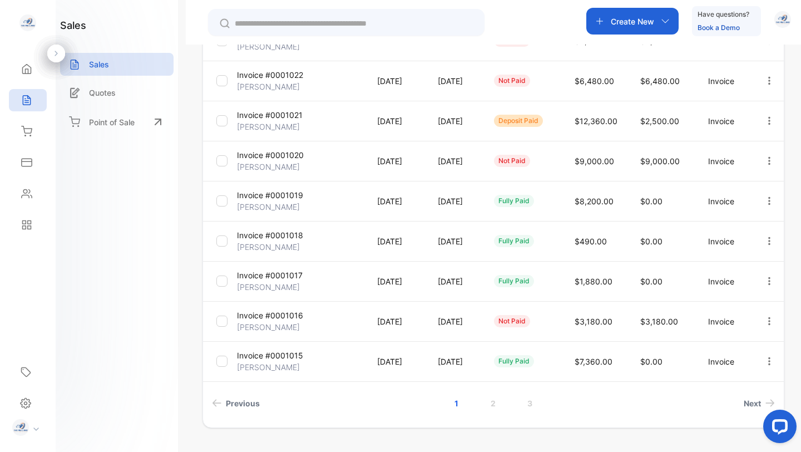
click at [260, 274] on p "Invoice #0001017" at bounding box center [270, 275] width 66 height 12
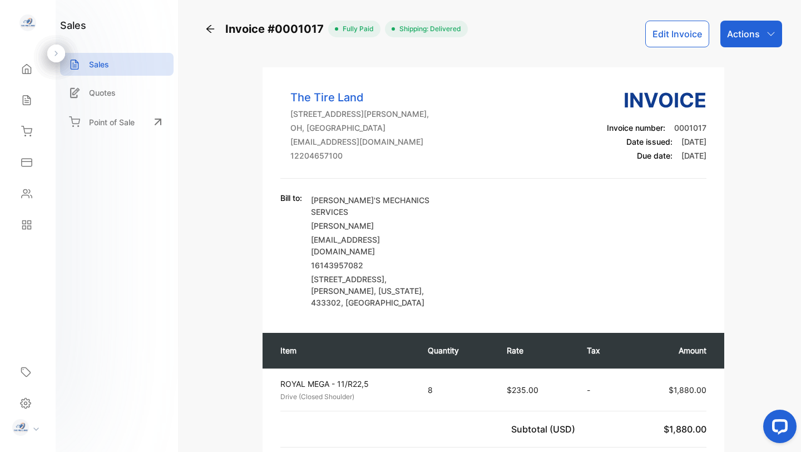
click at [766, 34] on icon "button" at bounding box center [770, 33] width 9 height 9
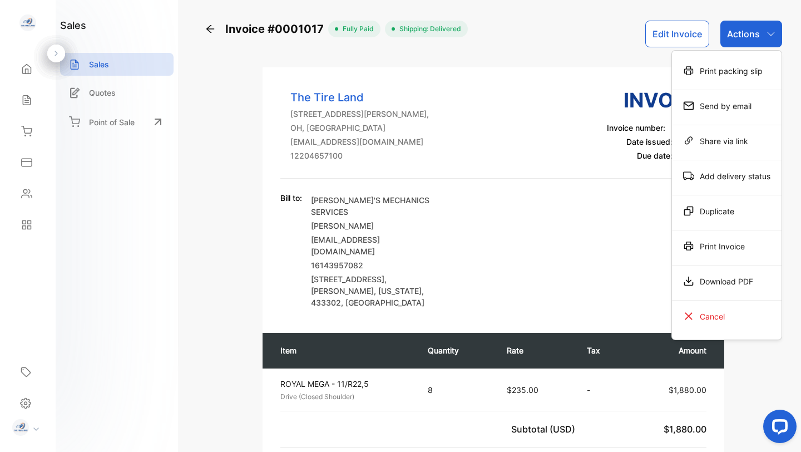
click at [730, 275] on div "Download PDF" at bounding box center [727, 281] width 110 height 22
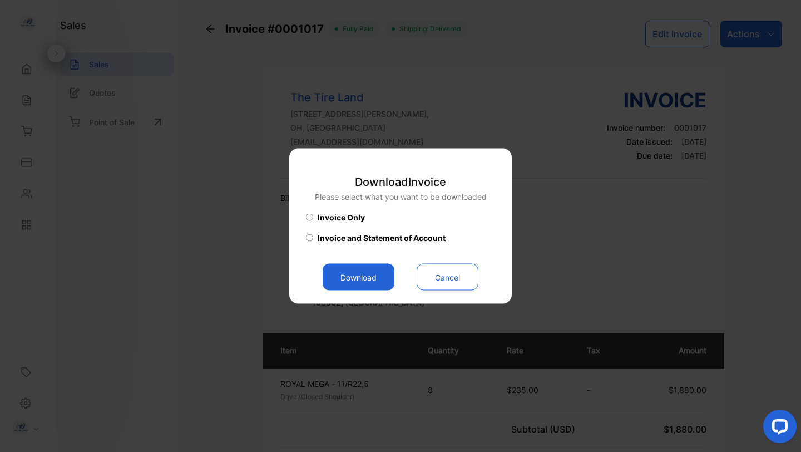
click at [360, 281] on button "Download" at bounding box center [359, 277] width 72 height 27
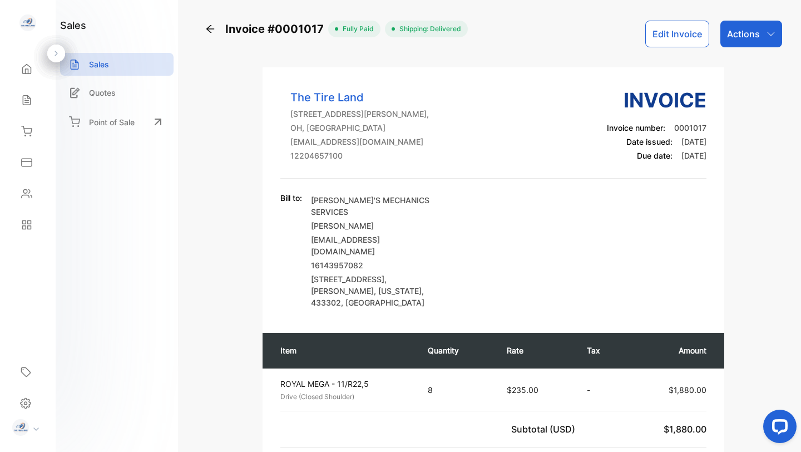
click at [209, 29] on icon at bounding box center [210, 29] width 8 height 8
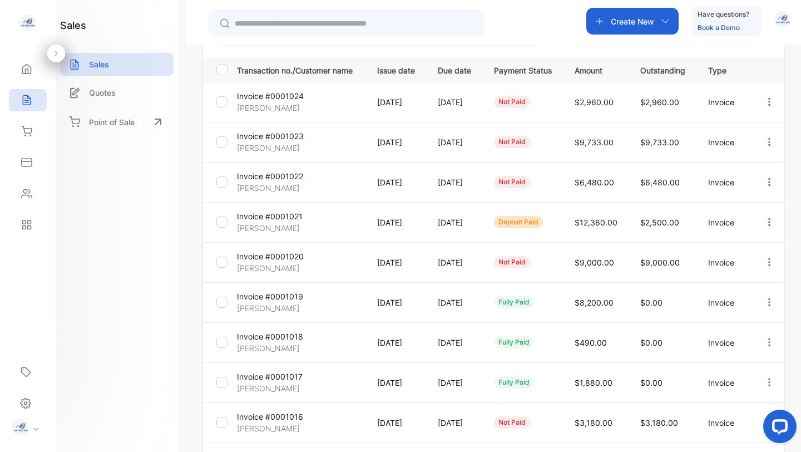
scroll to position [152, 0]
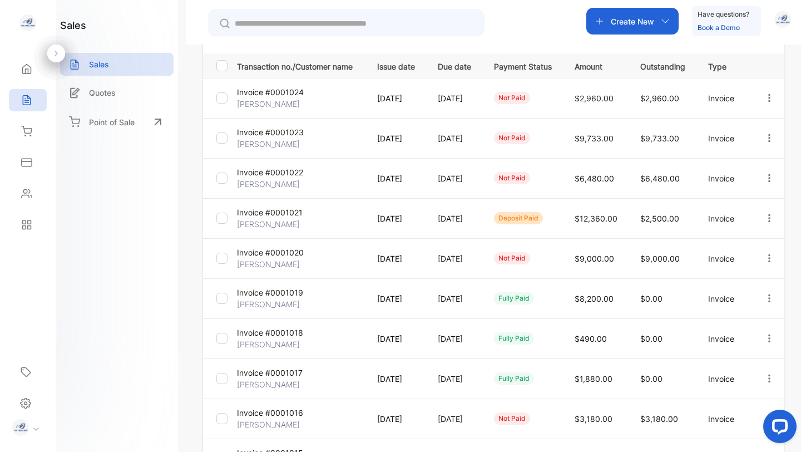
click at [285, 333] on p "Invoice #0001018" at bounding box center [270, 332] width 66 height 12
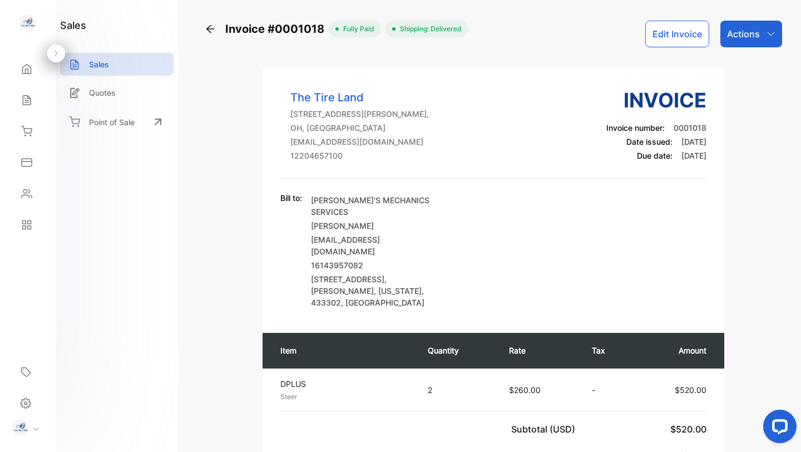
click at [766, 32] on icon "button" at bounding box center [770, 33] width 9 height 9
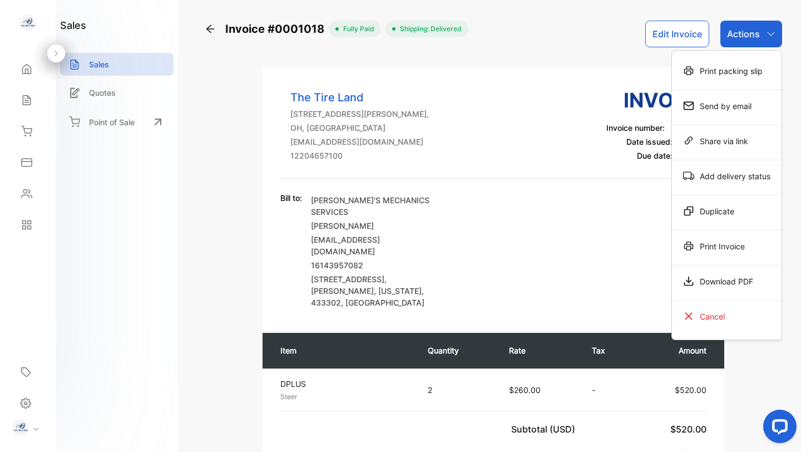
click at [725, 283] on div "Download PDF" at bounding box center [727, 281] width 110 height 22
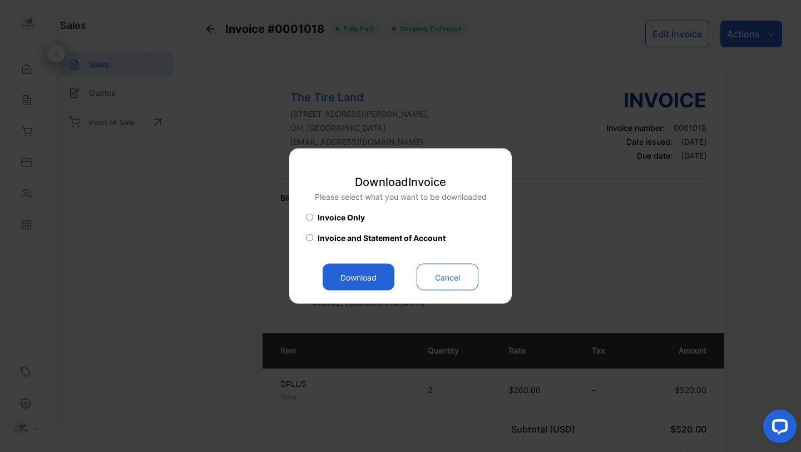
click at [349, 271] on button "Download" at bounding box center [359, 277] width 72 height 27
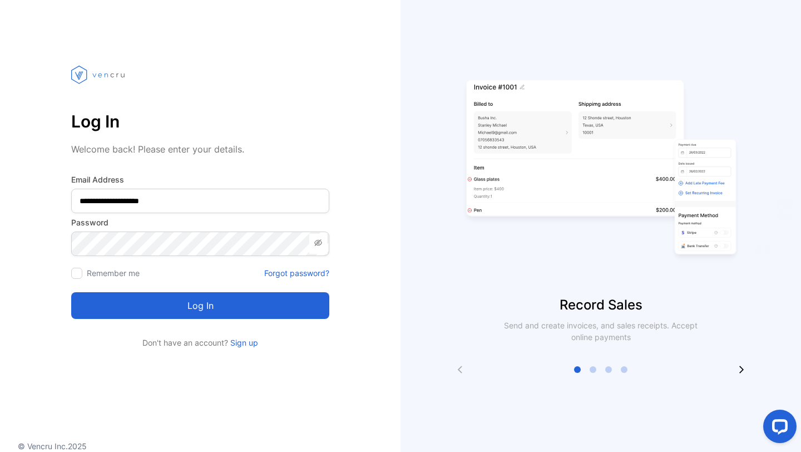
click at [257, 306] on button "Log in" at bounding box center [200, 305] width 258 height 27
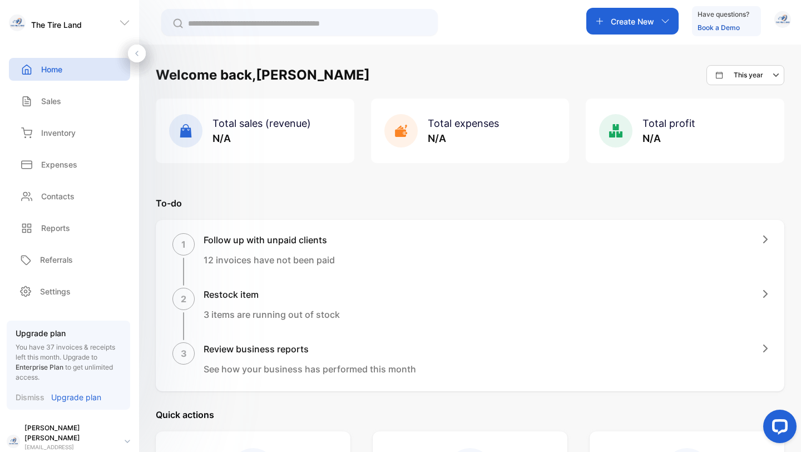
click at [51, 100] on p "Sales" at bounding box center [51, 101] width 20 height 12
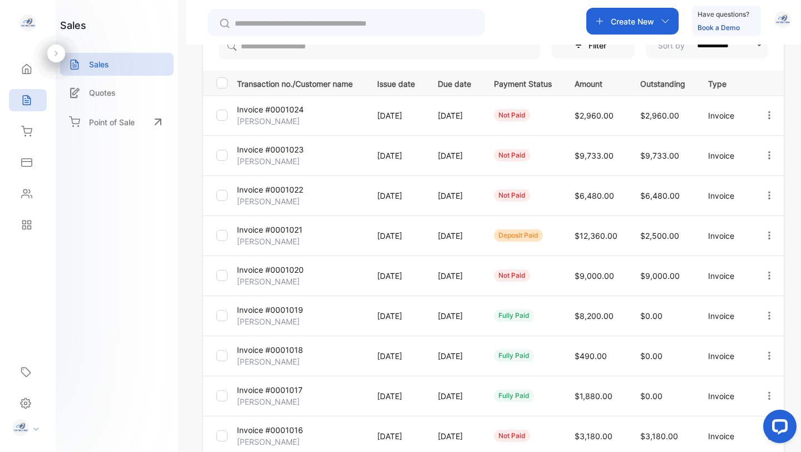
scroll to position [227, 0]
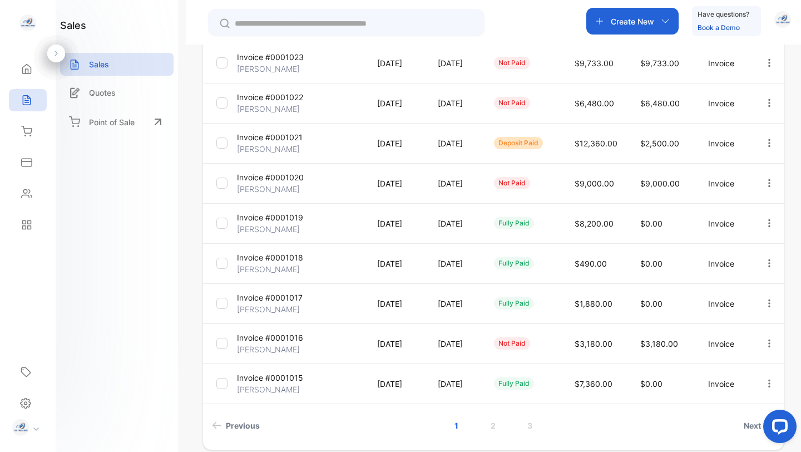
click at [281, 257] on p "Invoice #0001018" at bounding box center [270, 257] width 66 height 12
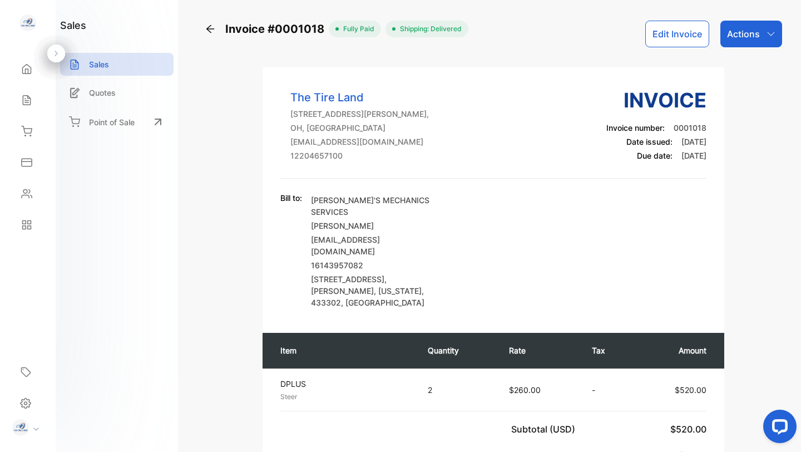
click at [757, 32] on div "Actions" at bounding box center [751, 34] width 62 height 27
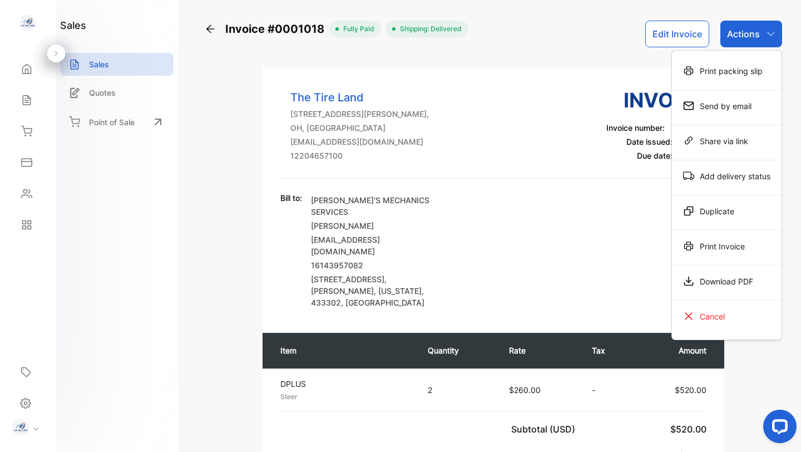
click at [710, 284] on div "Download PDF" at bounding box center [727, 281] width 110 height 22
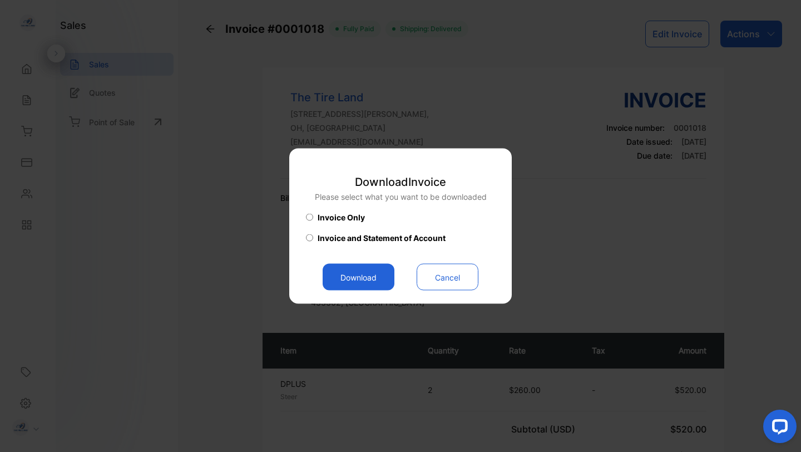
click at [368, 272] on button "Download" at bounding box center [359, 277] width 72 height 27
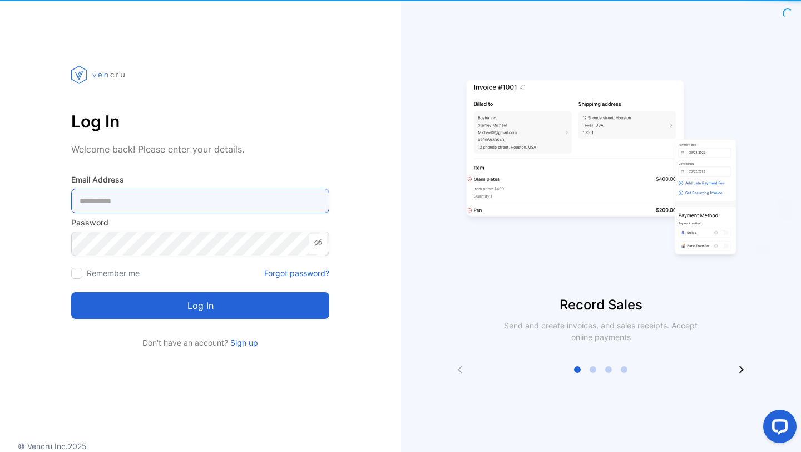
type Address-inputemail "**********"
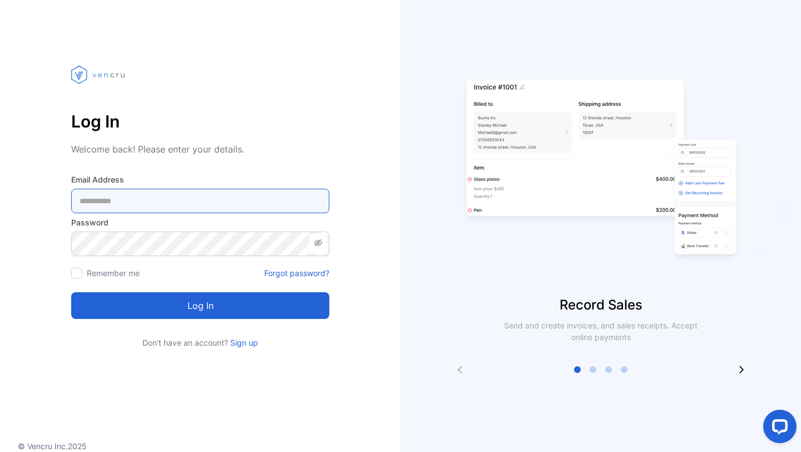
type Address-inputemail "**********"
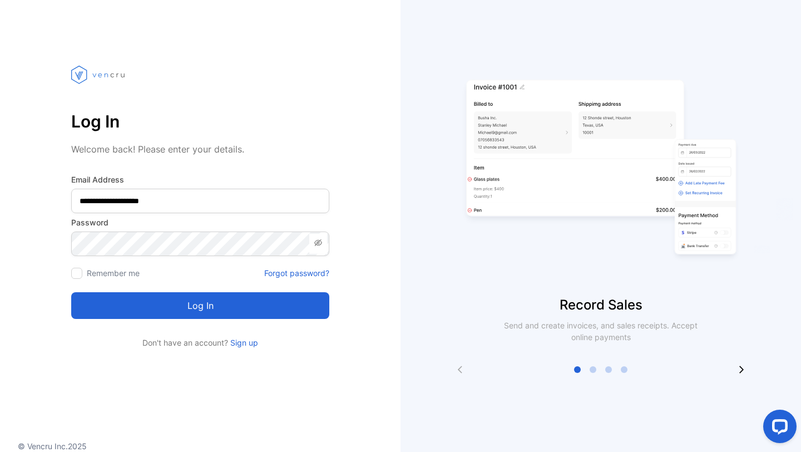
click at [229, 301] on button "Log in" at bounding box center [200, 305] width 258 height 27
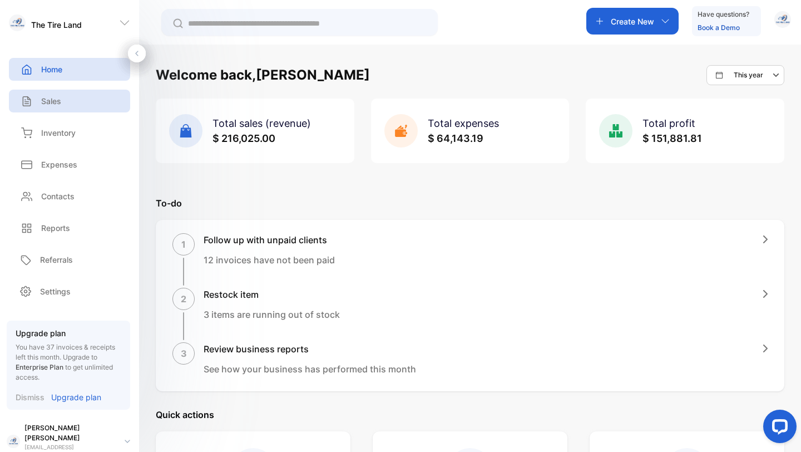
click at [43, 95] on div "Sales" at bounding box center [69, 101] width 121 height 23
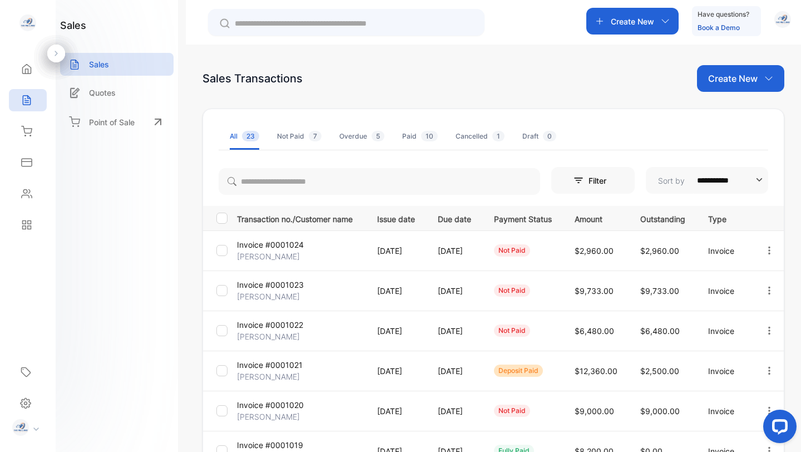
scroll to position [277, 0]
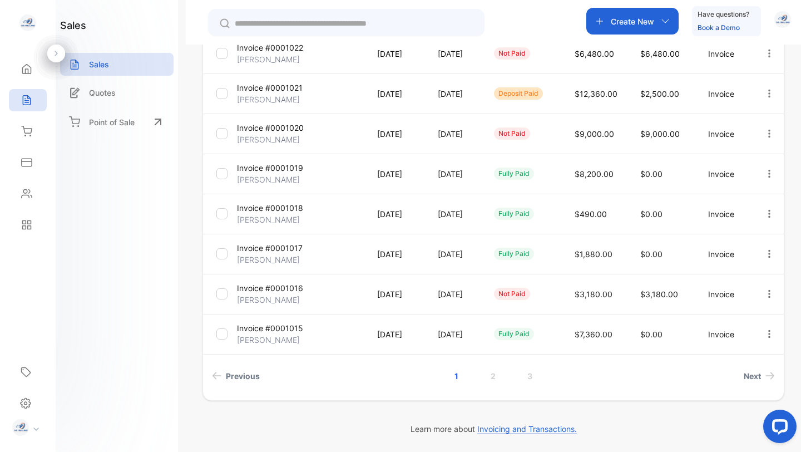
click at [282, 205] on p "Invoice #0001018" at bounding box center [270, 208] width 66 height 12
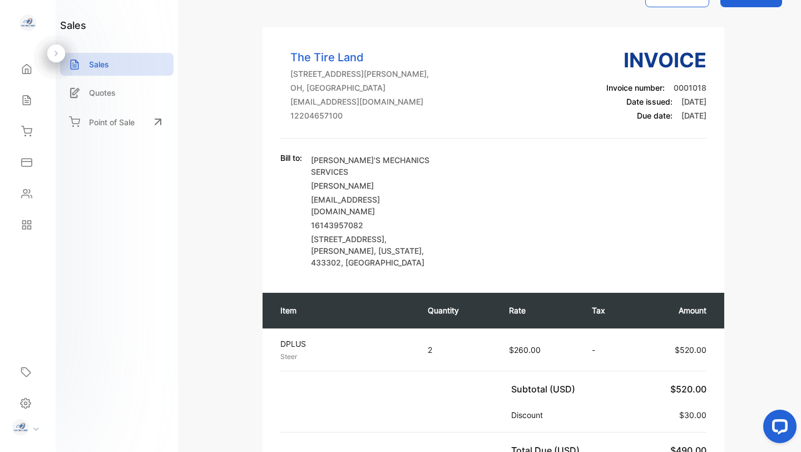
scroll to position [17, 0]
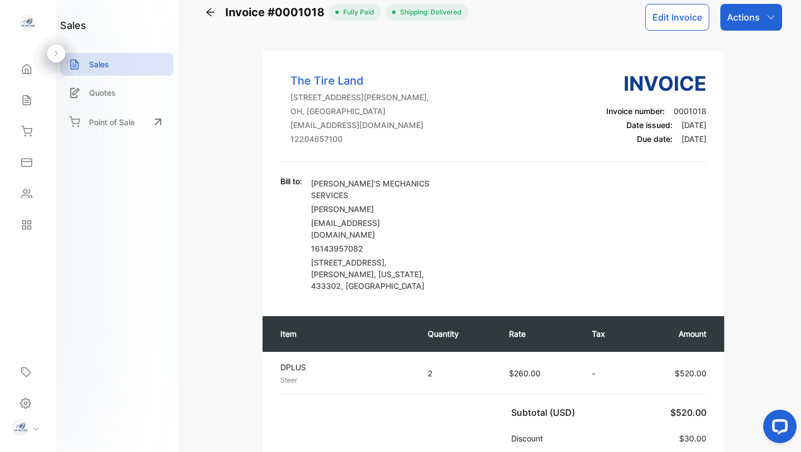
click at [766, 18] on icon "button" at bounding box center [770, 17] width 9 height 9
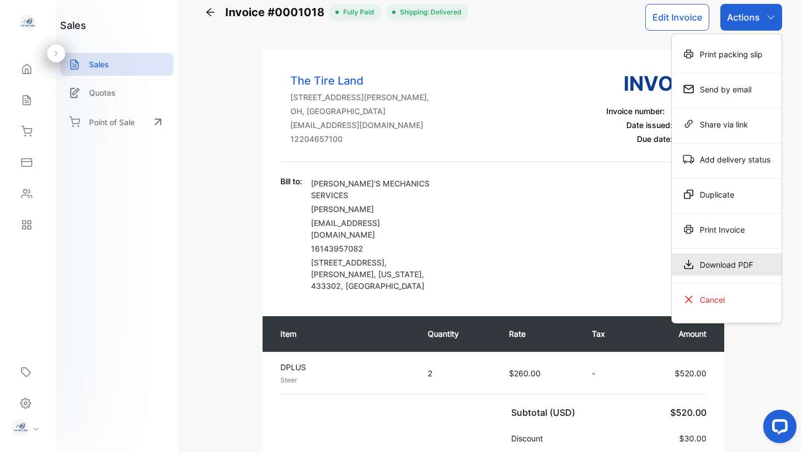
click at [720, 261] on div "Download PDF" at bounding box center [727, 264] width 110 height 22
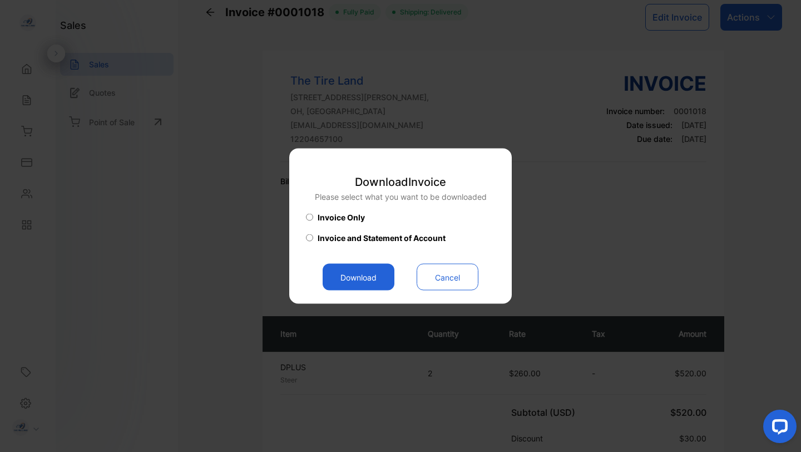
click at [364, 273] on button "Download" at bounding box center [359, 277] width 72 height 27
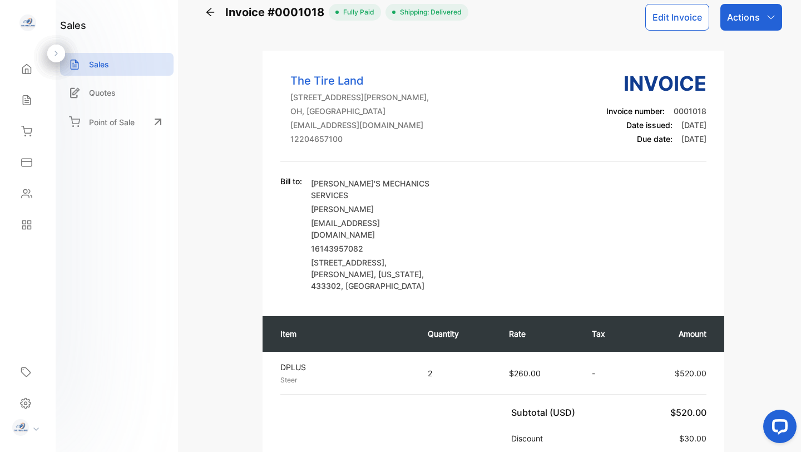
click at [206, 13] on icon at bounding box center [210, 12] width 11 height 11
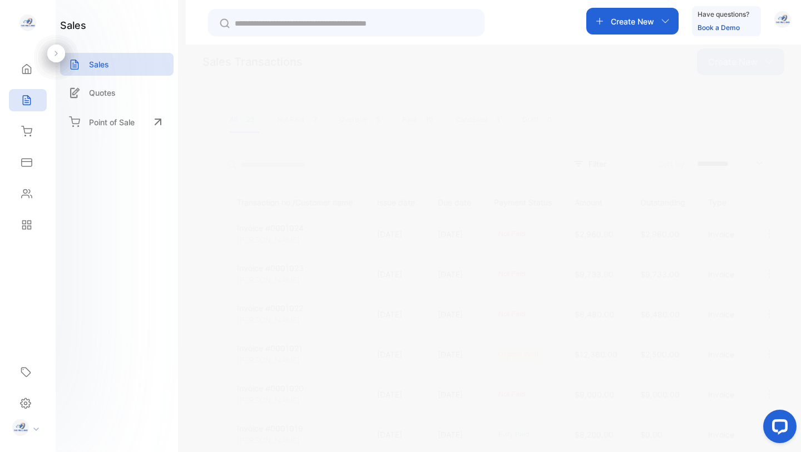
click at [281, 430] on p "Invoice #0001019" at bounding box center [270, 428] width 66 height 12
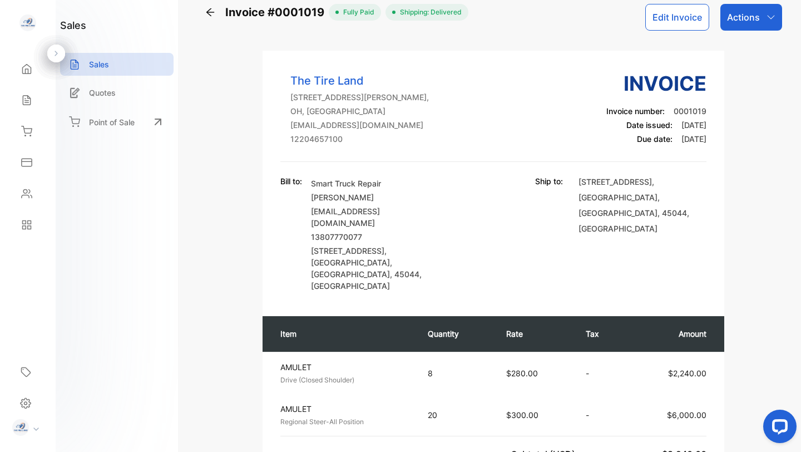
click at [744, 18] on p "Actions" at bounding box center [743, 17] width 33 height 13
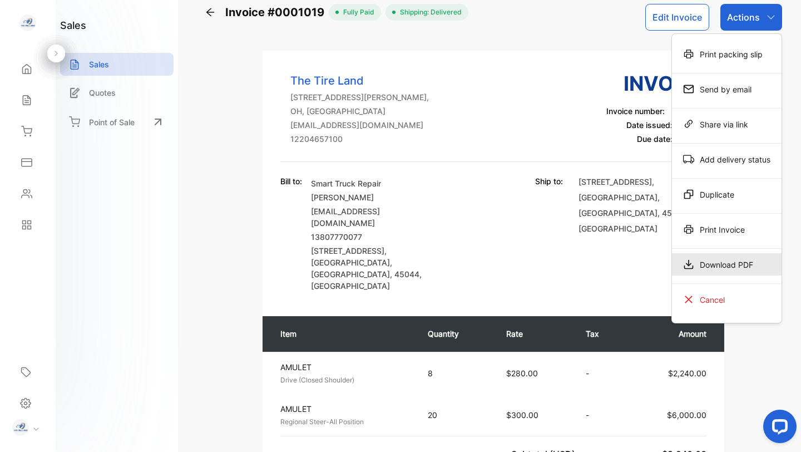
click at [719, 260] on div "Download PDF" at bounding box center [727, 264] width 110 height 22
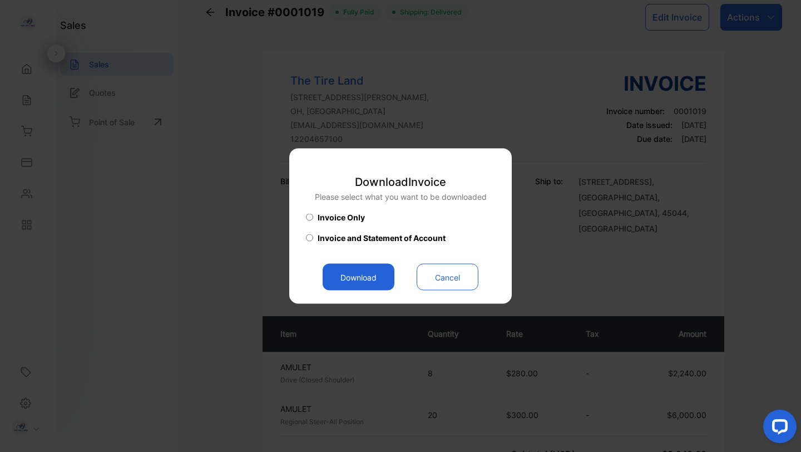
click at [371, 275] on button "Download" at bounding box center [359, 277] width 72 height 27
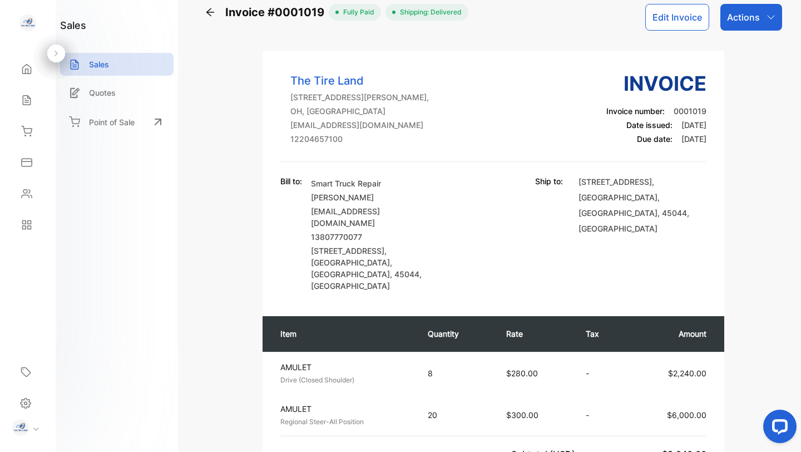
click at [766, 19] on icon "button" at bounding box center [770, 17] width 9 height 9
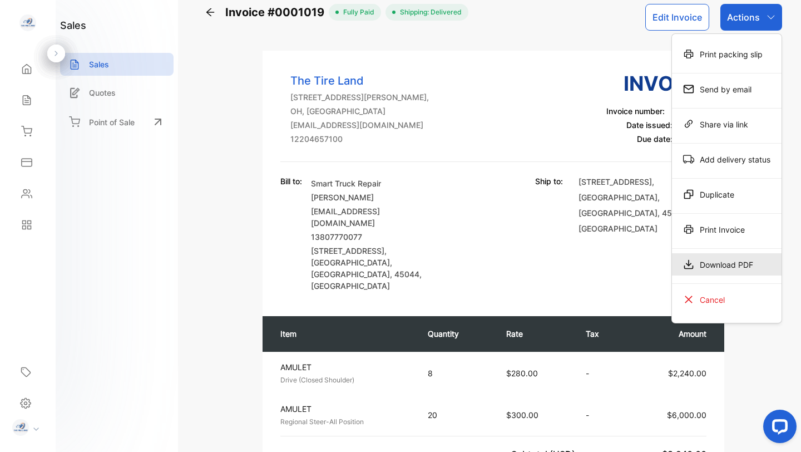
click at [715, 261] on div "Download PDF" at bounding box center [727, 264] width 110 height 22
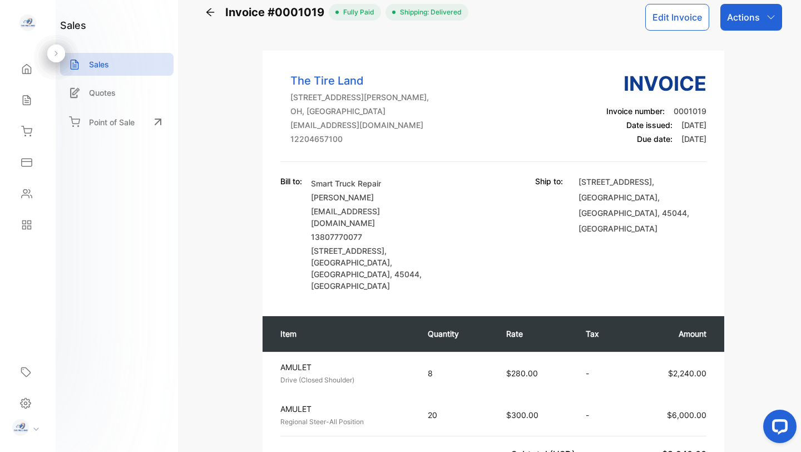
click at [207, 13] on icon at bounding box center [210, 12] width 8 height 8
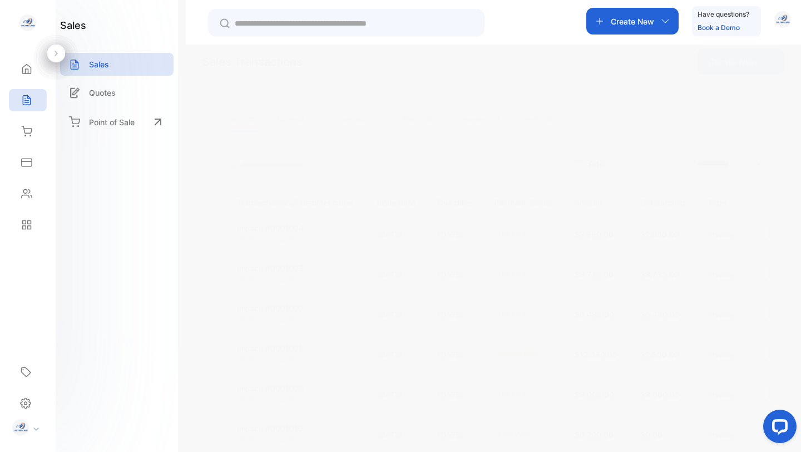
click at [287, 387] on p "Invoice #0001020" at bounding box center [270, 388] width 67 height 12
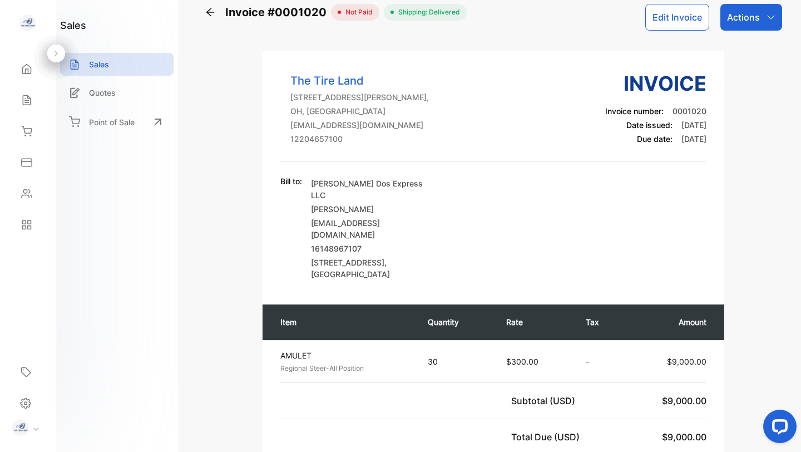
click at [759, 14] on div "Actions" at bounding box center [751, 17] width 62 height 27
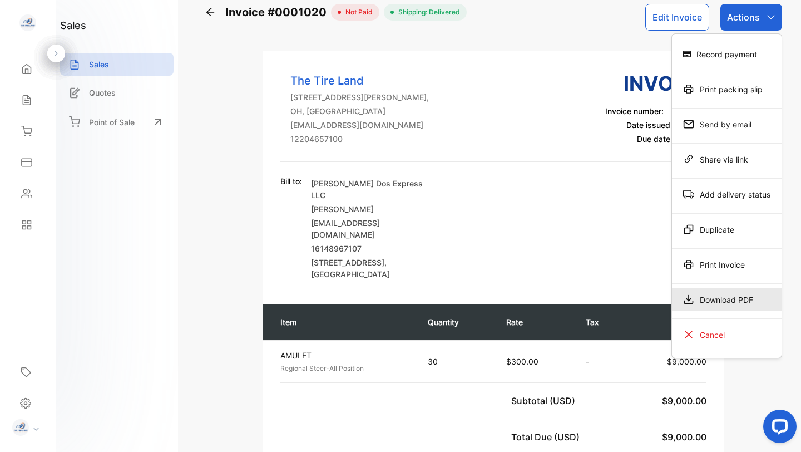
click at [706, 298] on div "Download PDF" at bounding box center [727, 299] width 110 height 22
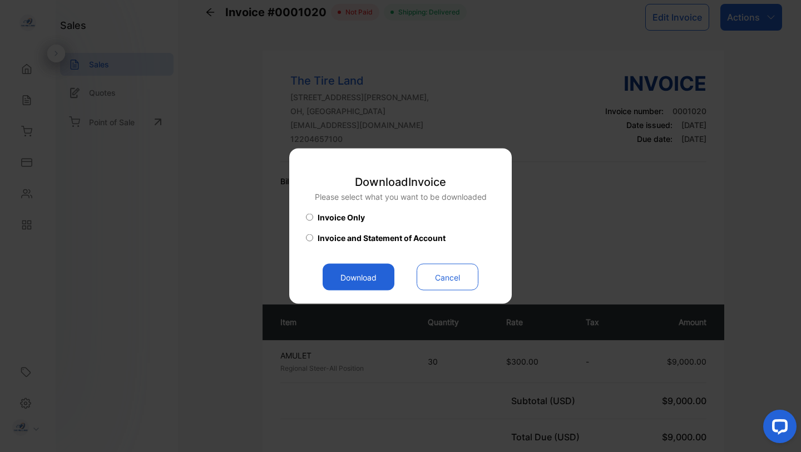
click at [352, 275] on button "Download" at bounding box center [359, 277] width 72 height 27
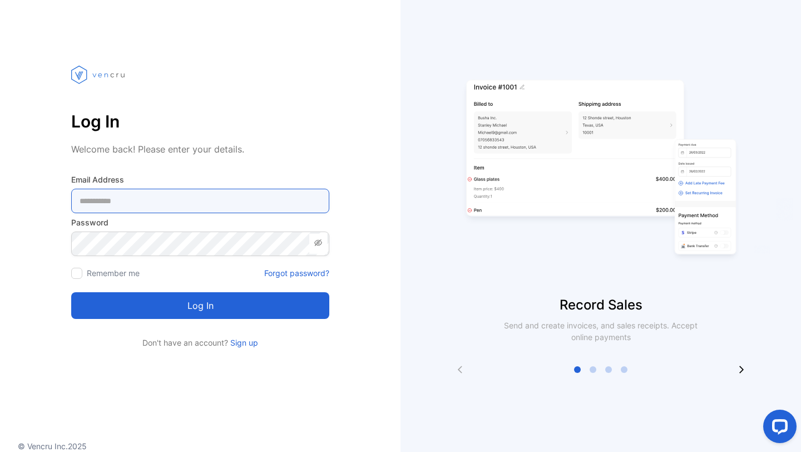
type Address-inputemail "**********"
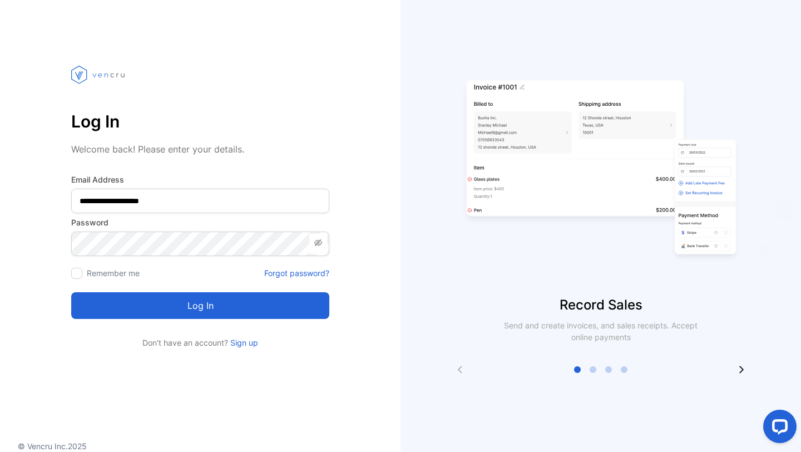
click at [204, 301] on button "Log in" at bounding box center [200, 305] width 258 height 27
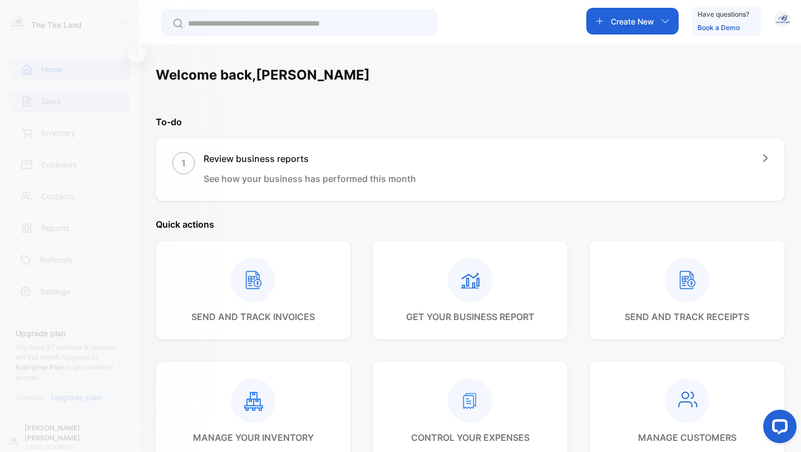
click at [56, 95] on p "Sales" at bounding box center [51, 101] width 20 height 12
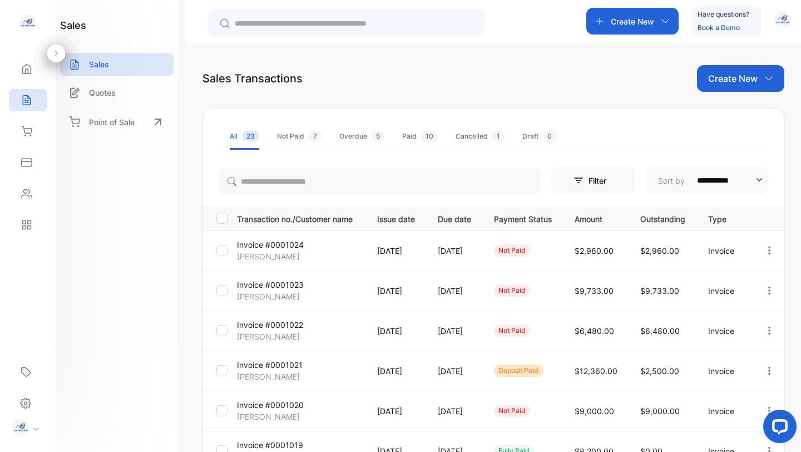
click at [281, 444] on p "Invoice #0001019" at bounding box center [270, 445] width 66 height 12
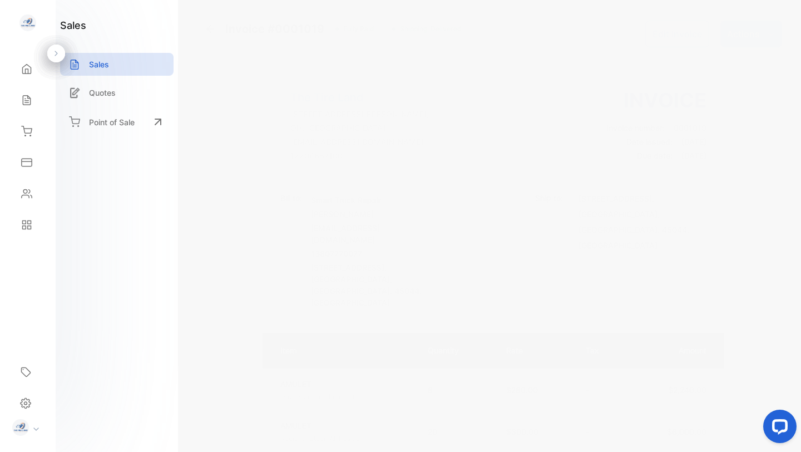
click at [744, 38] on p "Actions" at bounding box center [743, 33] width 33 height 13
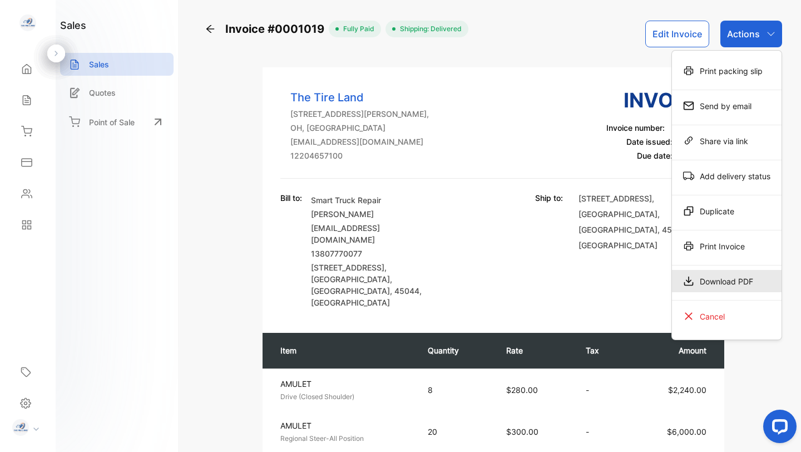
click at [719, 279] on div "Download PDF" at bounding box center [727, 281] width 110 height 22
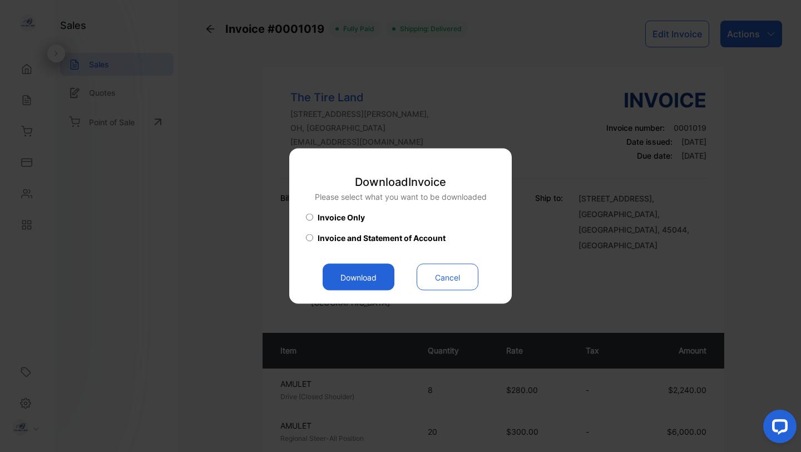
click at [377, 275] on button "Download" at bounding box center [359, 277] width 72 height 27
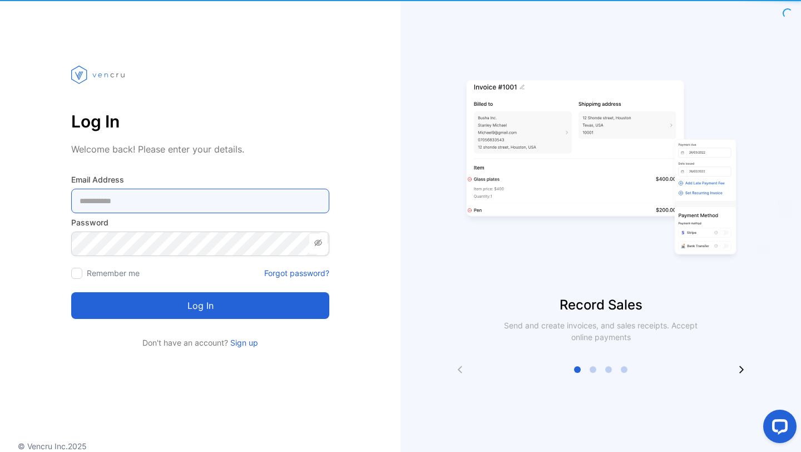
type Address-inputemail "**********"
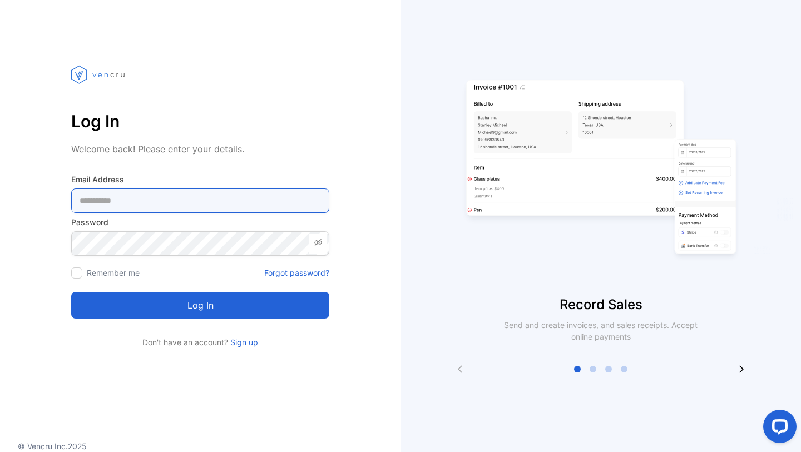
type Address-inputemail "**********"
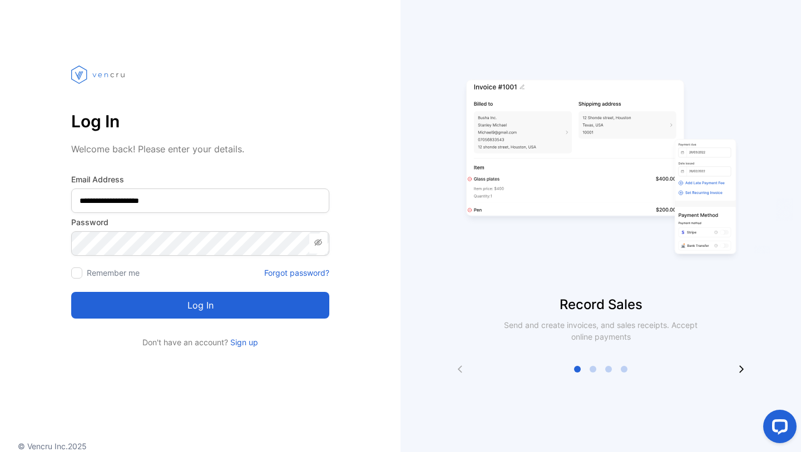
click at [182, 301] on button "Log in" at bounding box center [200, 305] width 258 height 27
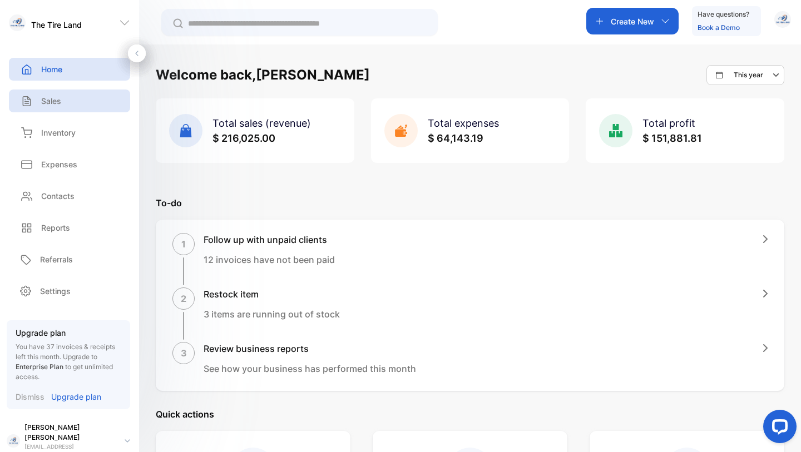
click at [47, 102] on p "Sales" at bounding box center [51, 101] width 20 height 12
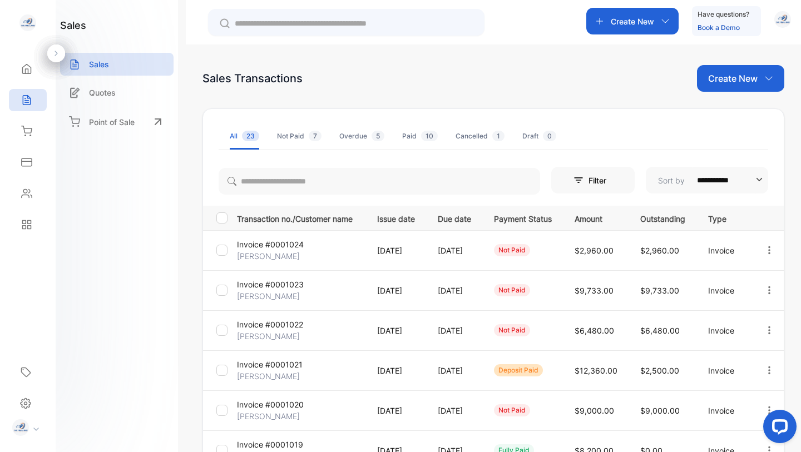
click at [288, 246] on p "Invoice #0001024" at bounding box center [270, 245] width 67 height 12
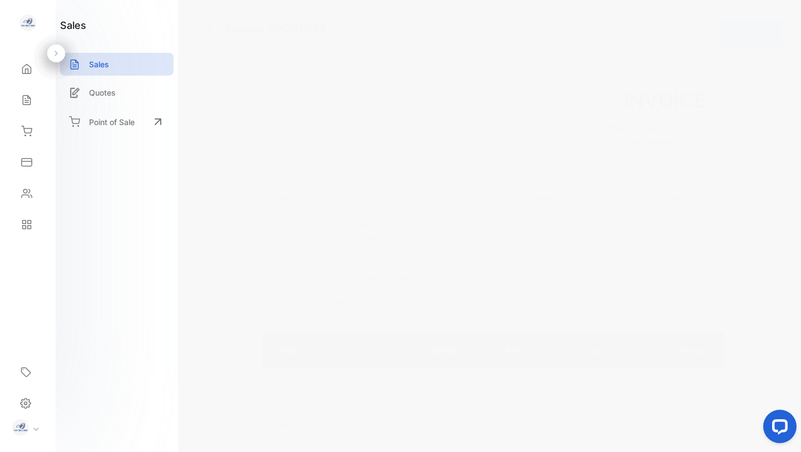
click at [749, 39] on p "Actions" at bounding box center [743, 33] width 33 height 13
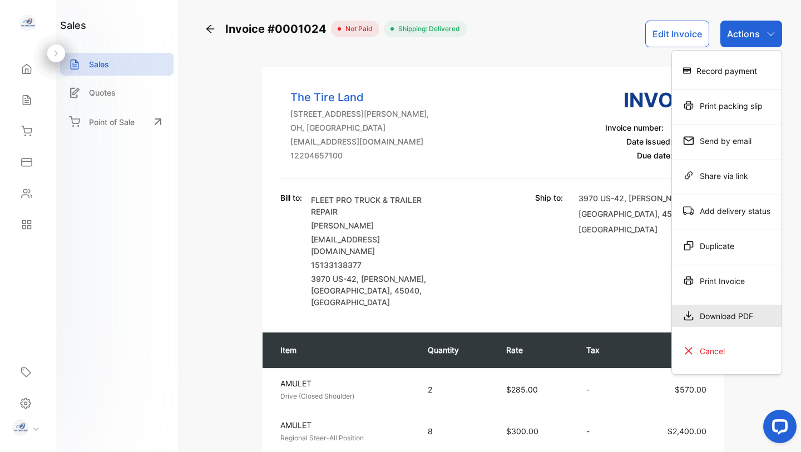
click at [731, 317] on div "Download PDF" at bounding box center [727, 316] width 110 height 22
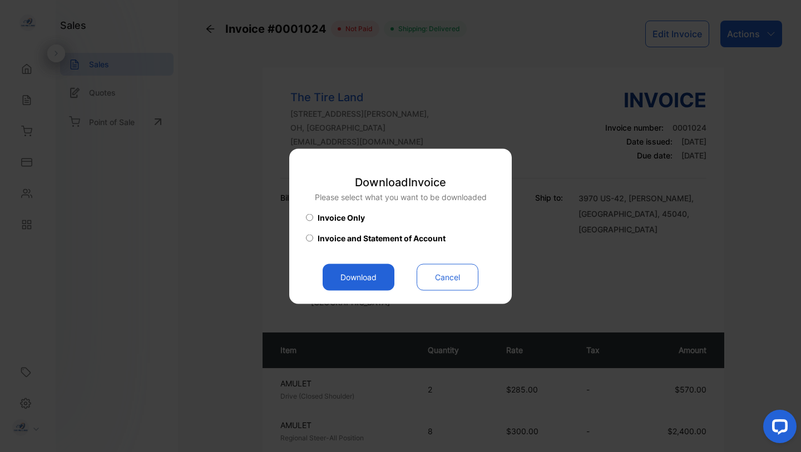
click at [353, 274] on button "Download" at bounding box center [359, 277] width 72 height 27
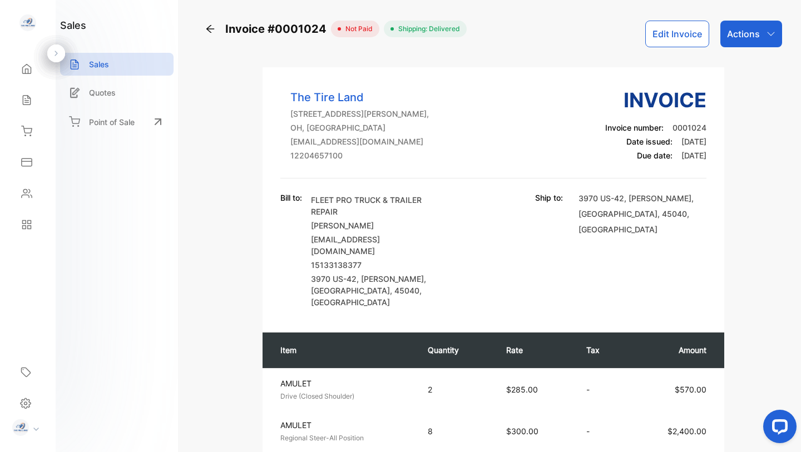
click at [209, 30] on icon at bounding box center [210, 28] width 11 height 11
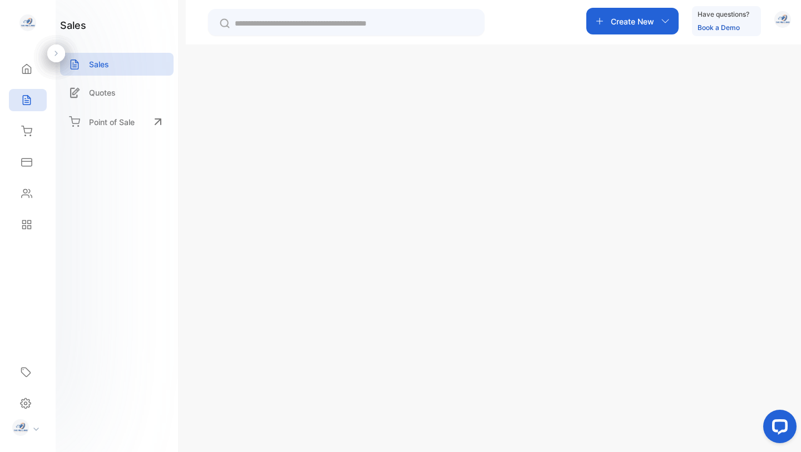
click at [274, 287] on p "Invoice #0001023" at bounding box center [270, 285] width 67 height 12
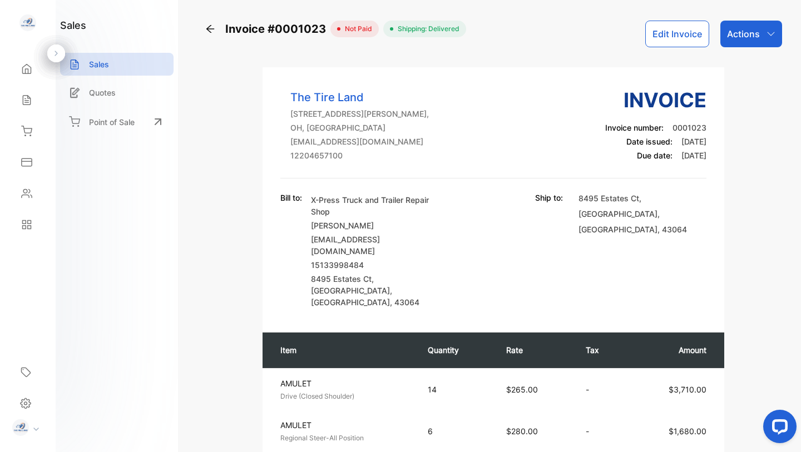
click at [766, 32] on icon "button" at bounding box center [770, 33] width 9 height 9
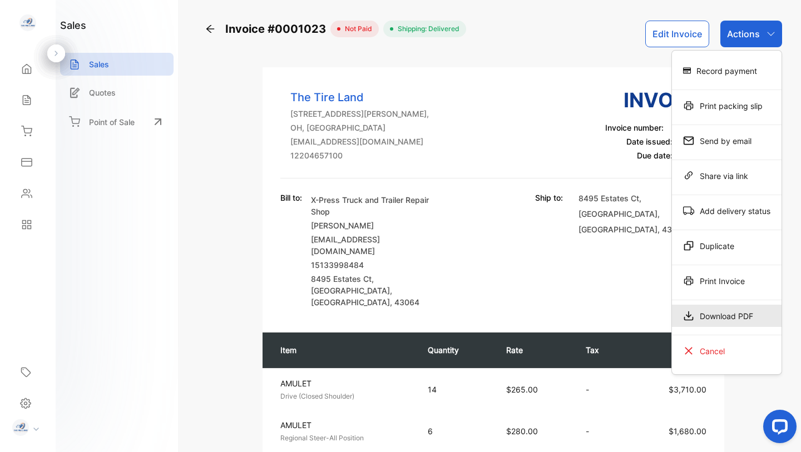
click at [727, 316] on div "Download PDF" at bounding box center [727, 316] width 110 height 22
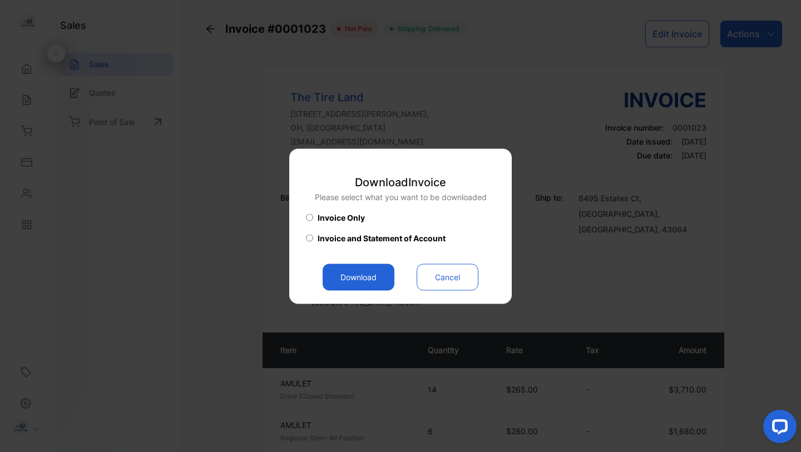
click at [375, 276] on button "Download" at bounding box center [359, 277] width 72 height 27
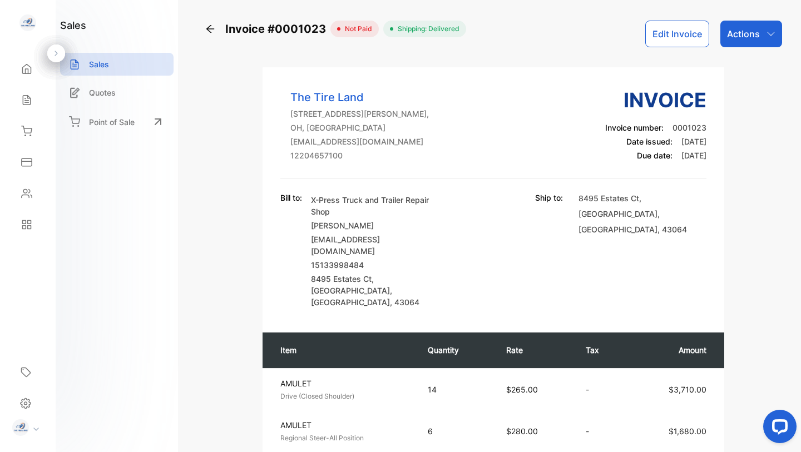
click at [210, 29] on icon at bounding box center [210, 29] width 8 height 8
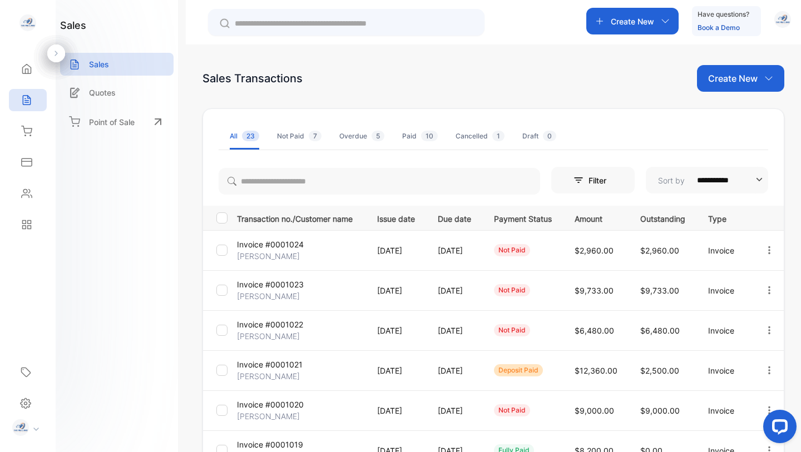
click at [283, 324] on p "Invoice #0001022" at bounding box center [270, 325] width 66 height 12
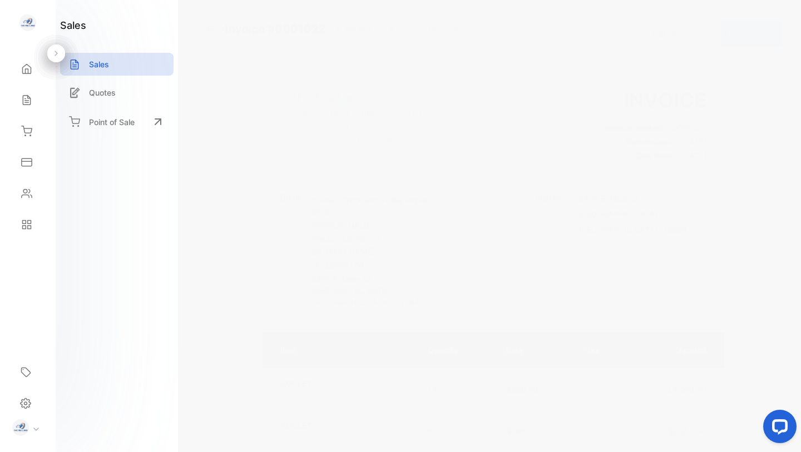
click at [771, 33] on icon "button" at bounding box center [770, 33] width 9 height 9
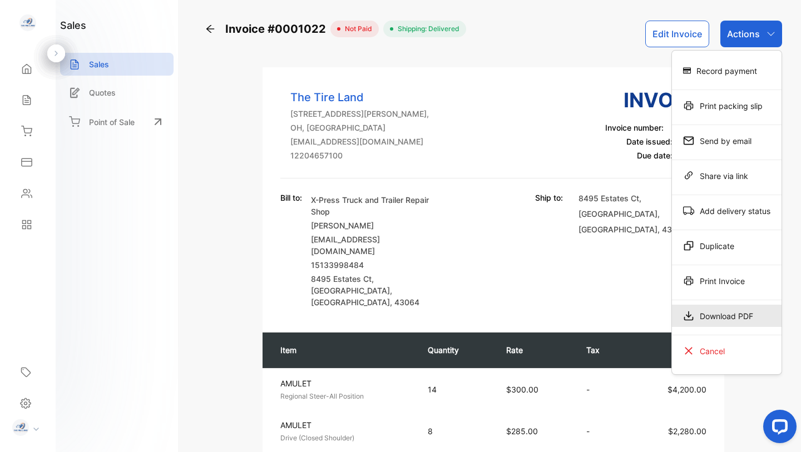
click at [724, 314] on div "Download PDF" at bounding box center [727, 316] width 110 height 22
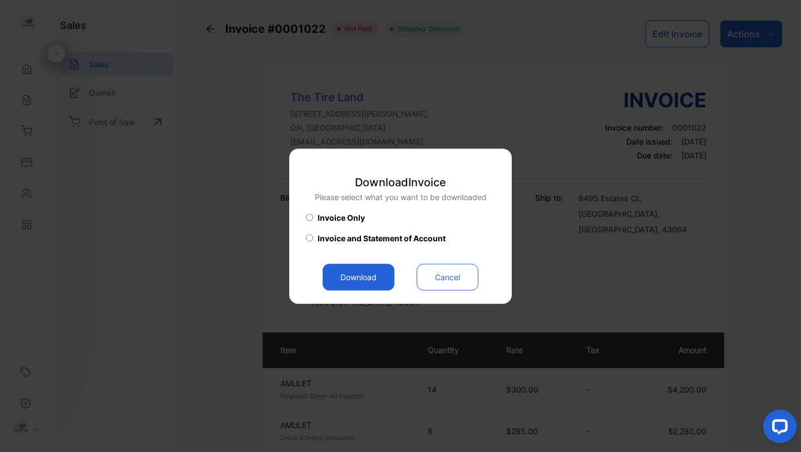
click at [371, 281] on button "Download" at bounding box center [359, 277] width 72 height 27
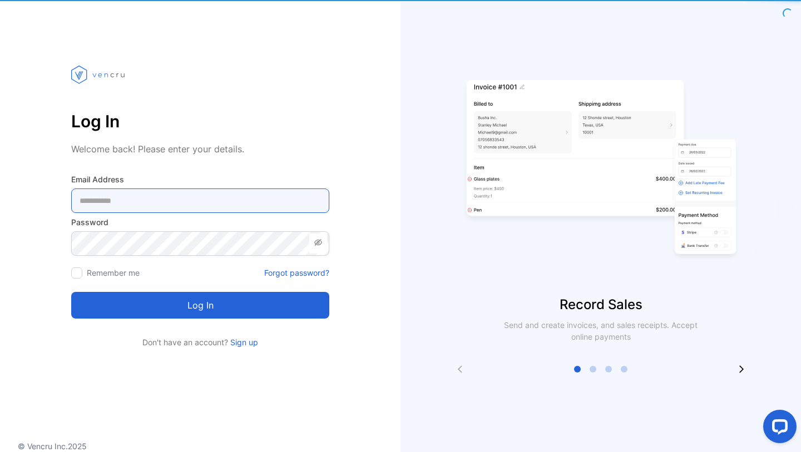
type Address-inputemail "**********"
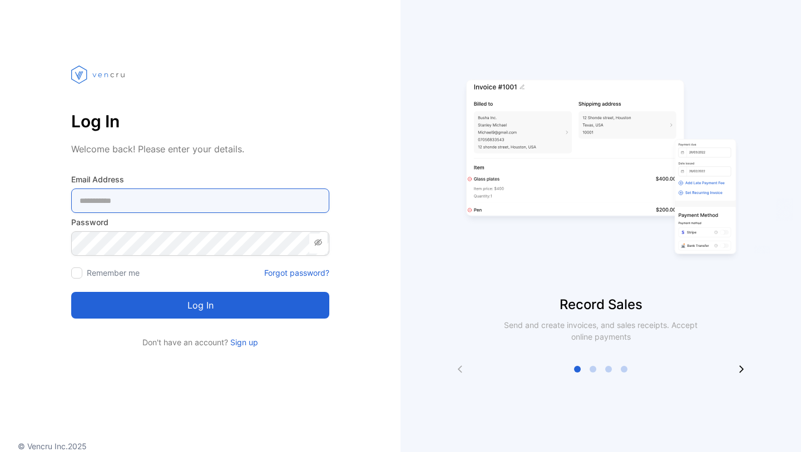
type Address-inputemail "**********"
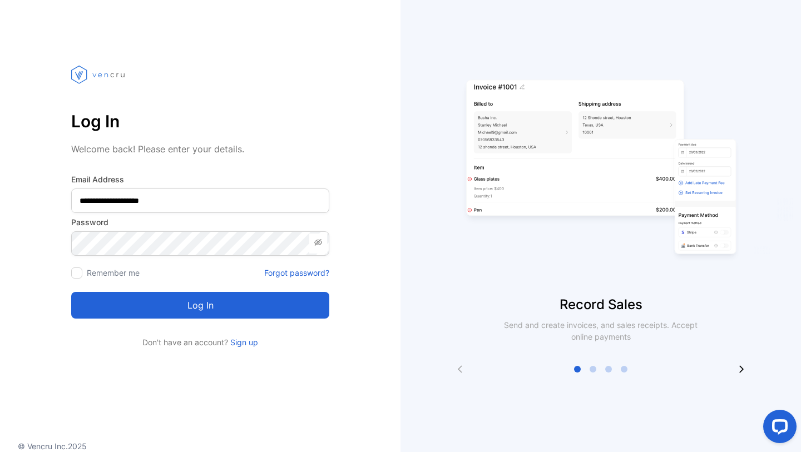
click at [184, 303] on button "Log in" at bounding box center [200, 305] width 258 height 27
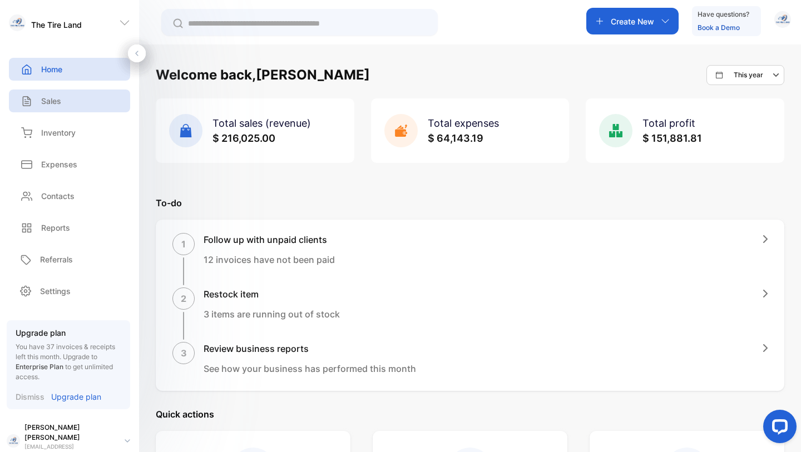
click at [55, 104] on p "Sales" at bounding box center [51, 101] width 20 height 12
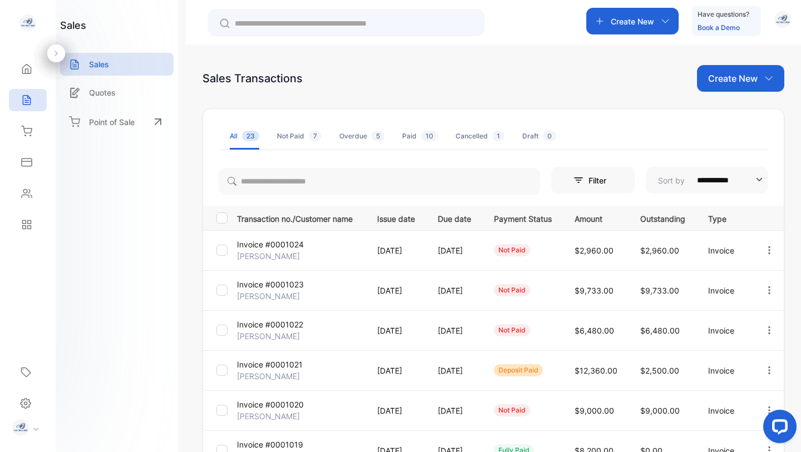
click at [279, 326] on p "Invoice #0001022" at bounding box center [270, 325] width 66 height 12
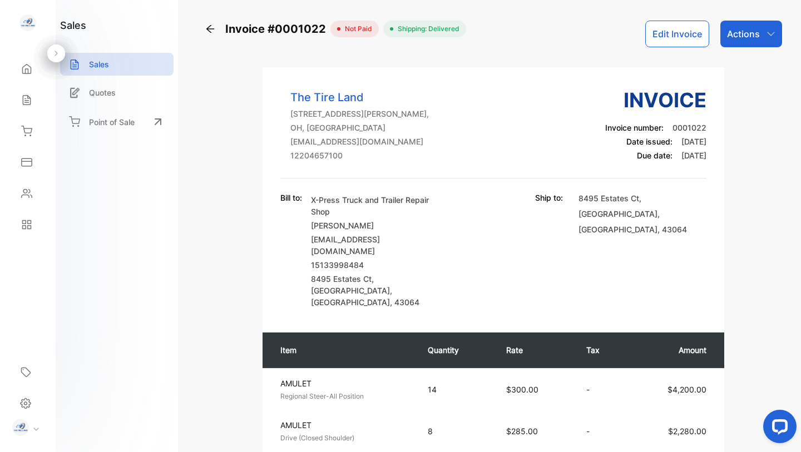
click at [768, 33] on icon "button" at bounding box center [770, 33] width 9 height 9
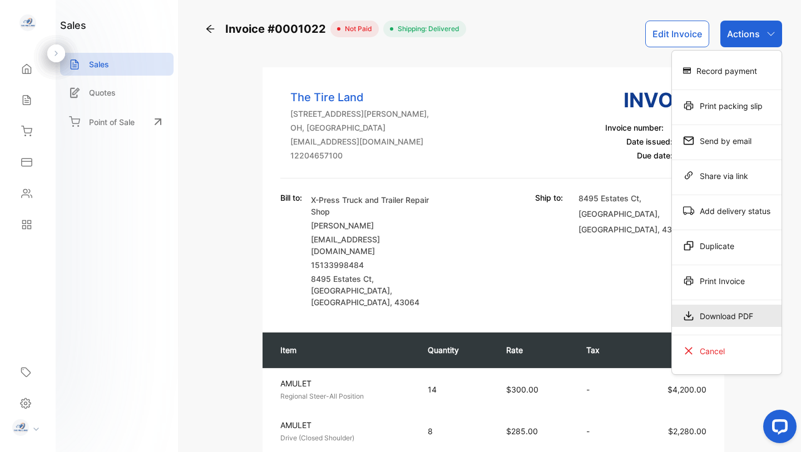
click at [724, 311] on div "Download PDF" at bounding box center [727, 316] width 110 height 22
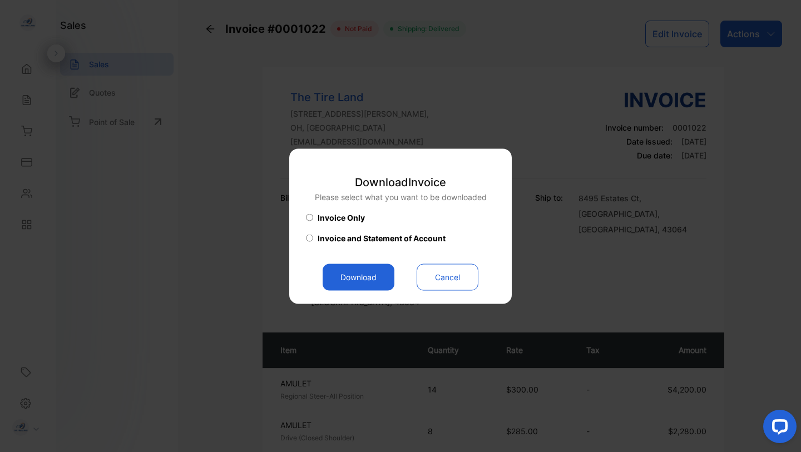
click at [373, 280] on button "Download" at bounding box center [359, 277] width 72 height 27
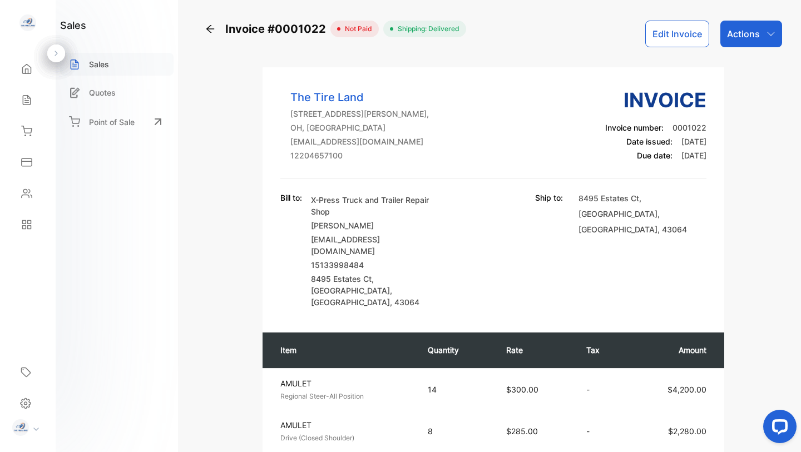
click at [100, 63] on p "Sales" at bounding box center [99, 64] width 20 height 12
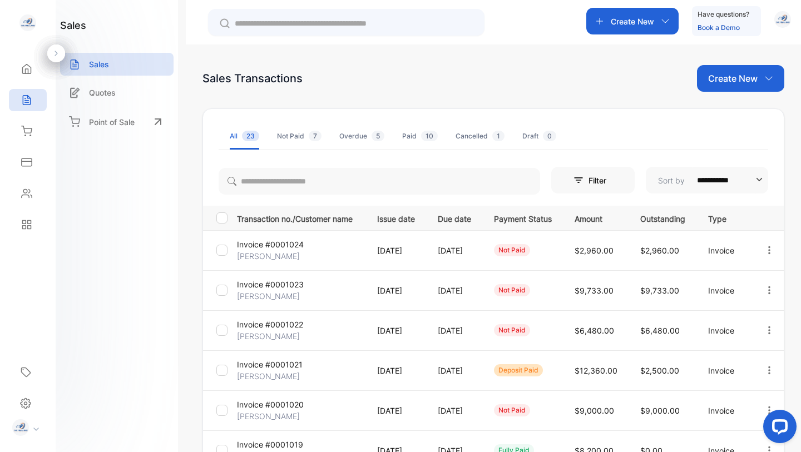
click at [282, 367] on p "Invoice #0001021" at bounding box center [270, 365] width 66 height 12
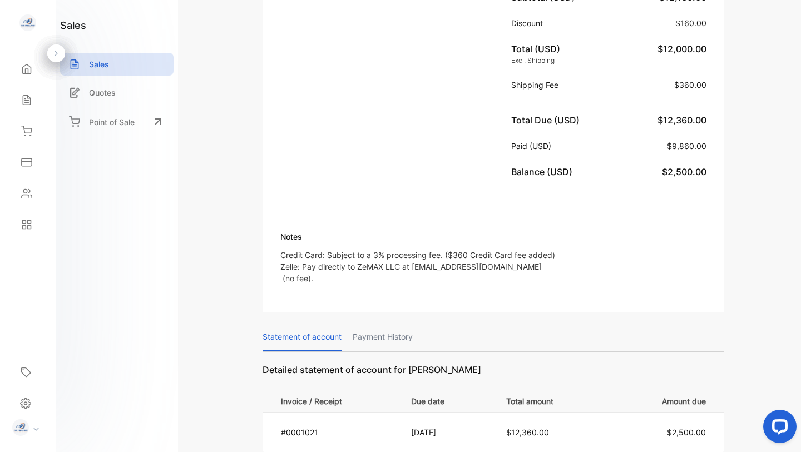
scroll to position [667, 0]
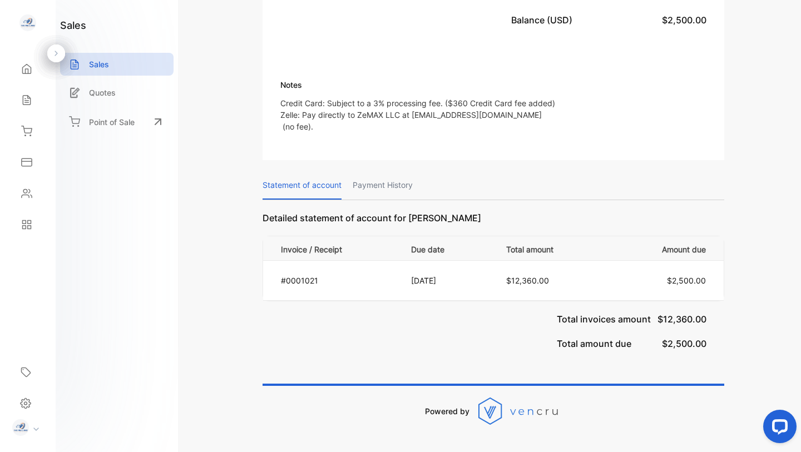
click at [410, 171] on p "Payment History" at bounding box center [383, 185] width 60 height 28
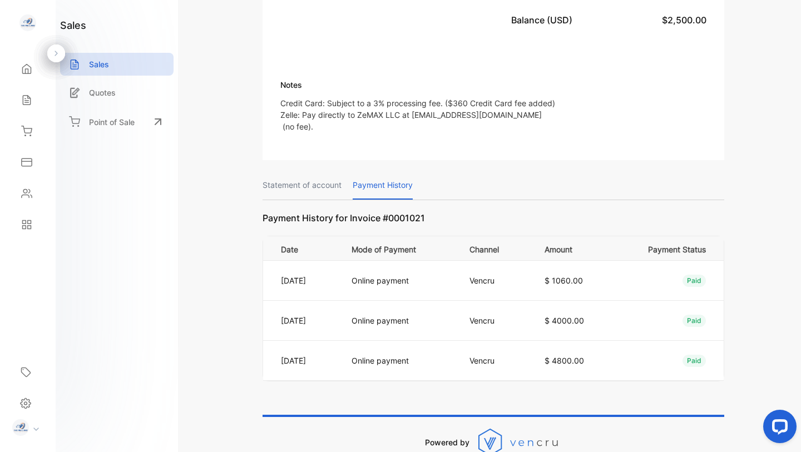
click at [302, 171] on p "Statement of account" at bounding box center [301, 185] width 79 height 28
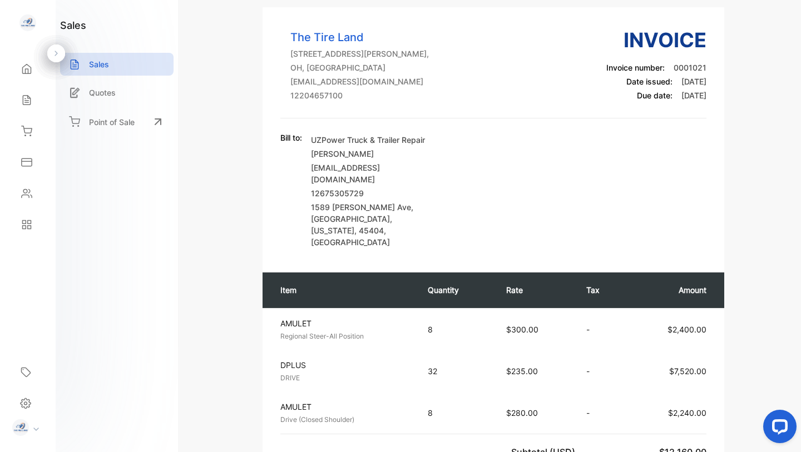
scroll to position [0, 0]
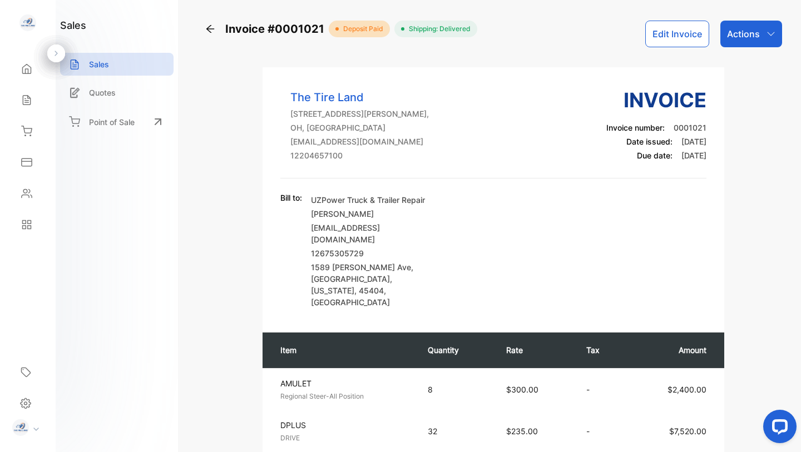
click at [757, 36] on div "Actions" at bounding box center [751, 34] width 62 height 27
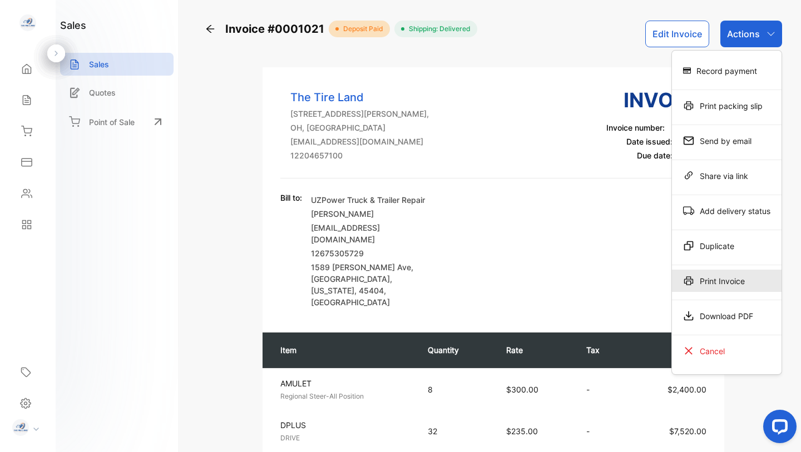
click at [700, 286] on div "Print Invoice" at bounding box center [727, 281] width 110 height 22
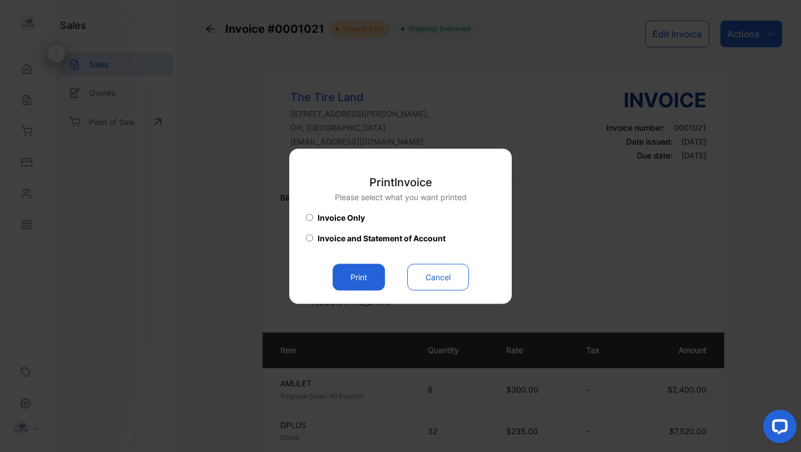
click at [444, 278] on button "Cancel" at bounding box center [438, 277] width 62 height 27
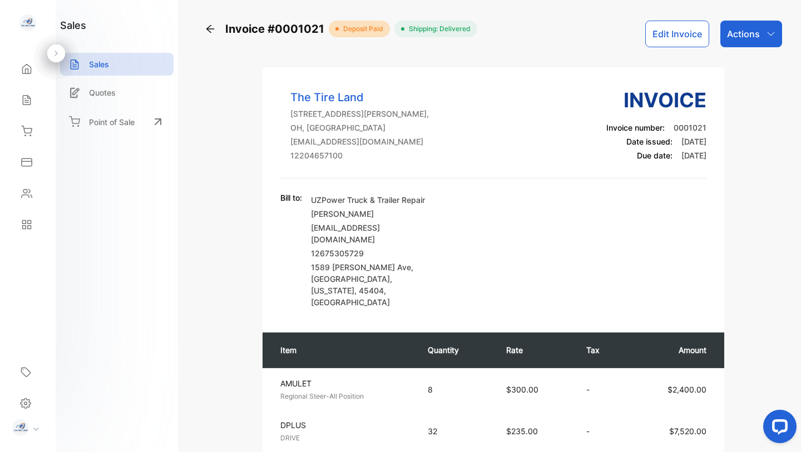
click at [767, 33] on icon "button" at bounding box center [770, 33] width 9 height 9
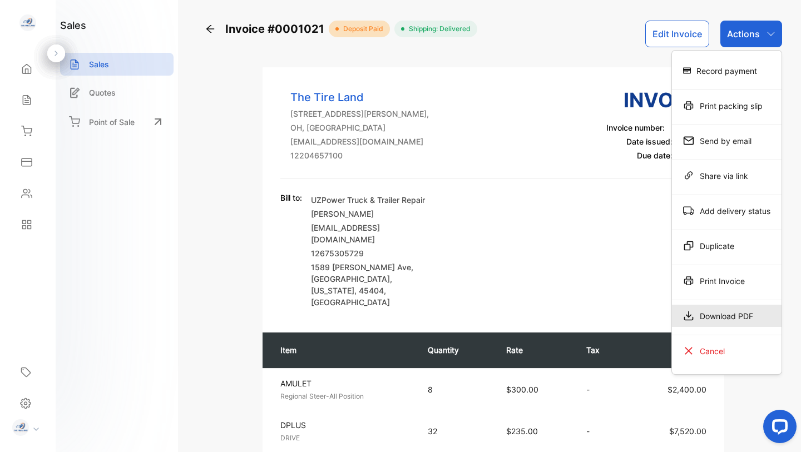
click at [730, 315] on div "Download PDF" at bounding box center [727, 316] width 110 height 22
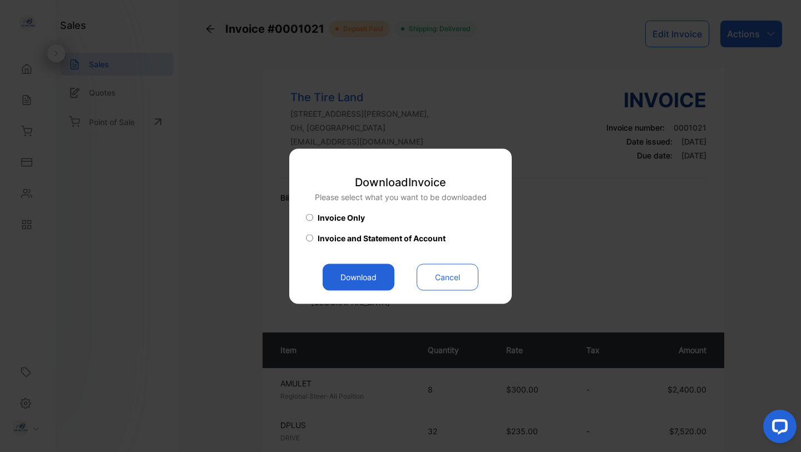
click at [369, 280] on button "Download" at bounding box center [359, 277] width 72 height 27
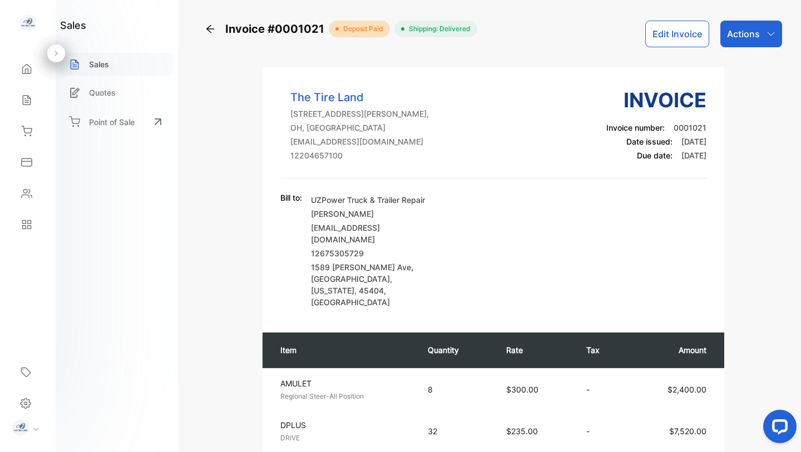
click at [107, 66] on p "Sales" at bounding box center [99, 64] width 20 height 12
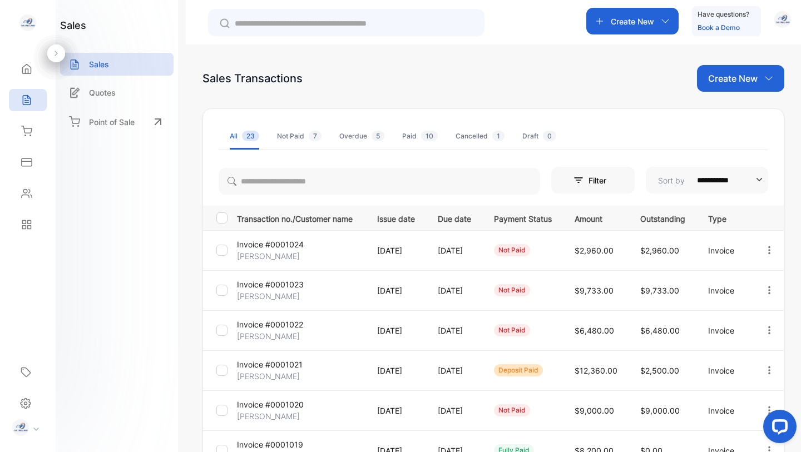
click at [285, 404] on p "Invoice #0001020" at bounding box center [270, 405] width 67 height 12
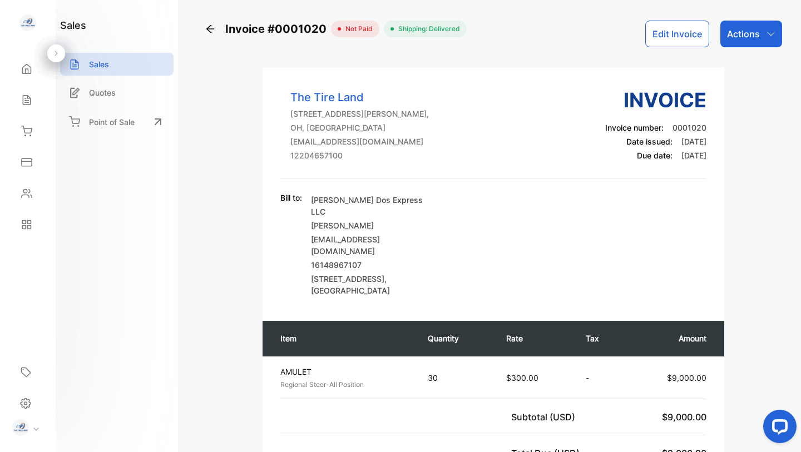
click at [757, 35] on div "Actions" at bounding box center [751, 34] width 62 height 27
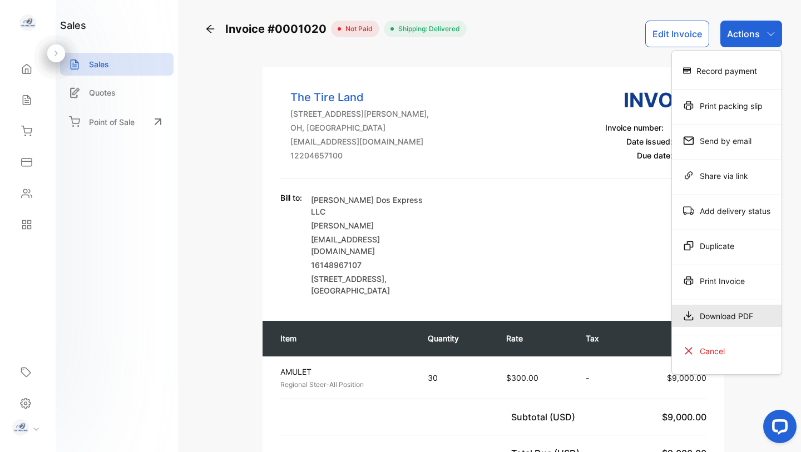
click at [721, 313] on div "Download PDF" at bounding box center [727, 316] width 110 height 22
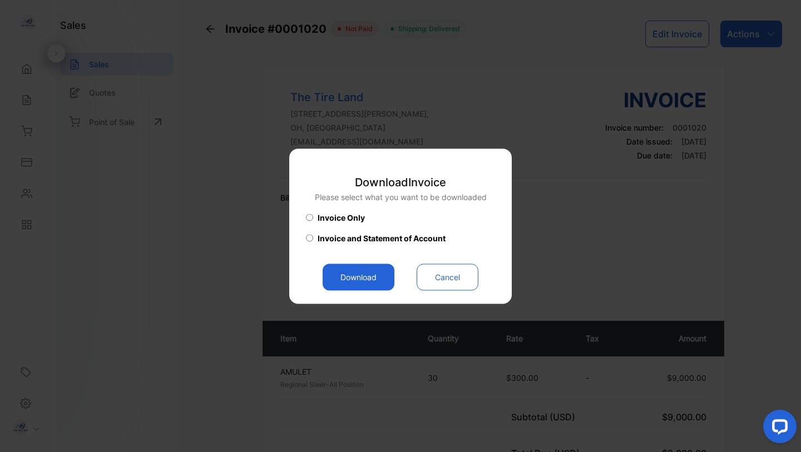
click at [356, 278] on button "Download" at bounding box center [359, 277] width 72 height 27
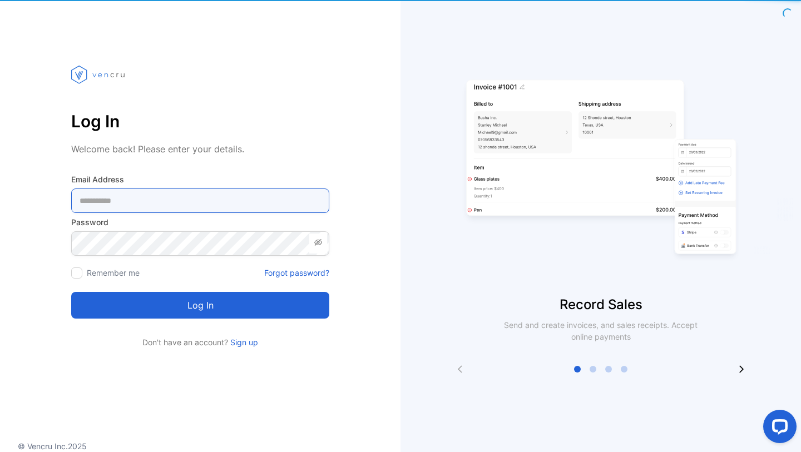
type Address-inputemail "**********"
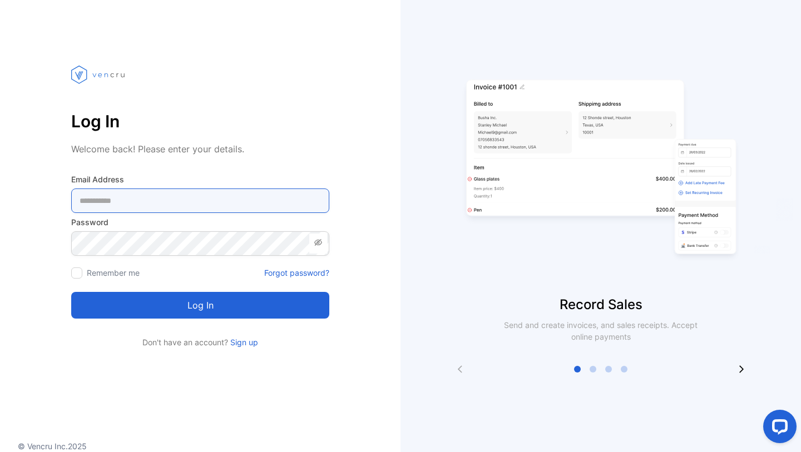
type Address-inputemail "**********"
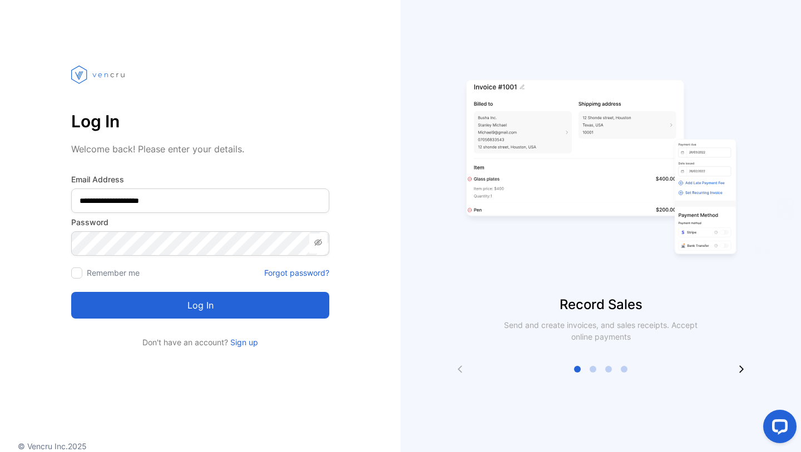
click at [209, 308] on button "Log in" at bounding box center [200, 305] width 258 height 27
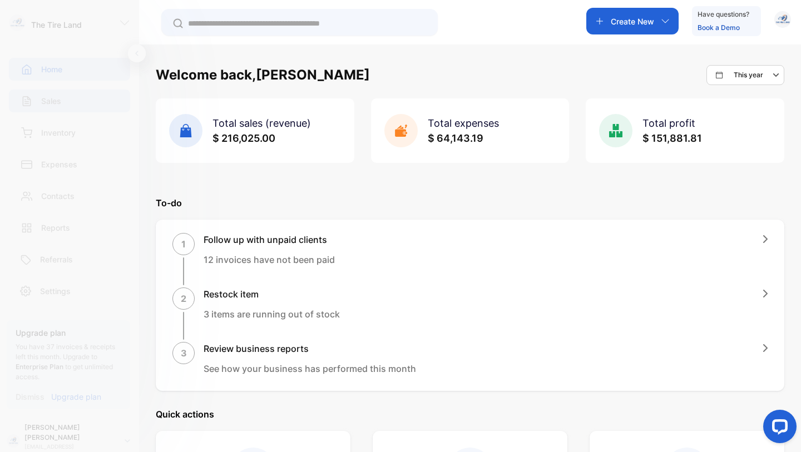
click at [49, 105] on p "Sales" at bounding box center [51, 101] width 20 height 12
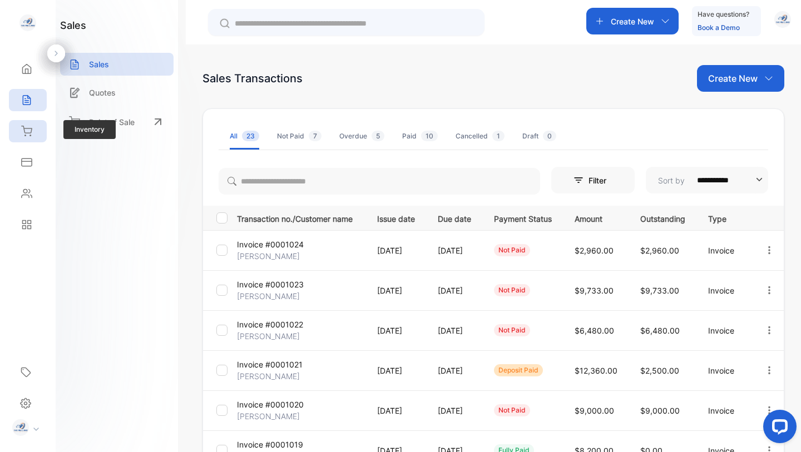
click at [28, 134] on icon at bounding box center [26, 131] width 11 height 11
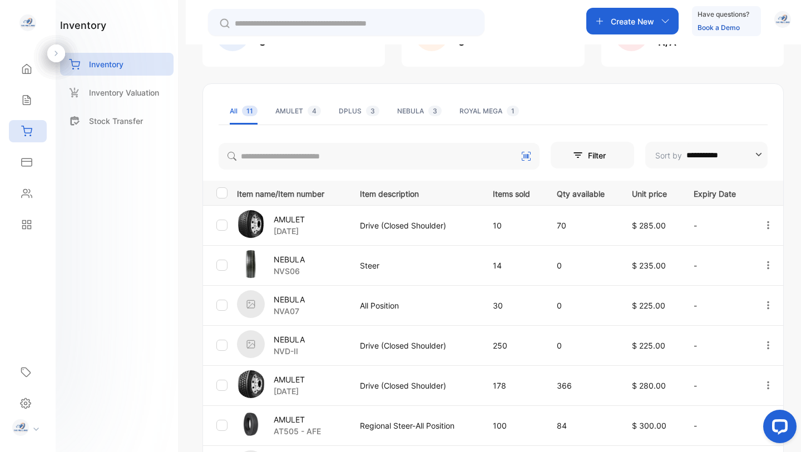
scroll to position [111, 0]
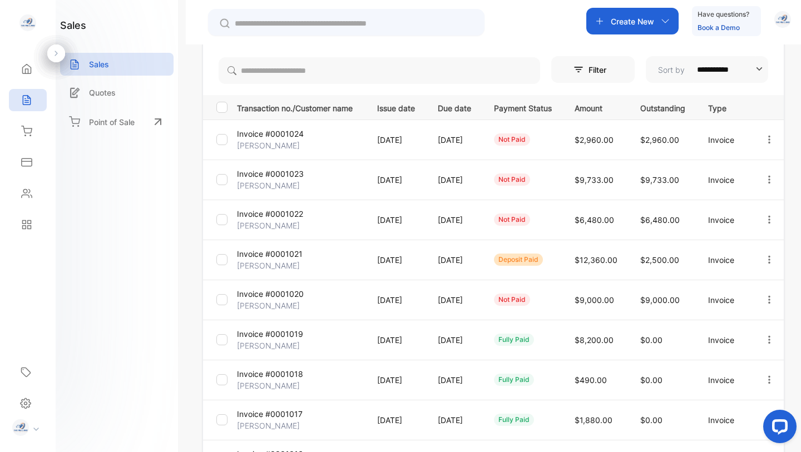
click at [175, 328] on div "sales Sales Quotes Point of Sale" at bounding box center [117, 226] width 122 height 452
click at [275, 298] on p "Invoice #0001020" at bounding box center [270, 294] width 67 height 12
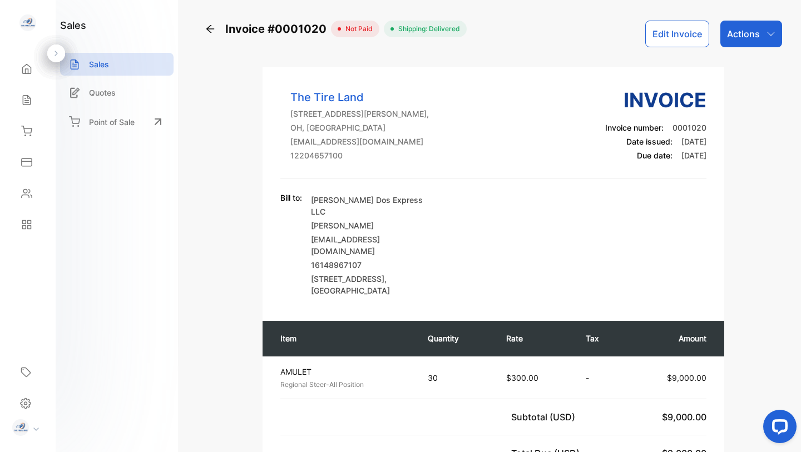
click at [774, 31] on div "Actions" at bounding box center [751, 34] width 62 height 27
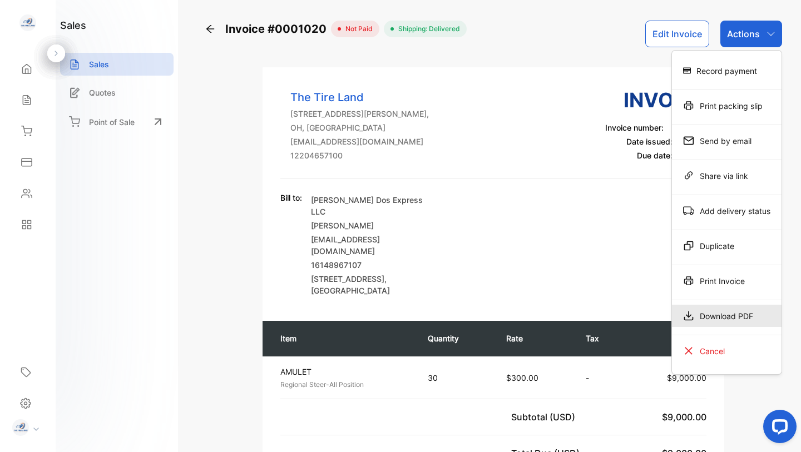
click at [711, 321] on div "Download PDF" at bounding box center [727, 316] width 110 height 22
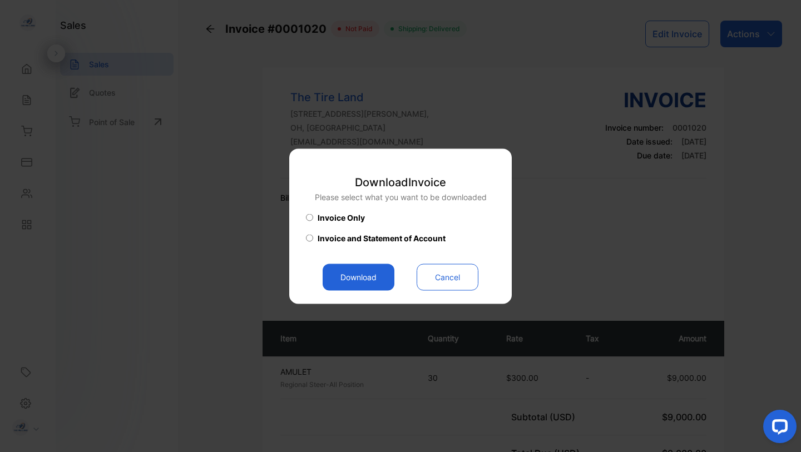
click at [346, 276] on button "Download" at bounding box center [359, 277] width 72 height 27
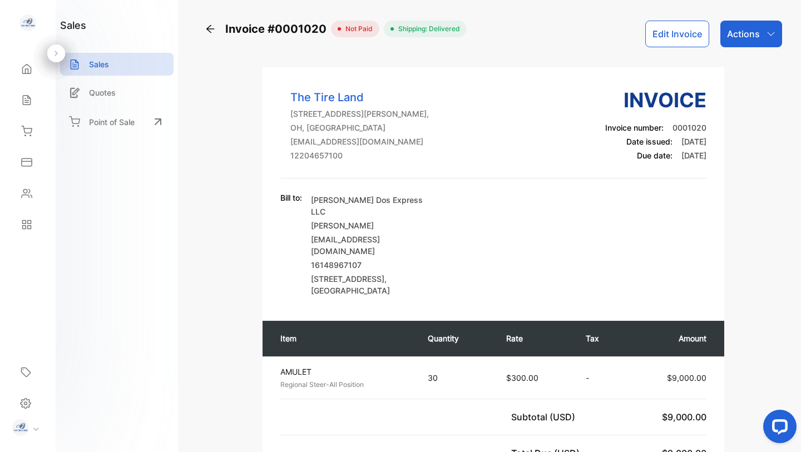
click at [211, 29] on icon at bounding box center [210, 28] width 11 height 11
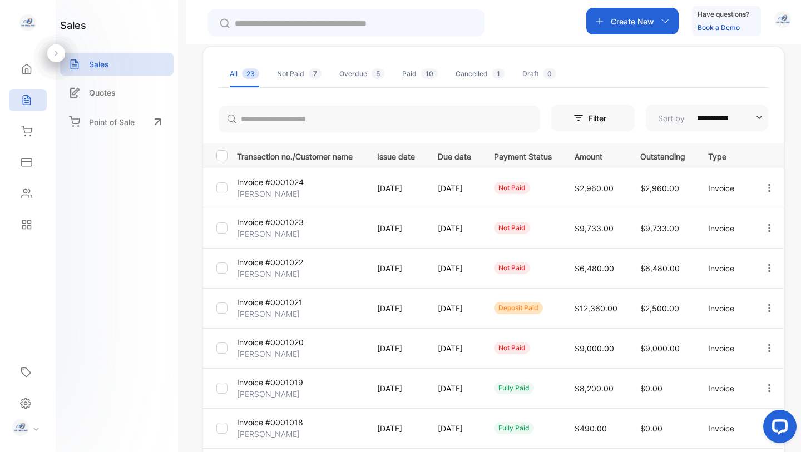
scroll to position [96, 0]
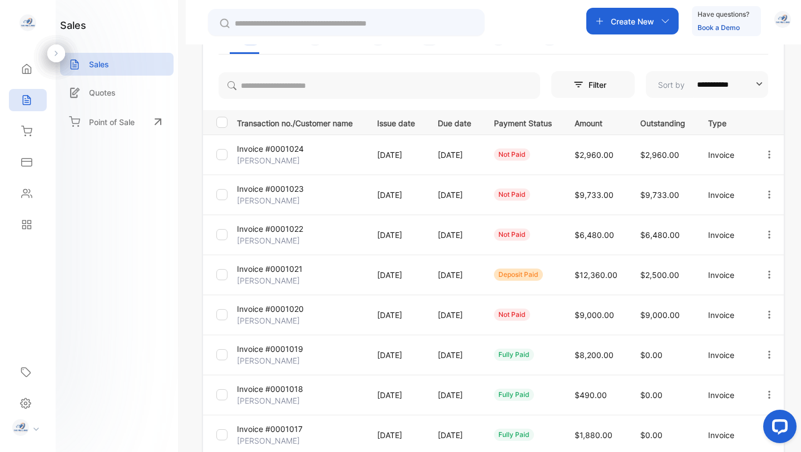
click at [286, 349] on p "Invoice #0001019" at bounding box center [270, 349] width 66 height 12
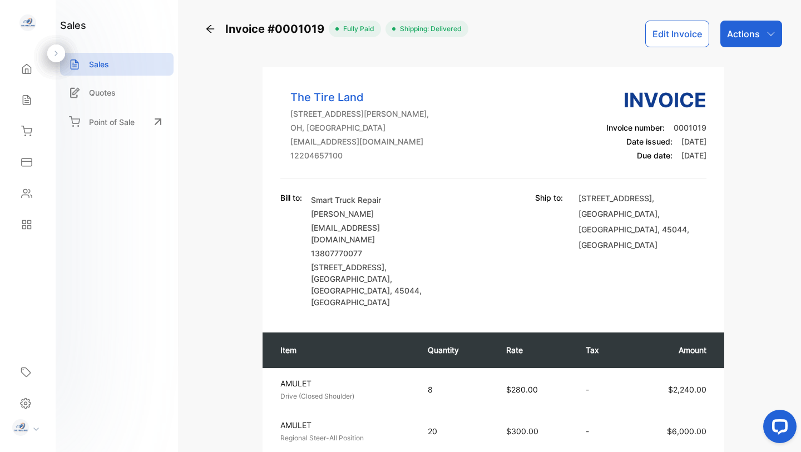
click at [752, 36] on p "Actions" at bounding box center [743, 33] width 33 height 13
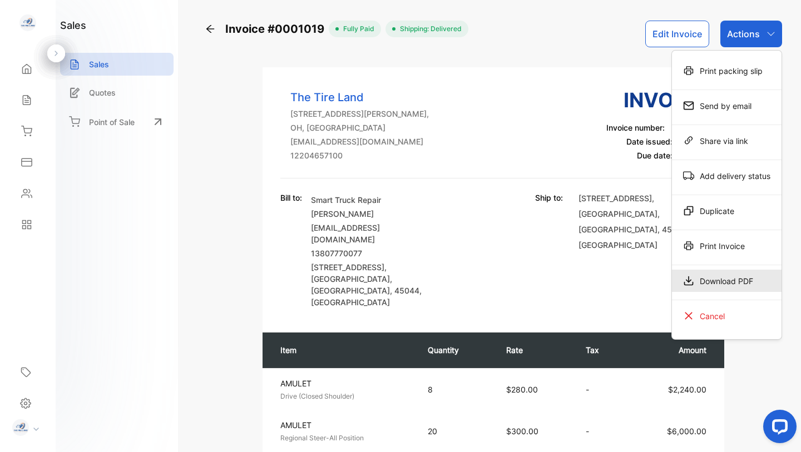
click at [715, 276] on div "Download PDF" at bounding box center [727, 281] width 110 height 22
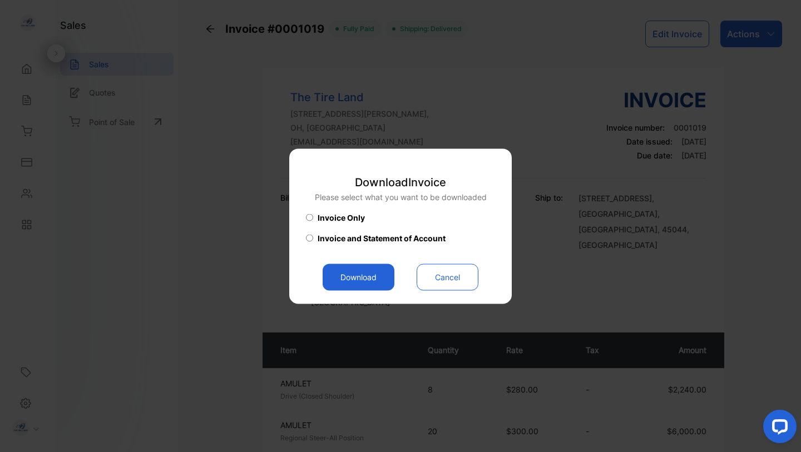
click at [356, 274] on button "Download" at bounding box center [359, 277] width 72 height 27
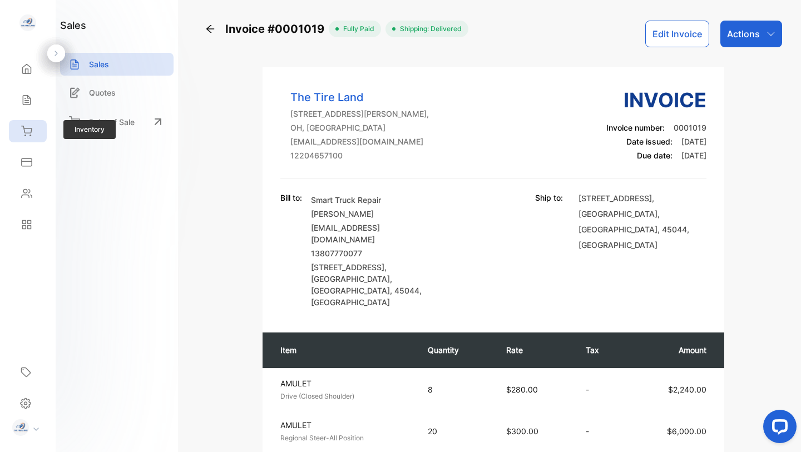
click at [27, 131] on icon at bounding box center [26, 131] width 11 height 11
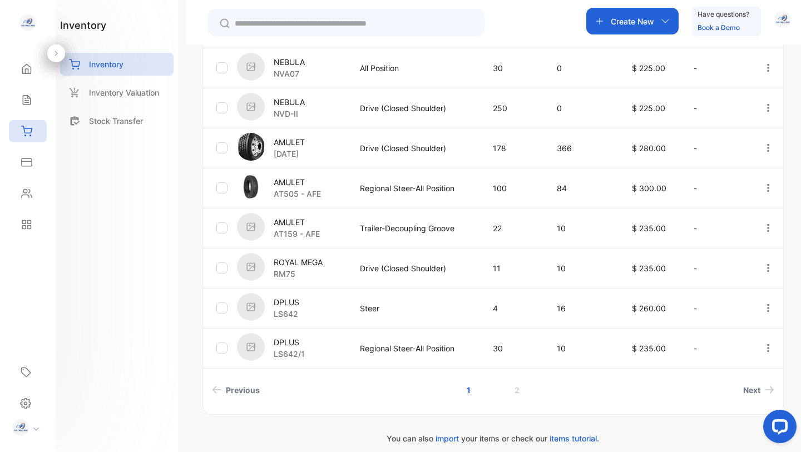
scroll to position [348, 0]
click at [445, 440] on span "import" at bounding box center [446, 437] width 23 height 9
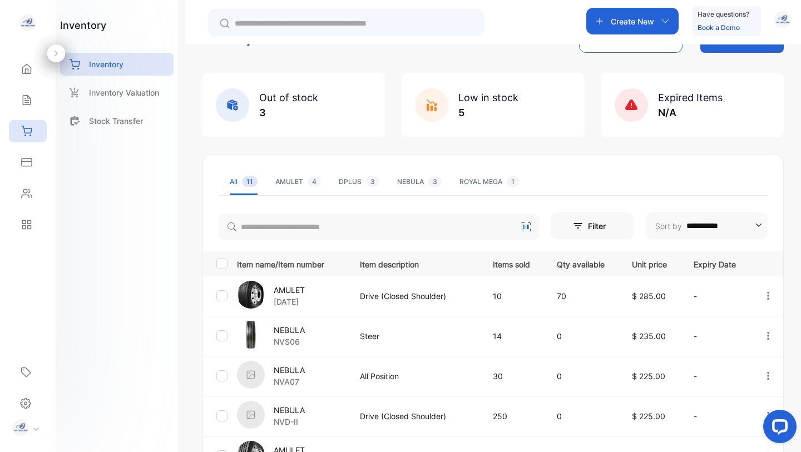
scroll to position [0, 0]
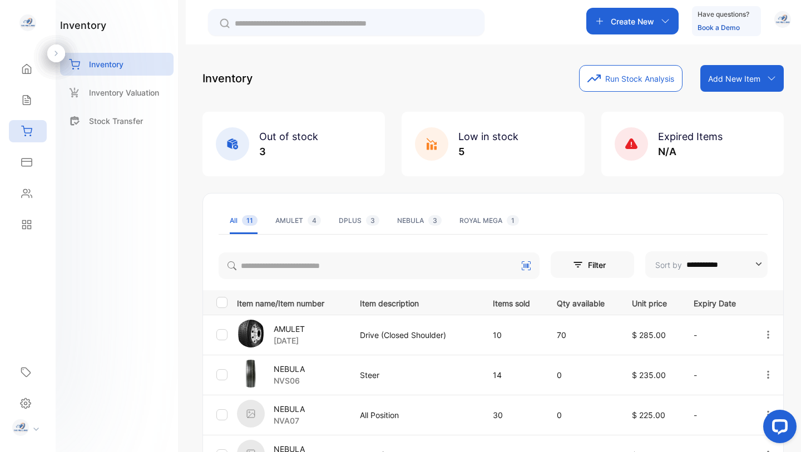
click at [769, 77] on icon at bounding box center [771, 78] width 9 height 9
click at [469, 73] on div "Inventory Run Stock Analysis Add New Item Add item manually Import item Scan ba…" at bounding box center [492, 78] width 581 height 27
click at [140, 92] on p "Inventory Valuation" at bounding box center [124, 93] width 70 height 12
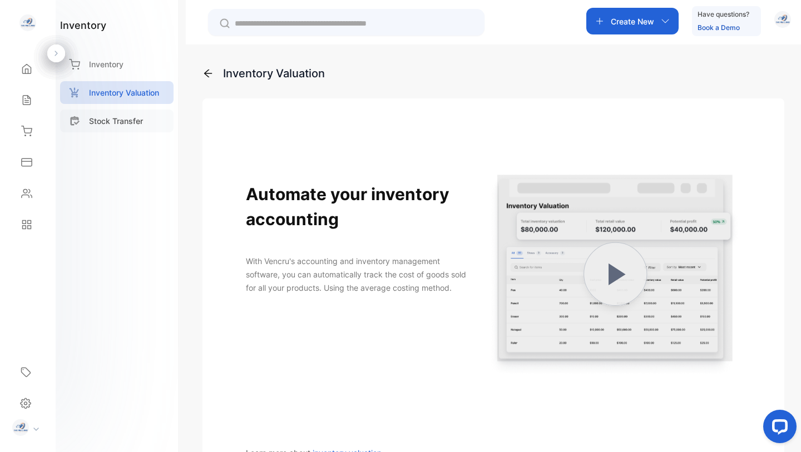
click at [116, 115] on p "Stock Transfer" at bounding box center [116, 121] width 54 height 12
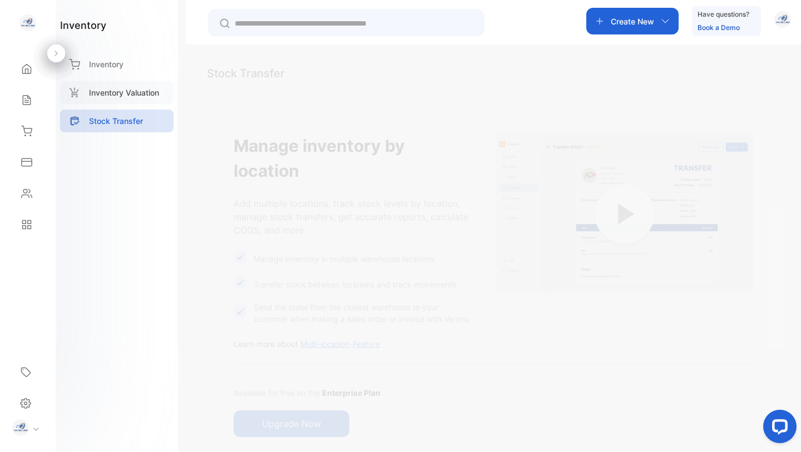
click at [109, 88] on p "Inventory Valuation" at bounding box center [124, 93] width 70 height 12
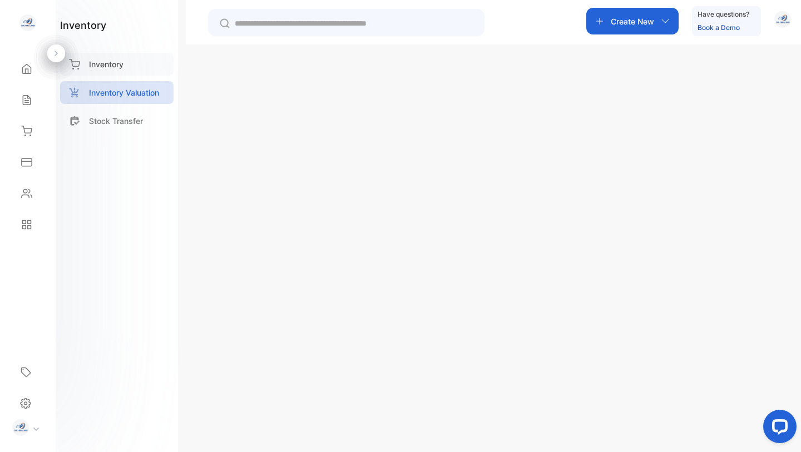
click at [115, 65] on p "Inventory" at bounding box center [106, 64] width 34 height 12
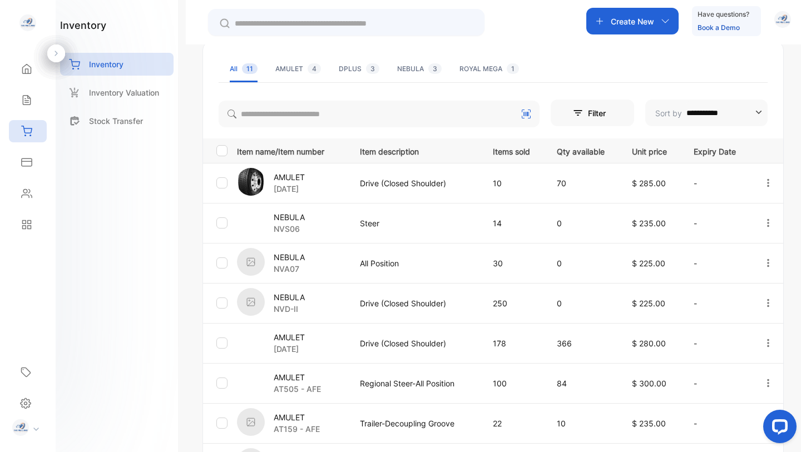
scroll to position [152, 0]
click at [291, 71] on div "AMULET 4" at bounding box center [298, 68] width 46 height 10
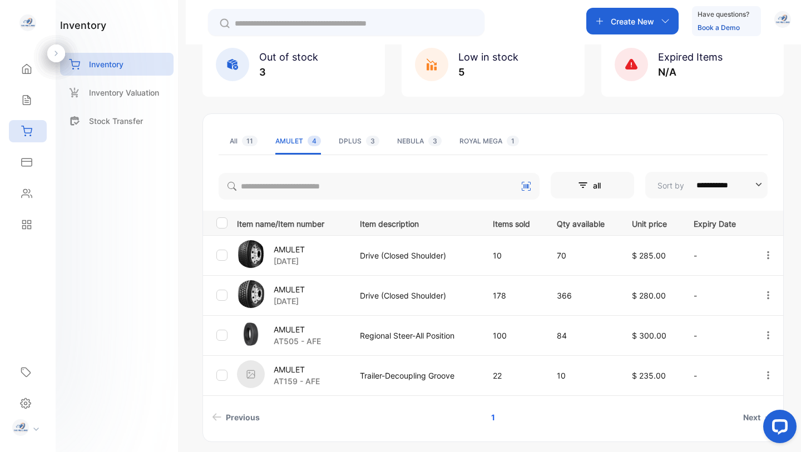
scroll to position [104, 0]
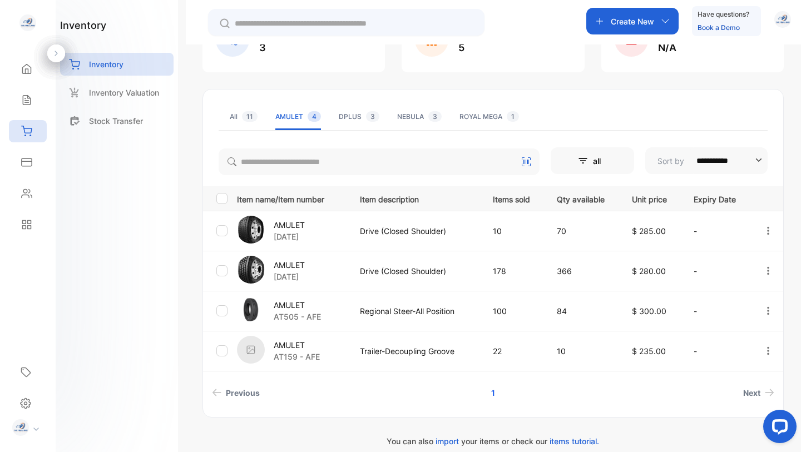
click at [479, 120] on div "ROYAL MEGA 1" at bounding box center [489, 117] width 60 height 10
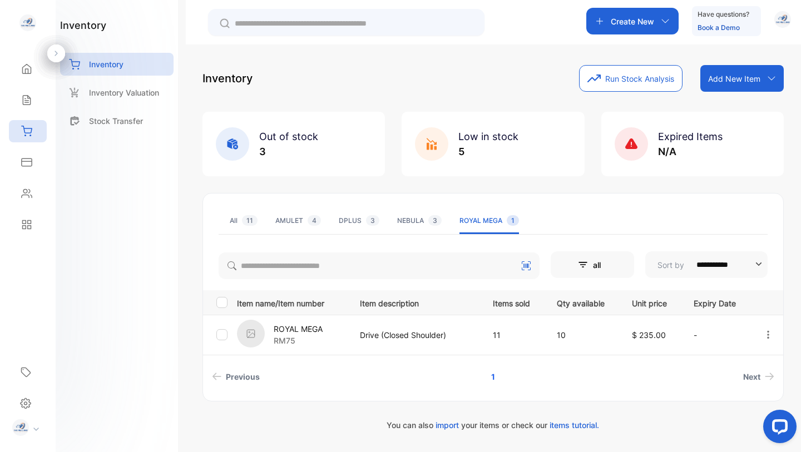
scroll to position [0, 0]
click at [413, 222] on div "NEBULA 3" at bounding box center [419, 221] width 44 height 10
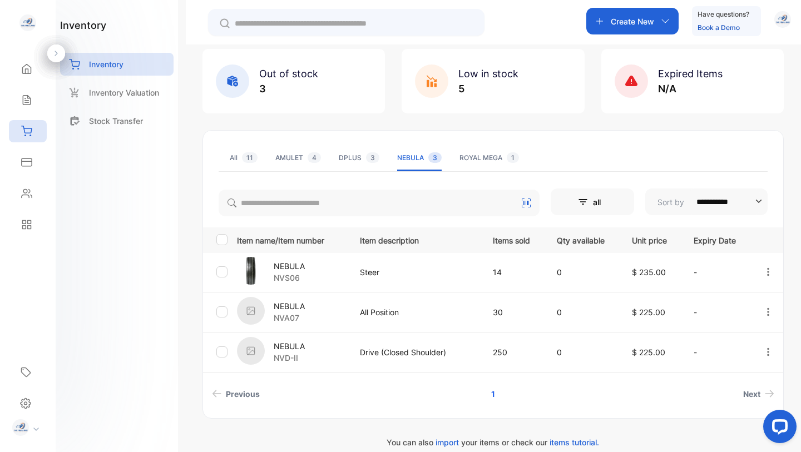
scroll to position [76, 0]
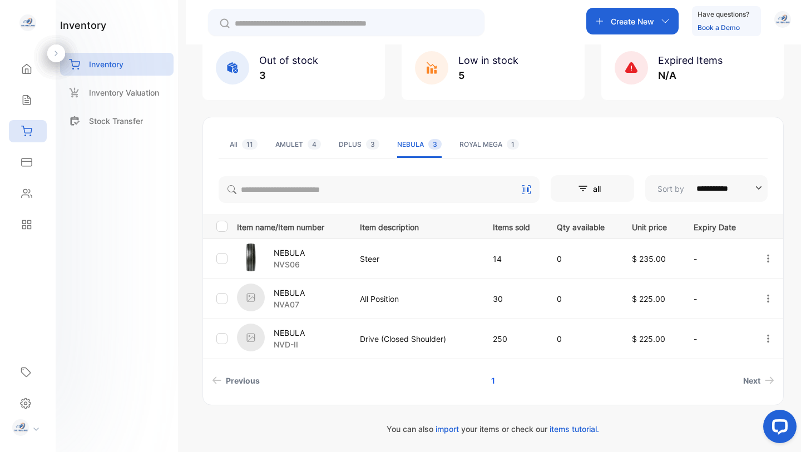
click at [350, 143] on div "DPLUS 3" at bounding box center [359, 145] width 41 height 10
click at [349, 145] on div "DPLUS 3" at bounding box center [359, 145] width 41 height 10
